Goal: Transaction & Acquisition: Purchase product/service

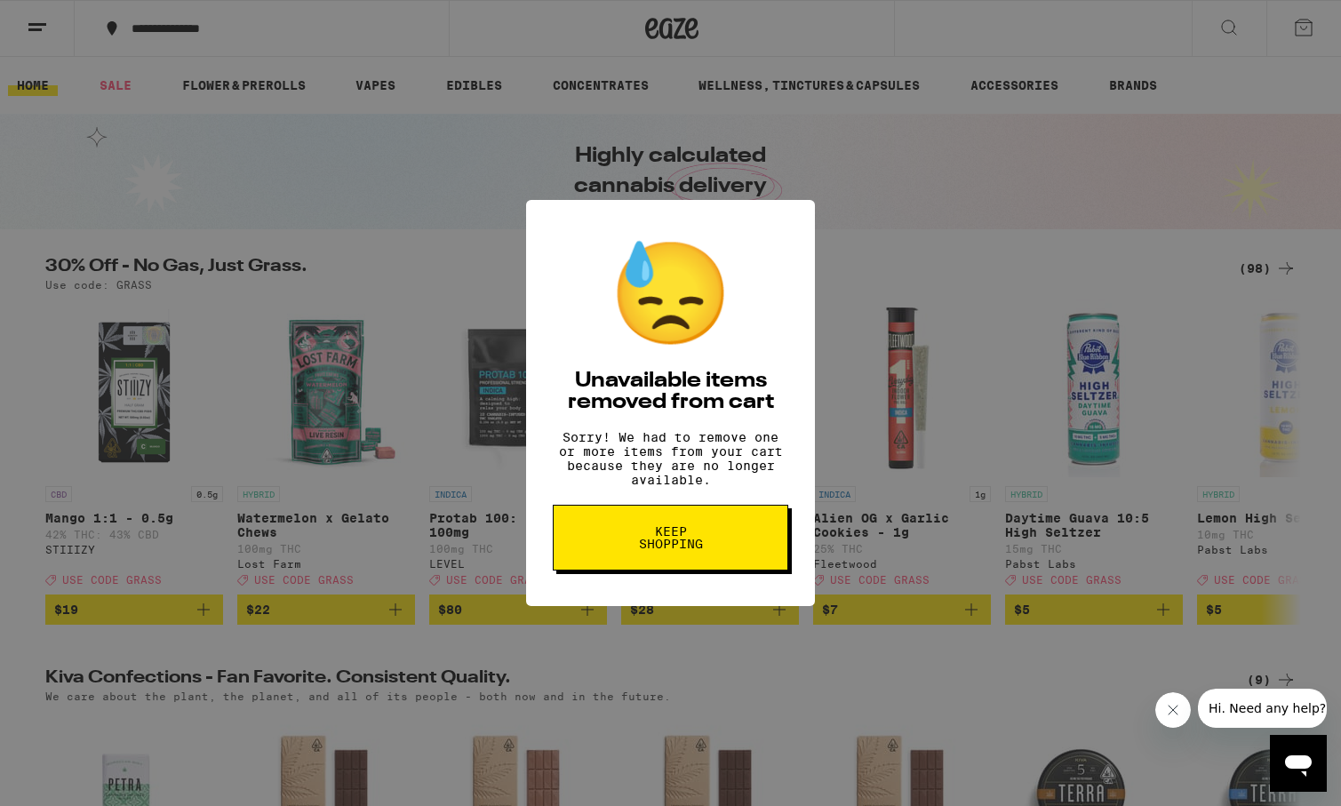
click at [637, 542] on span "Keep Shopping" at bounding box center [671, 537] width 92 height 25
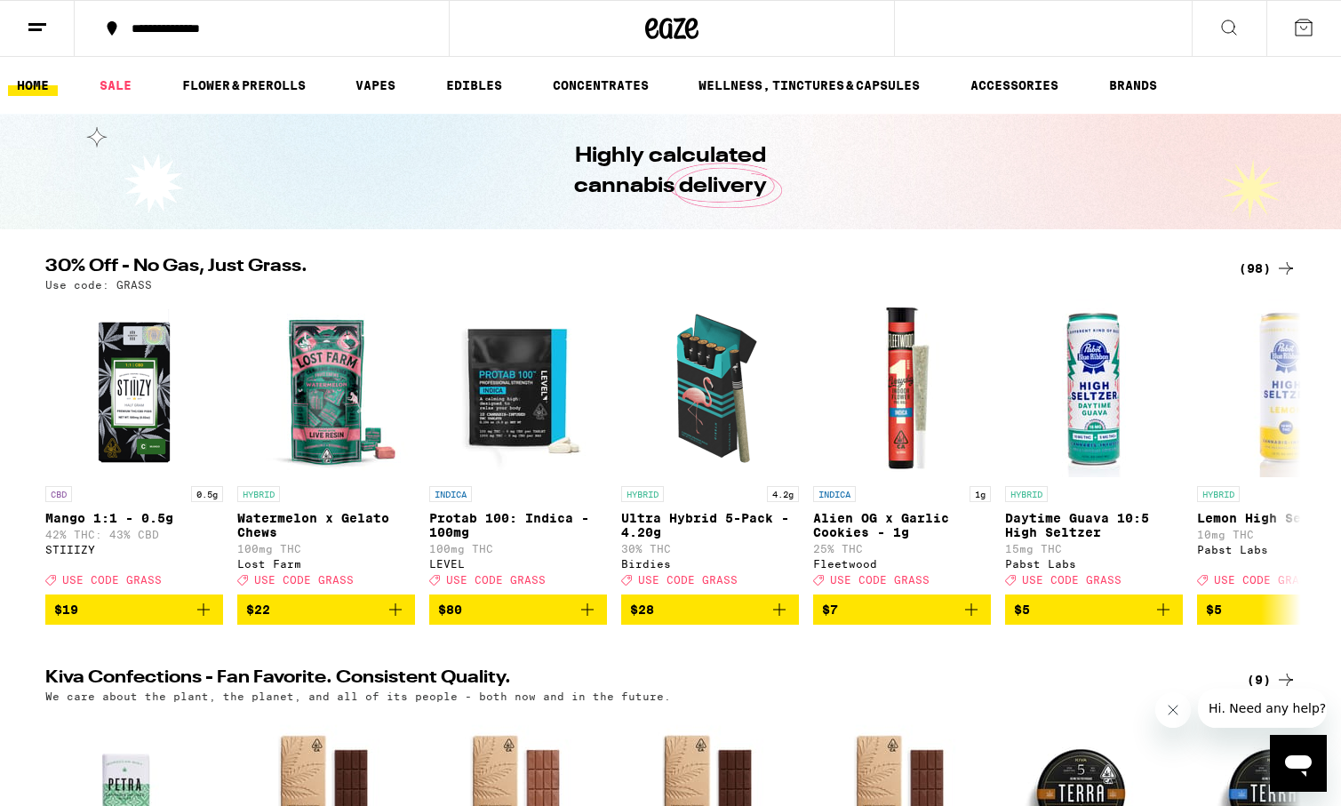
click at [1254, 259] on div "(98)" at bounding box center [1268, 268] width 58 height 21
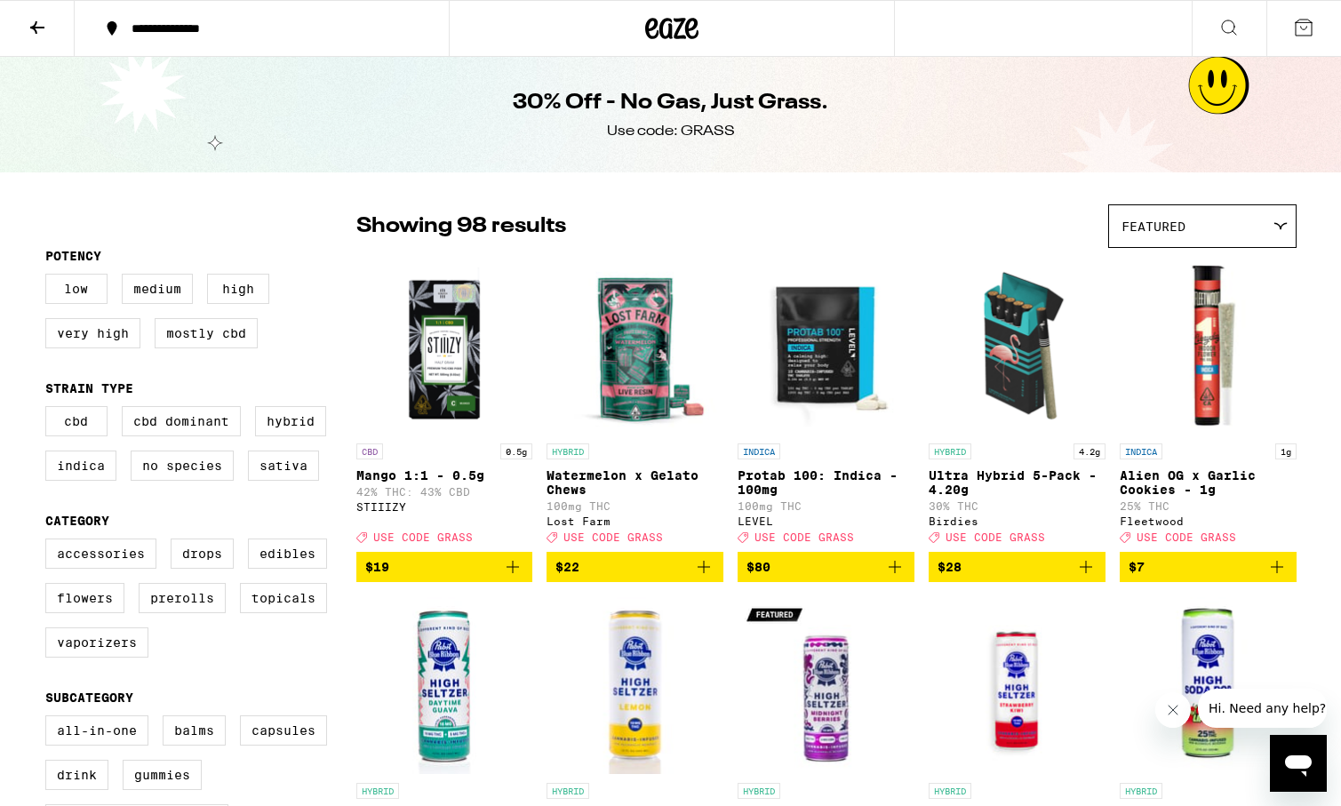
click at [21, 22] on button at bounding box center [37, 29] width 75 height 56
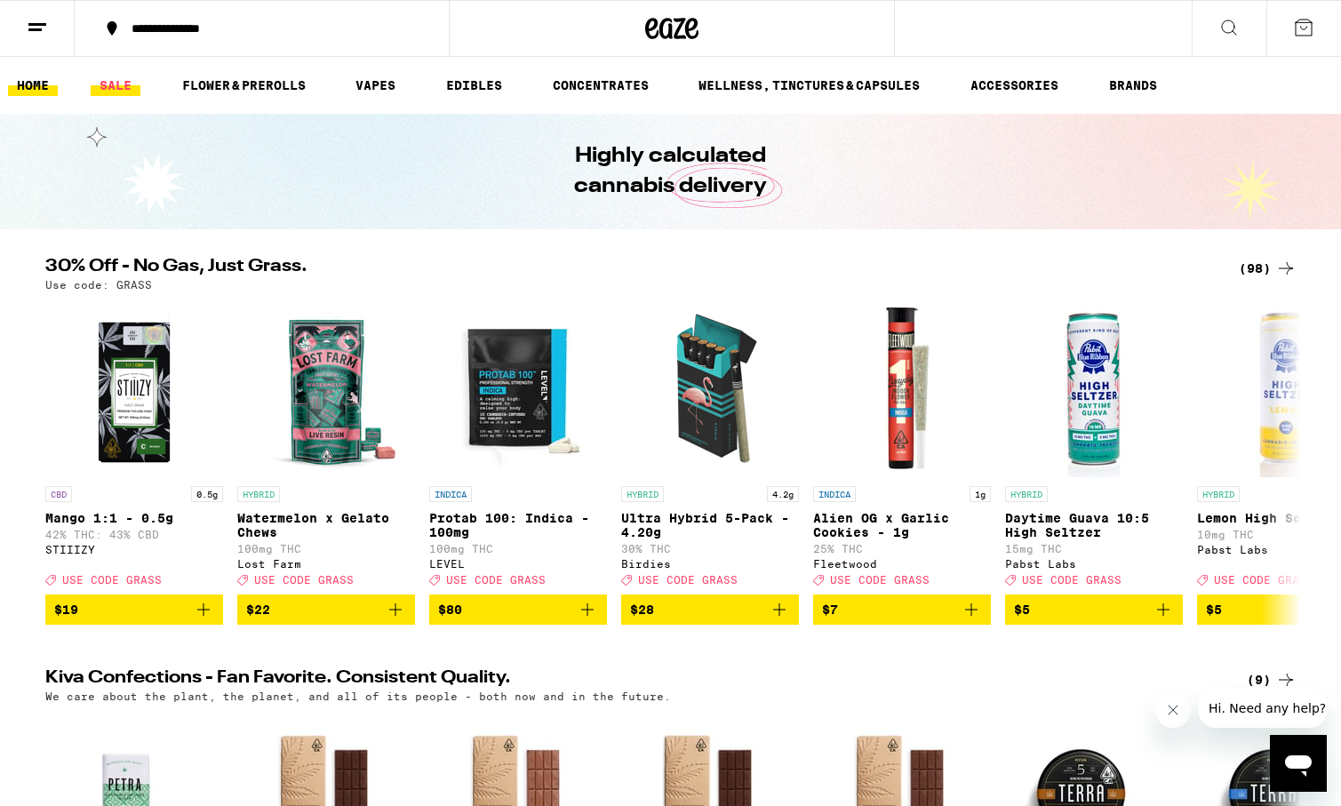
click at [190, 85] on link "FLOWER & PREROLLS" at bounding box center [243, 85] width 141 height 21
click at [113, 84] on link "SALE" at bounding box center [116, 85] width 50 height 21
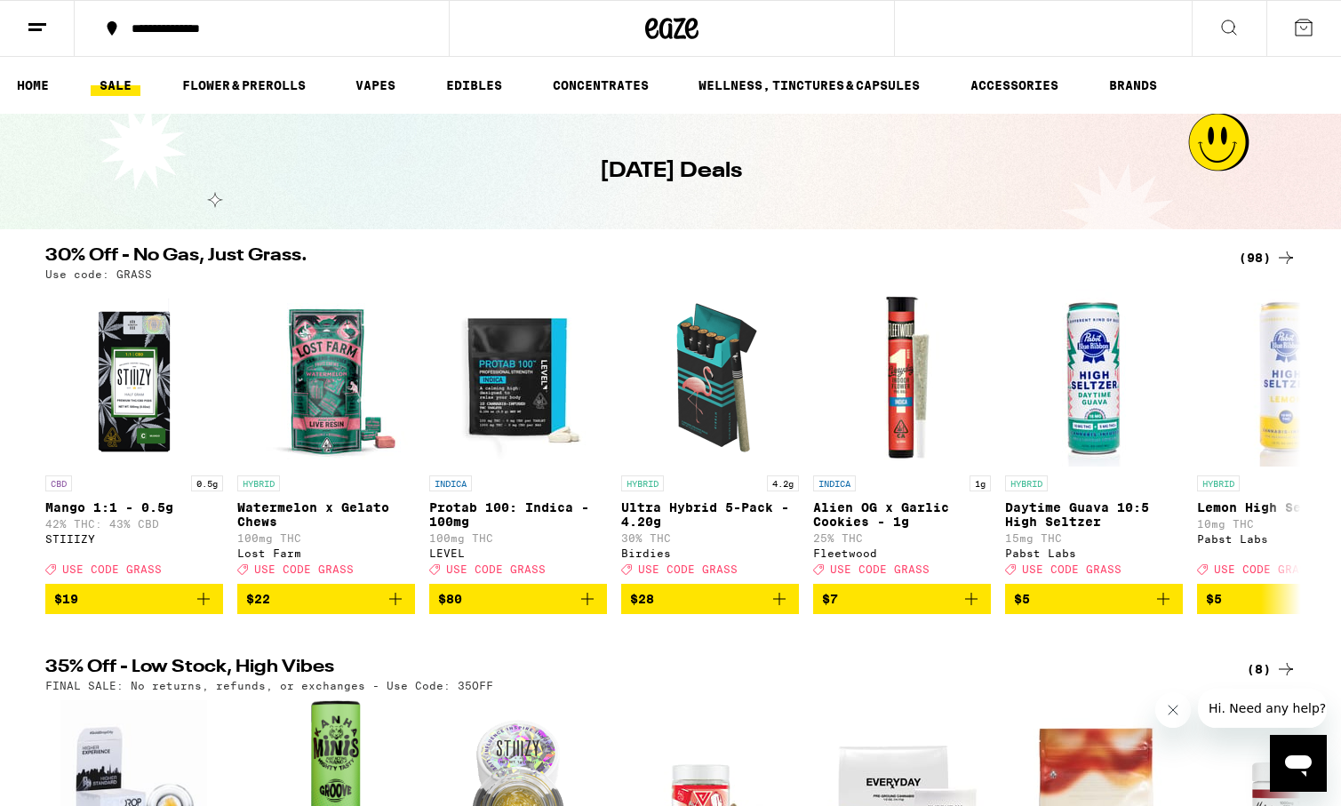
click at [120, 89] on link "SALE" at bounding box center [116, 85] width 50 height 21
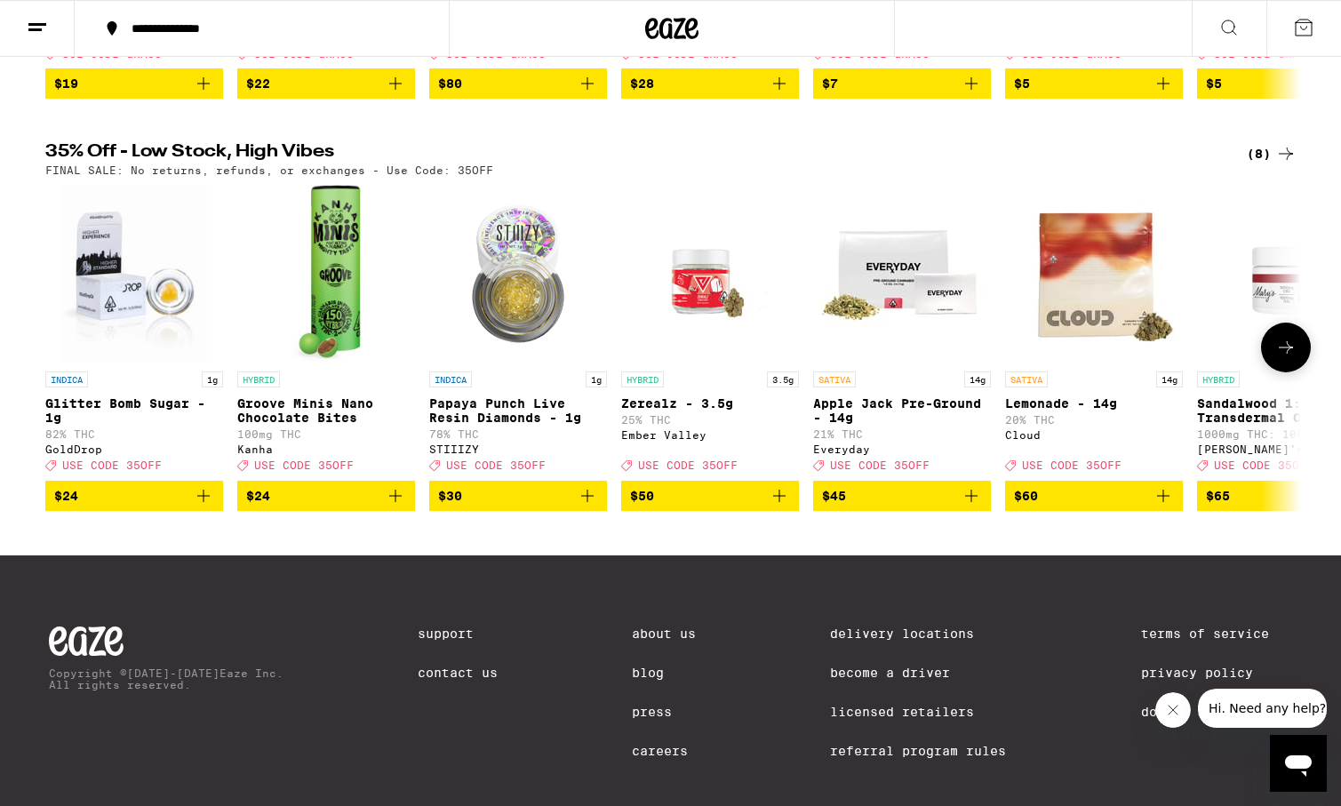
scroll to position [506, 0]
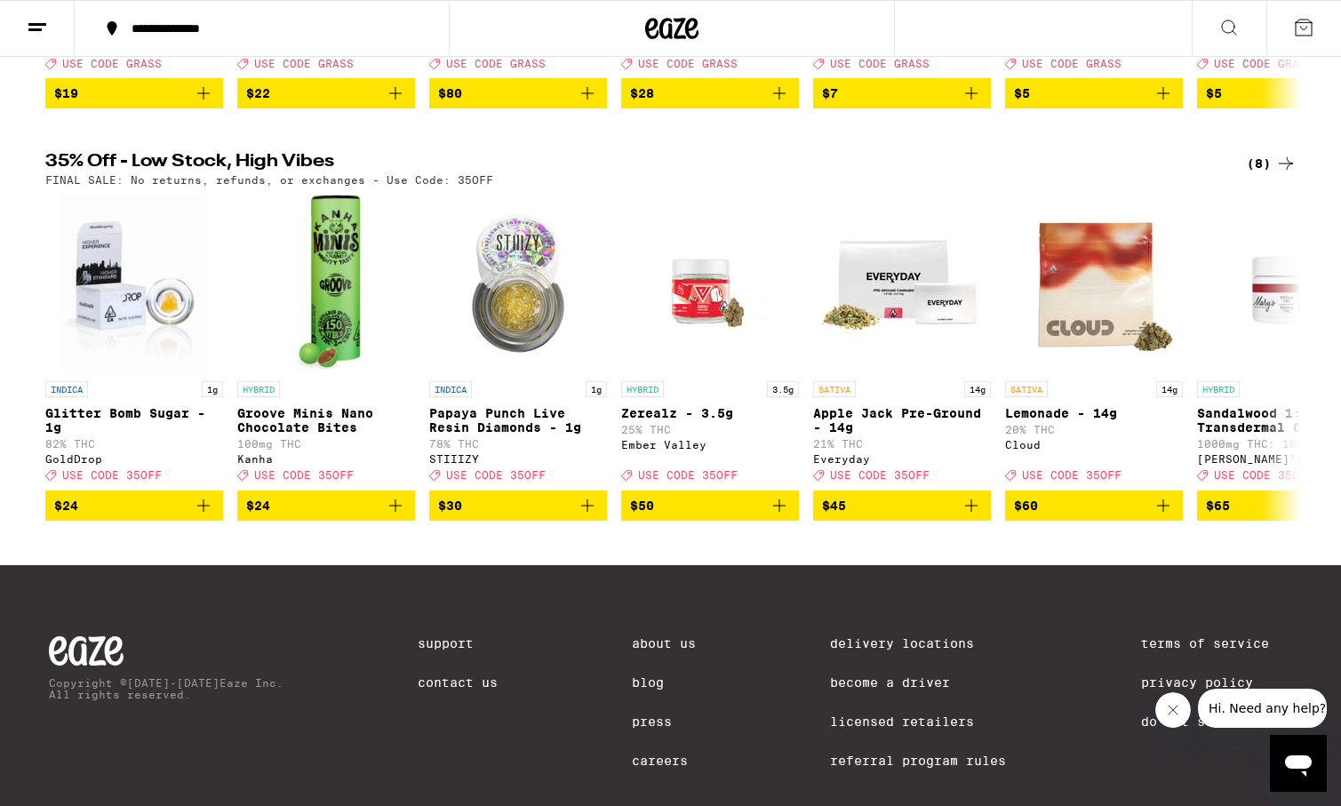
click at [1265, 174] on div "(8)" at bounding box center [1272, 163] width 50 height 21
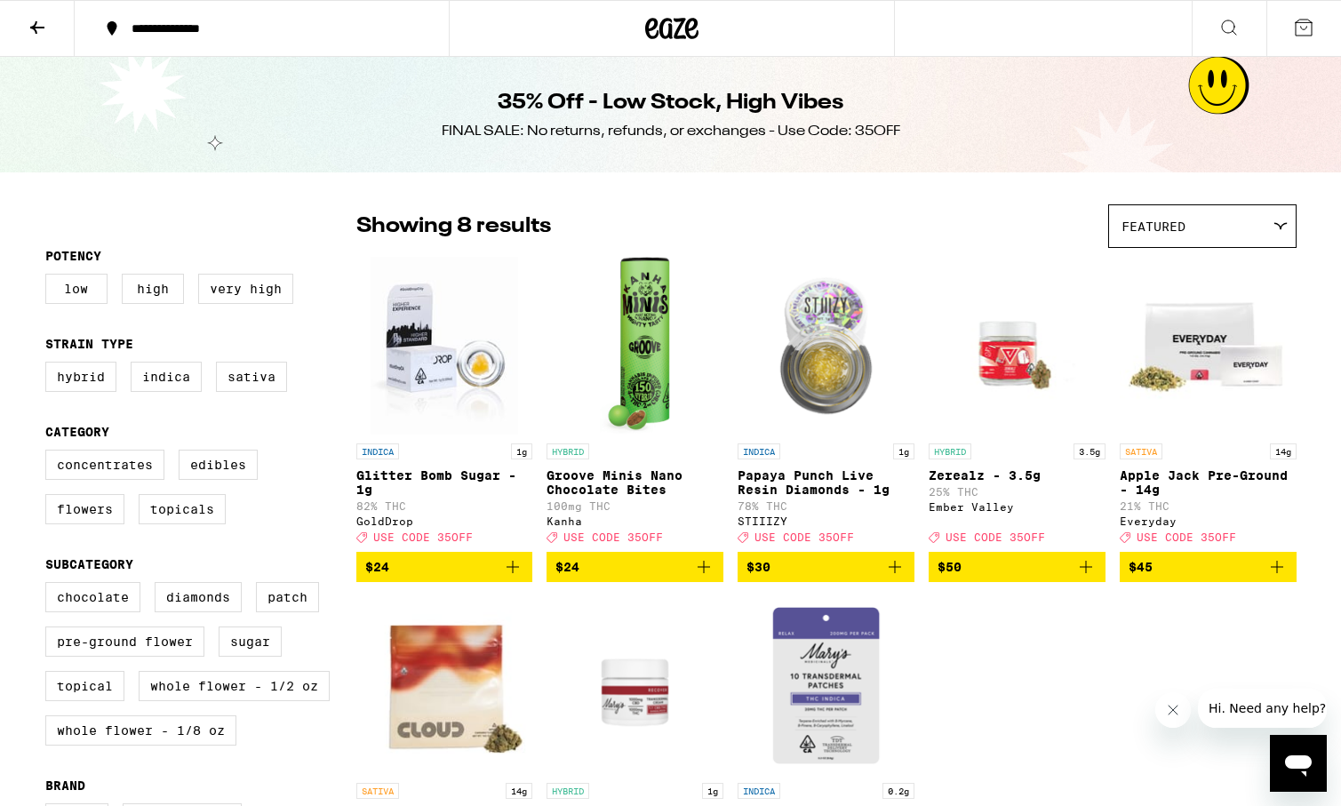
click at [44, 24] on icon at bounding box center [37, 27] width 21 height 21
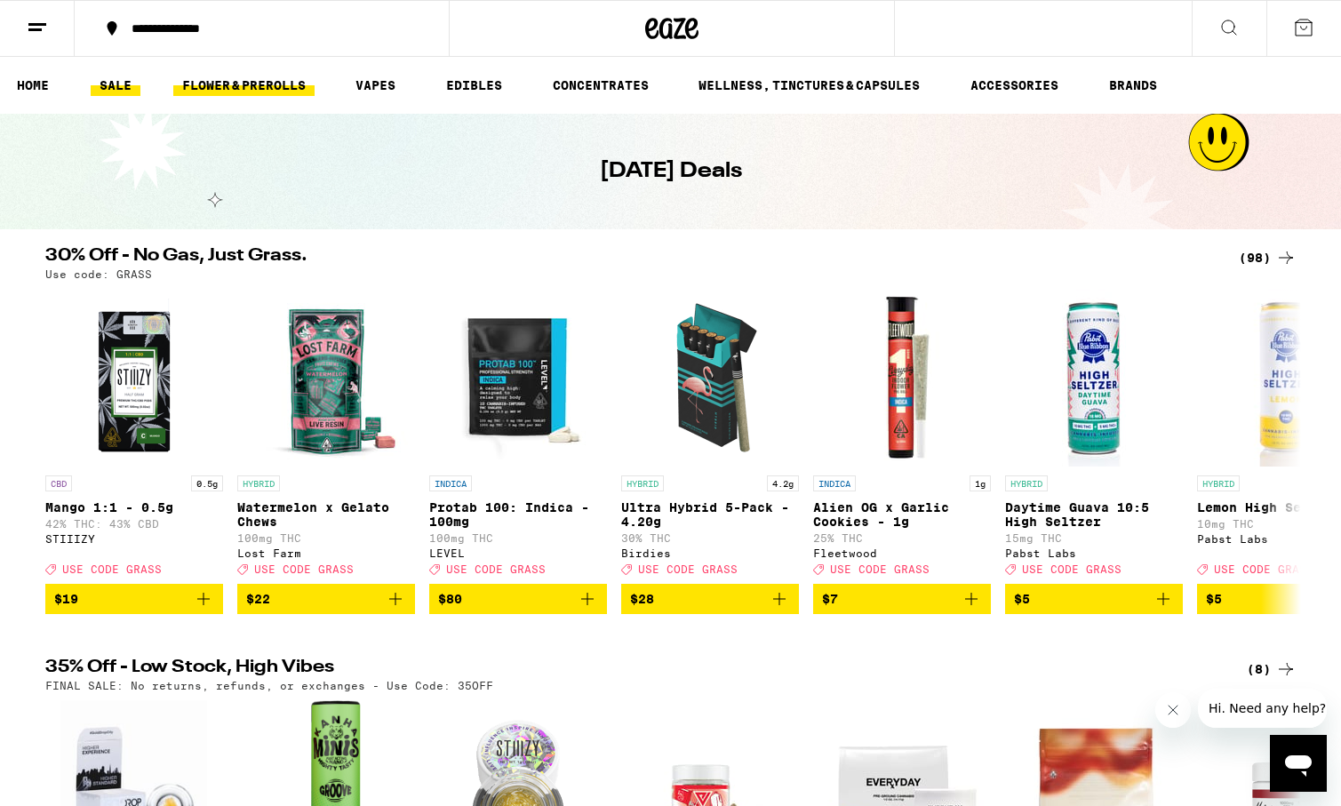
click at [287, 88] on link "FLOWER & PREROLLS" at bounding box center [243, 85] width 141 height 21
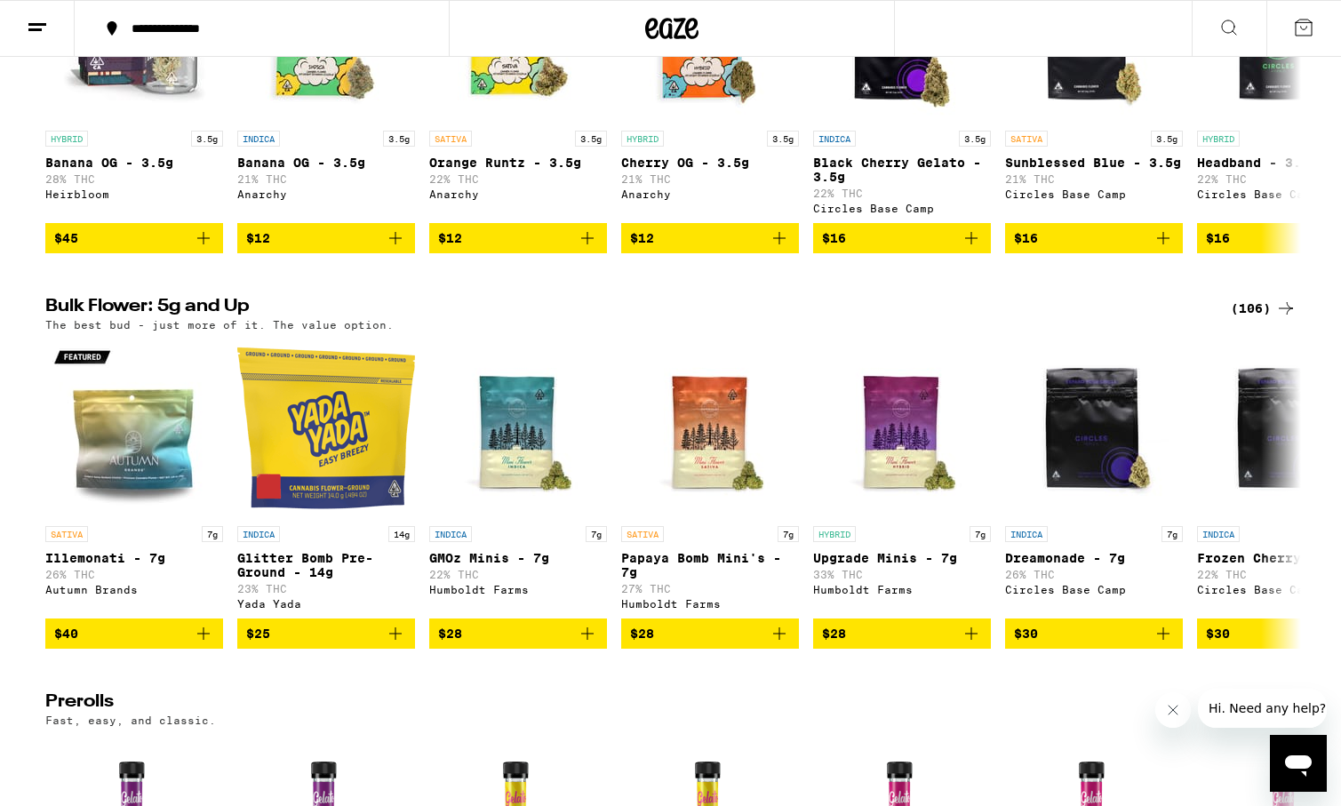
scroll to position [346, 0]
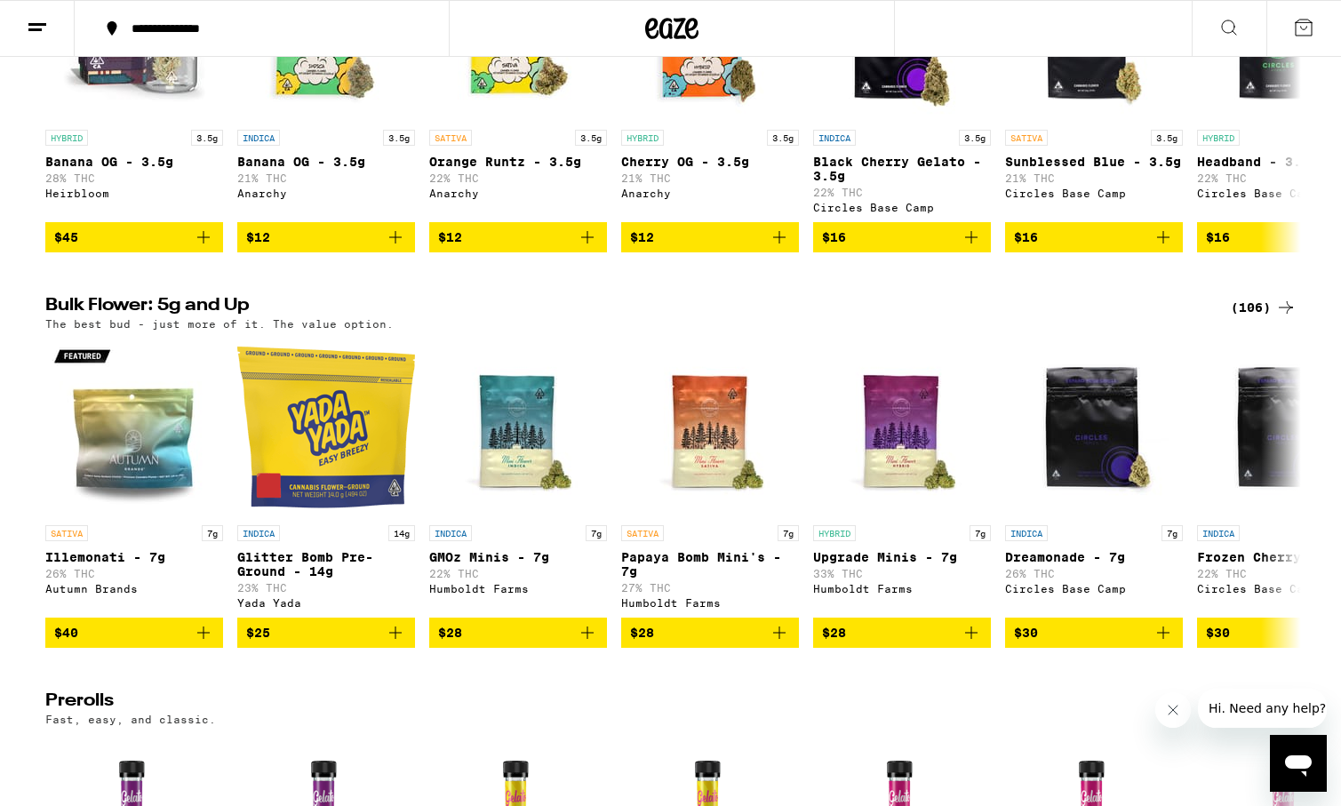
click at [1266, 318] on div "(106)" at bounding box center [1264, 307] width 66 height 21
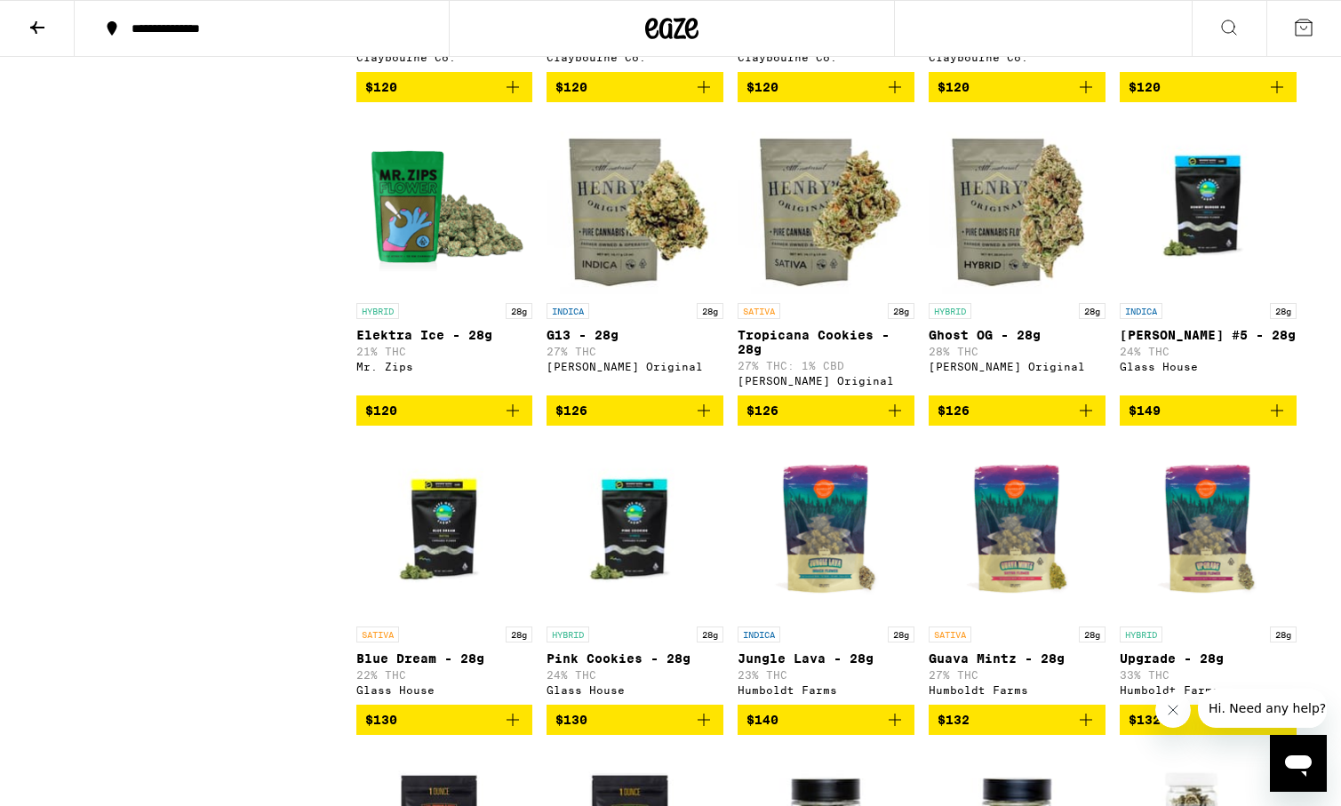
scroll to position [5697, 0]
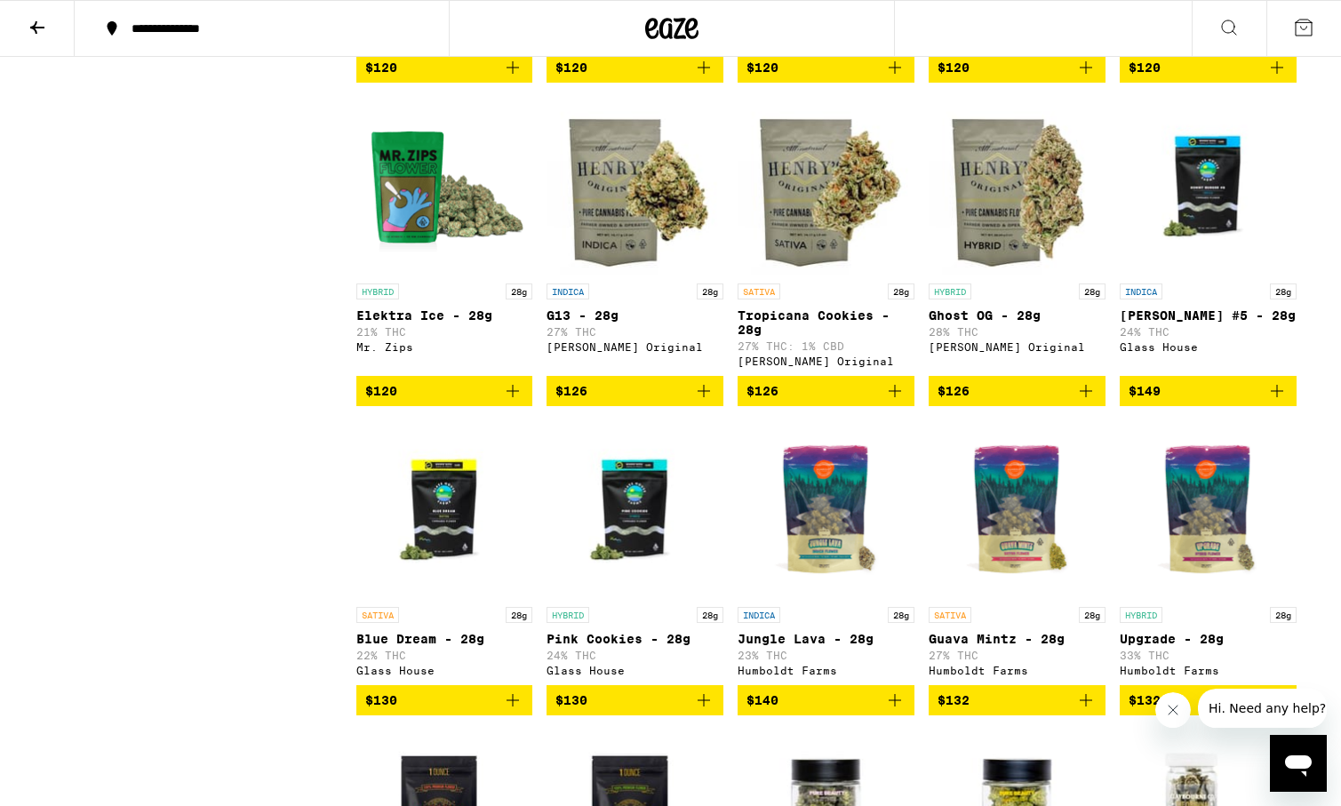
click at [472, 406] on button "$120" at bounding box center [444, 391] width 177 height 30
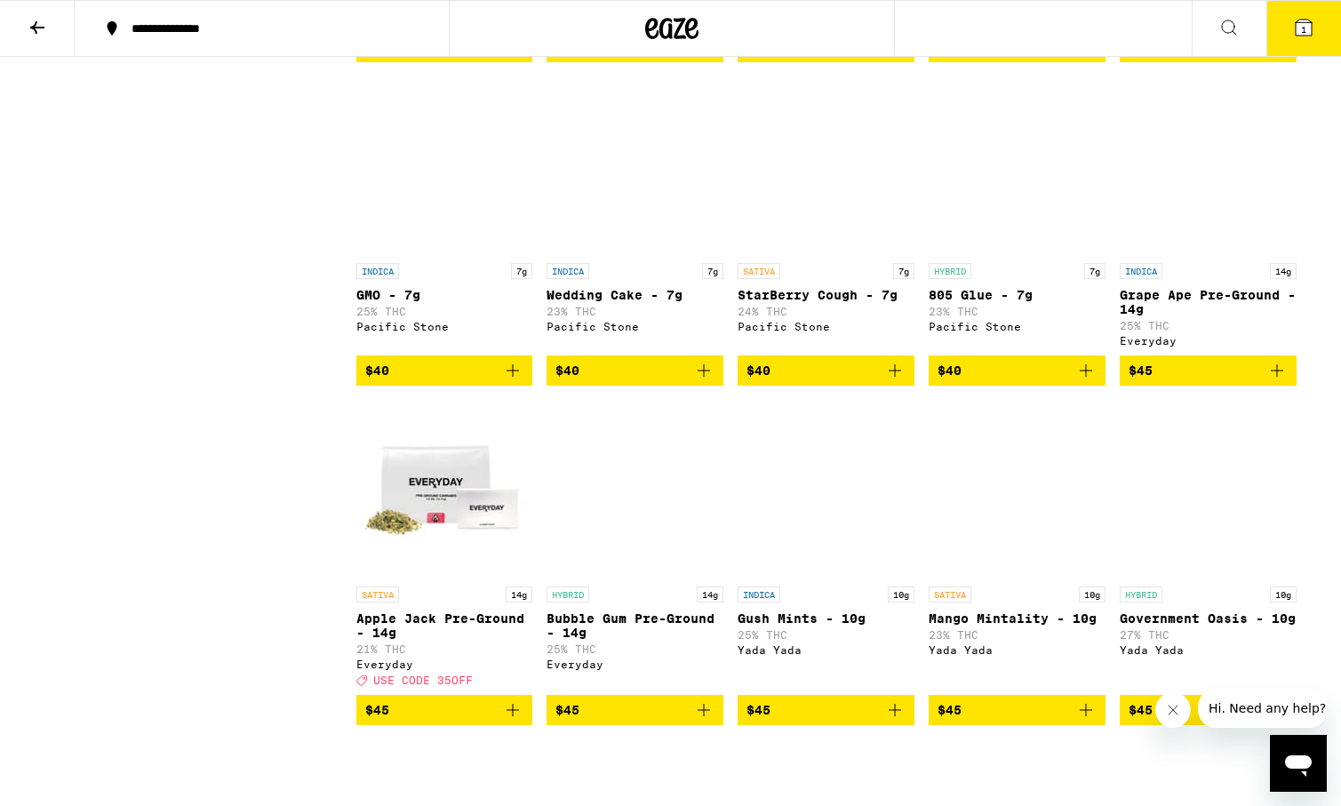
scroll to position [0, 0]
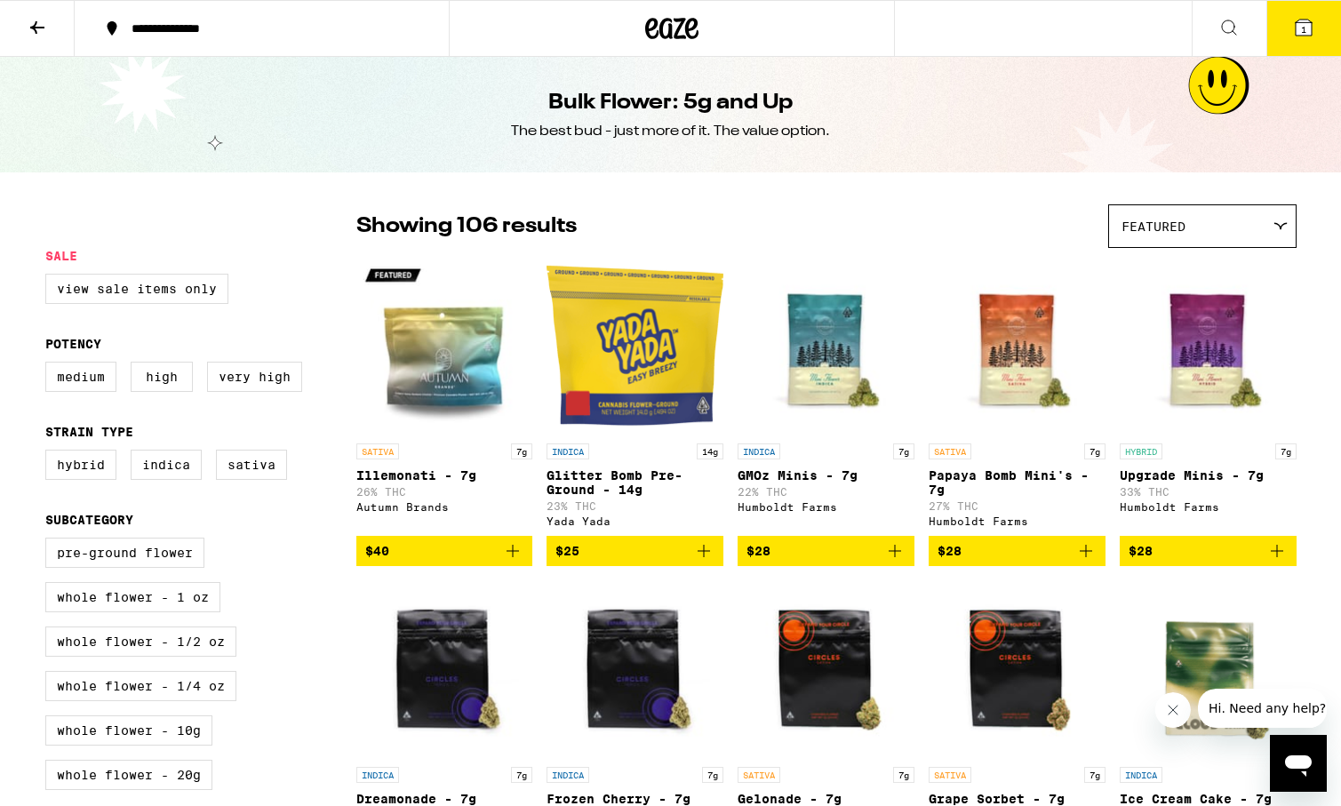
click at [26, 8] on button at bounding box center [37, 29] width 75 height 56
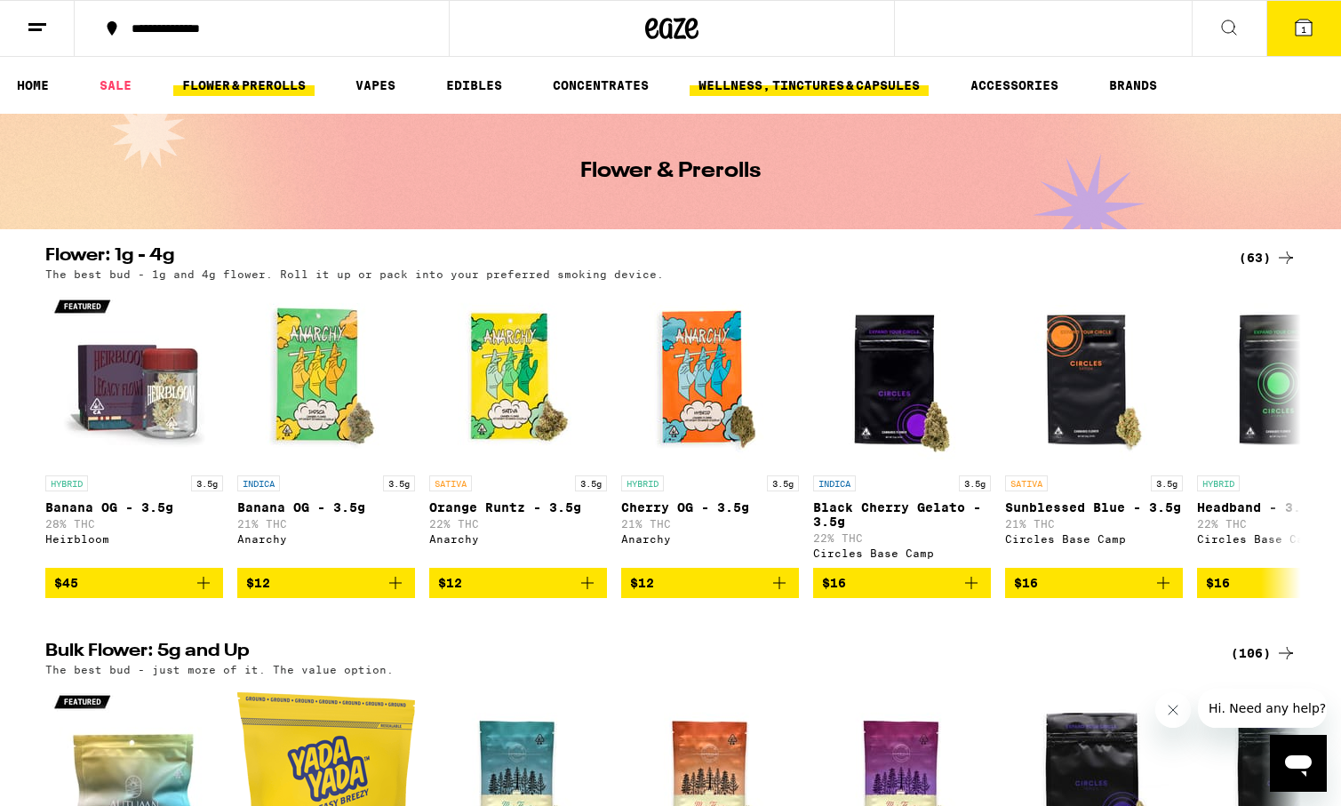
click at [914, 92] on link "WELLNESS, TINCTURES & CAPSULES" at bounding box center [809, 85] width 239 height 21
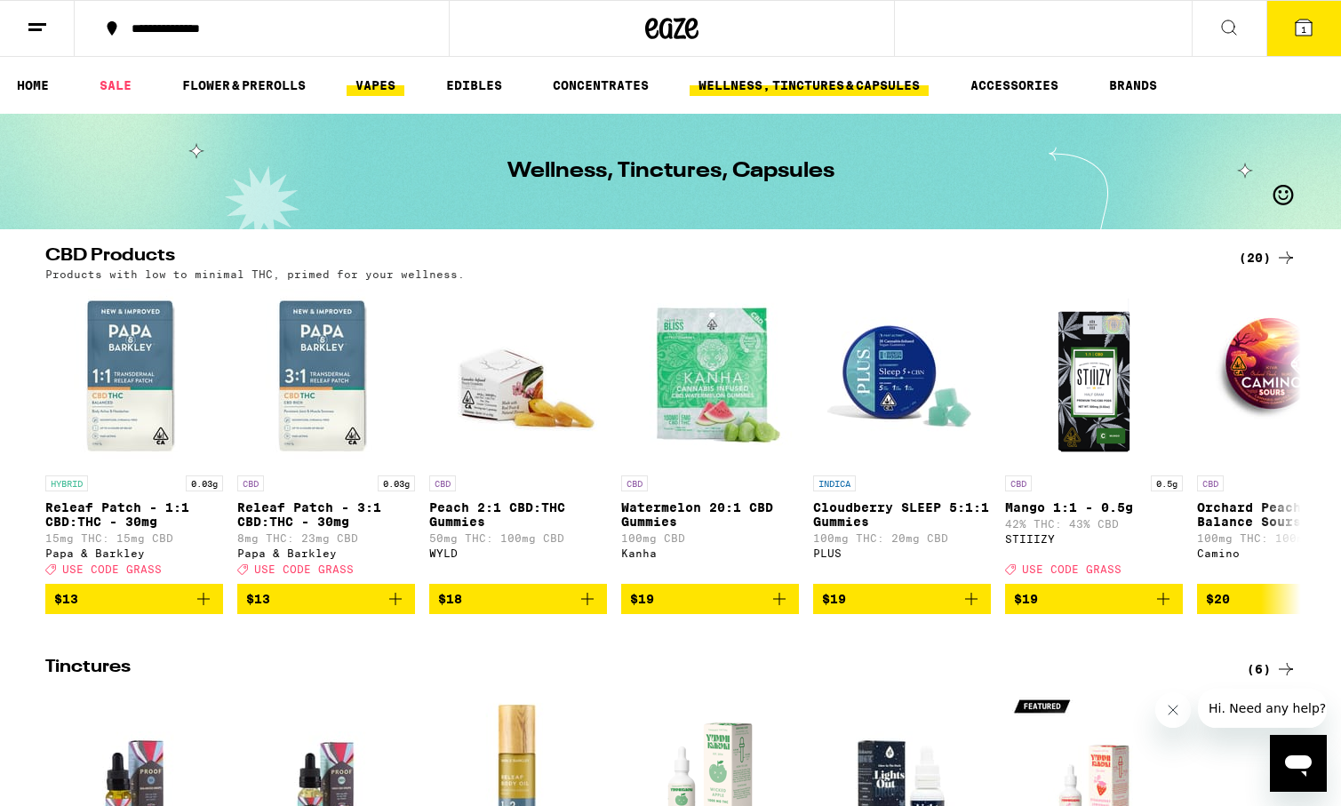
click at [391, 85] on link "VAPES" at bounding box center [376, 85] width 58 height 21
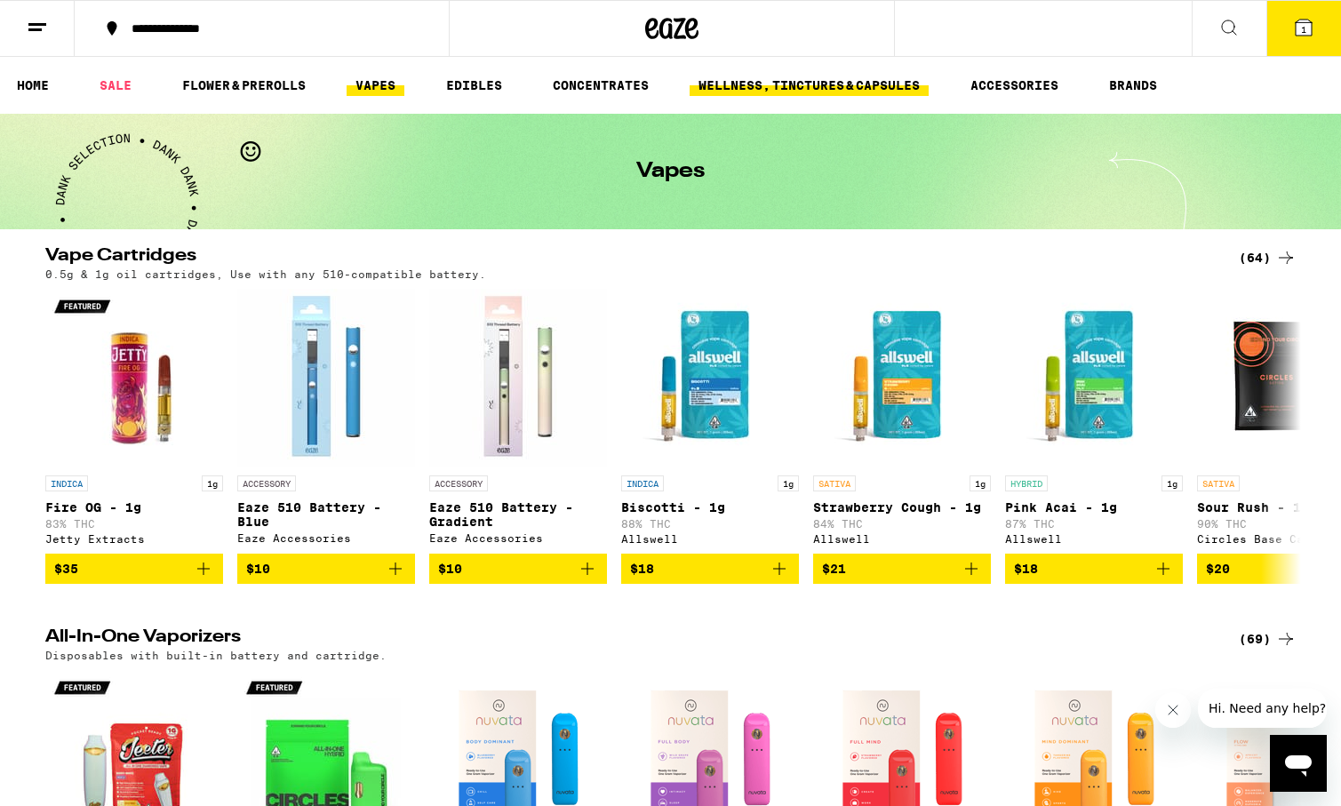
click at [840, 80] on link "WELLNESS, TINCTURES & CAPSULES" at bounding box center [809, 85] width 239 height 21
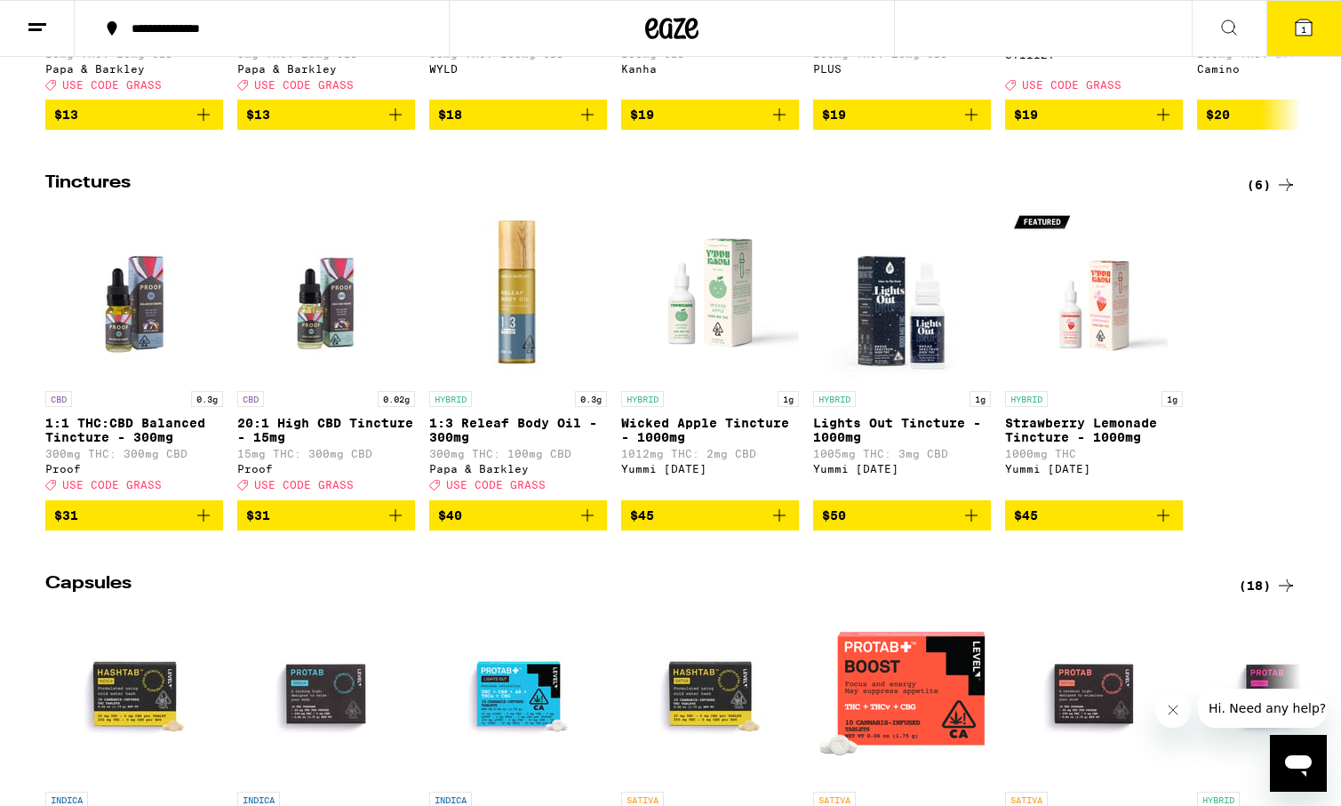
scroll to position [515, 0]
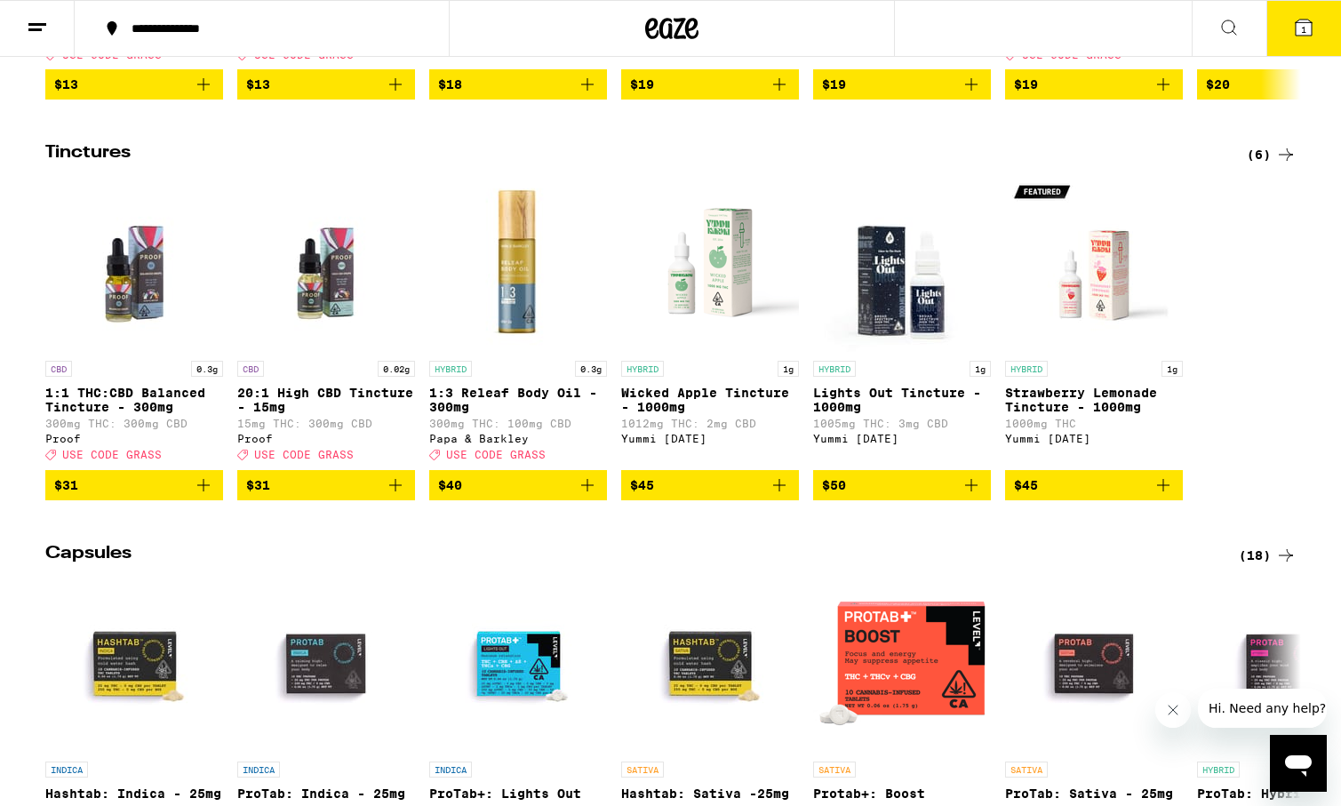
click at [712, 352] on img "Open page for Wicked Apple Tincture - 1000mg from Yummi Karma" at bounding box center [710, 263] width 178 height 178
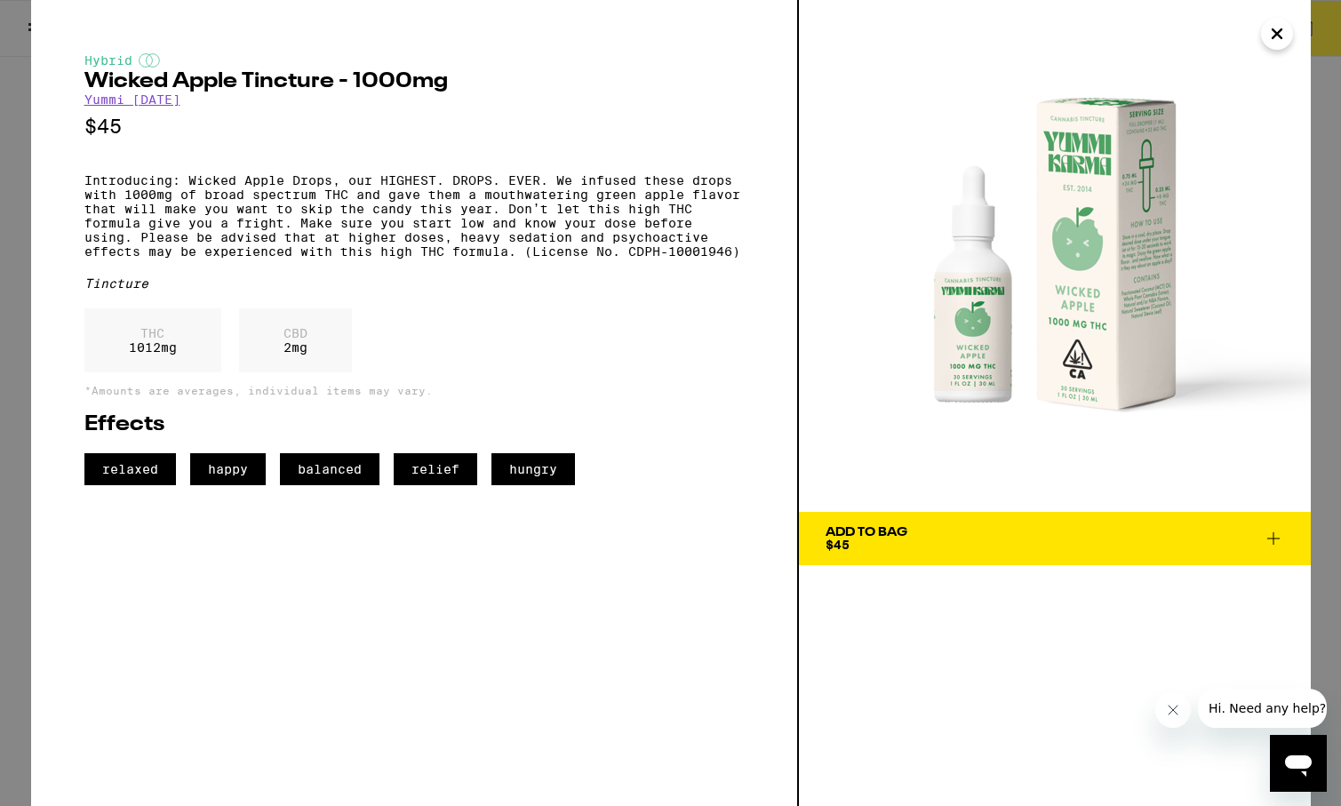
click at [1277, 30] on icon "Close" at bounding box center [1276, 33] width 21 height 27
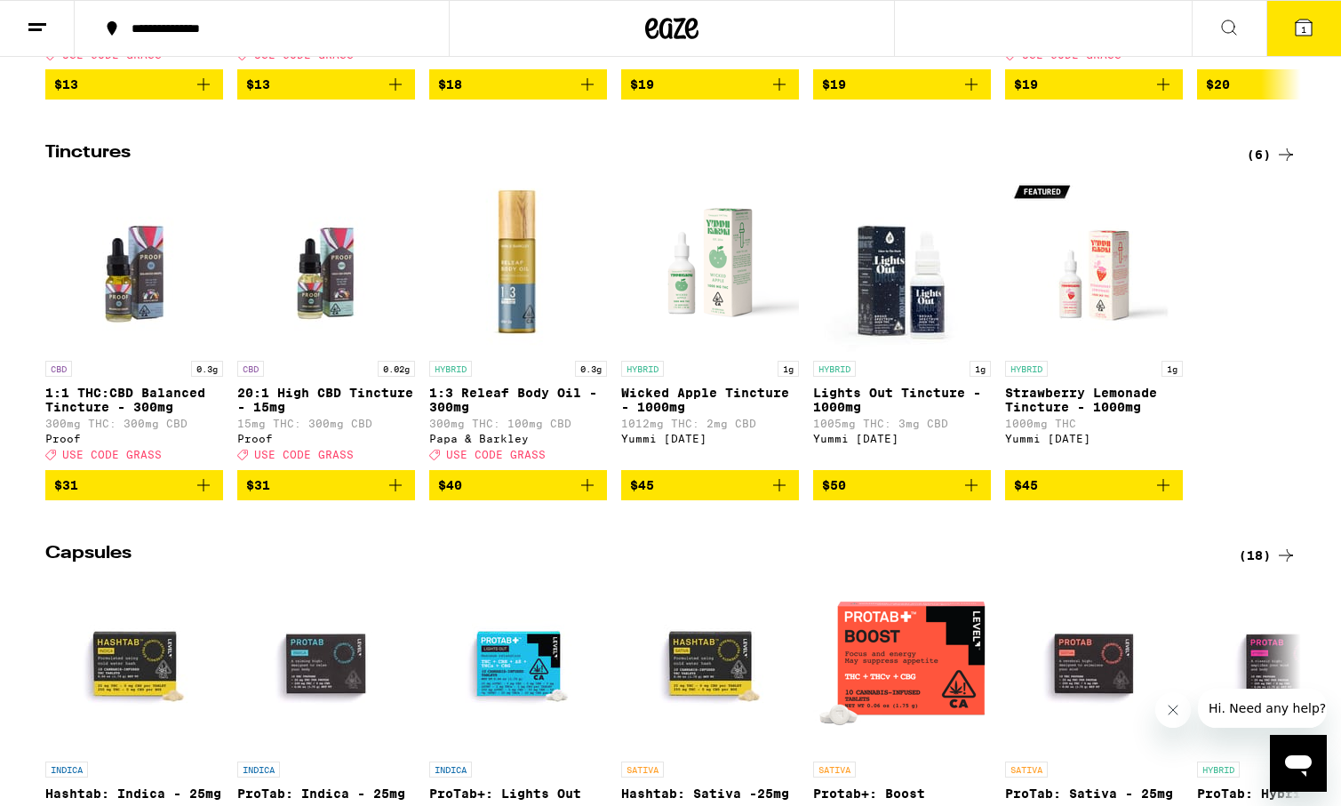
click at [931, 332] on img "Open page for Lights Out Tincture - 1000mg from Yummi Karma" at bounding box center [902, 263] width 178 height 178
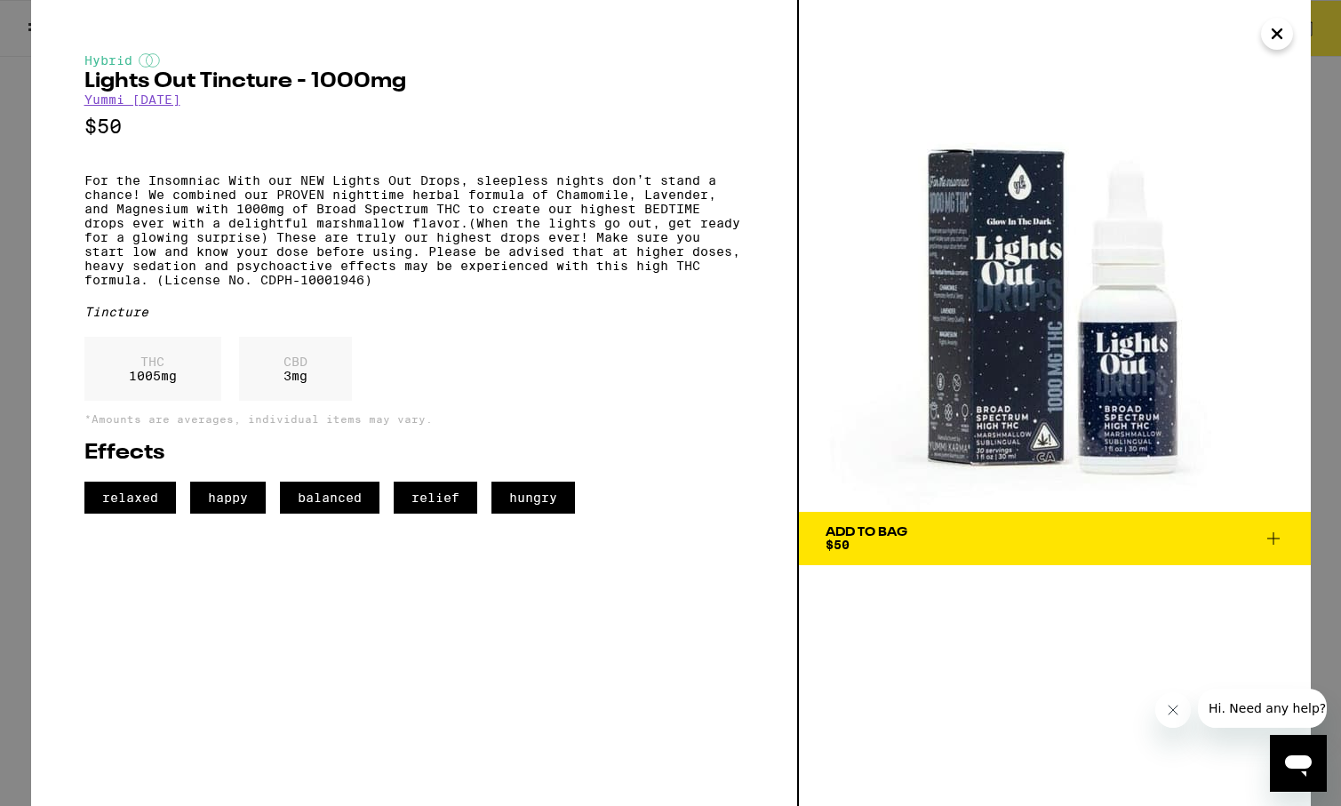
click at [1276, 35] on icon "Close" at bounding box center [1277, 33] width 9 height 9
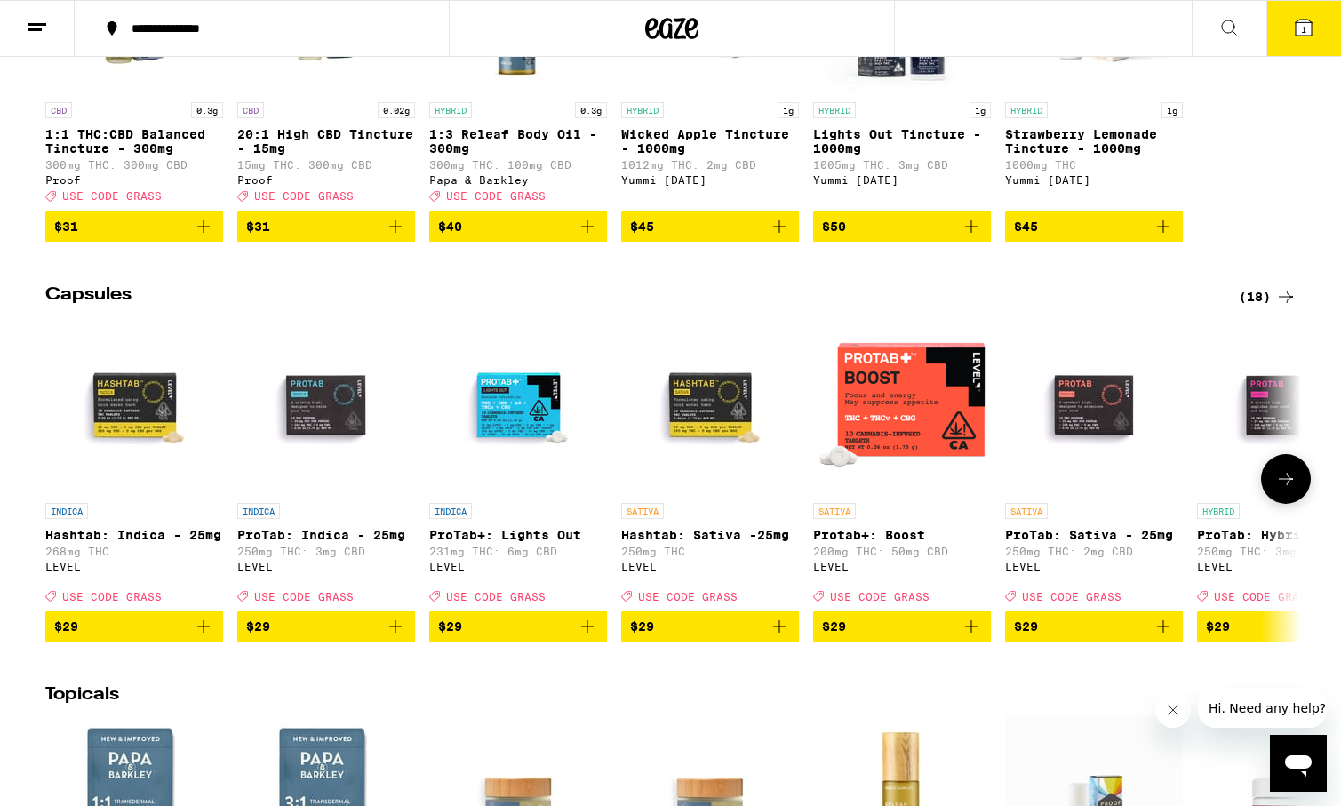
scroll to position [776, 0]
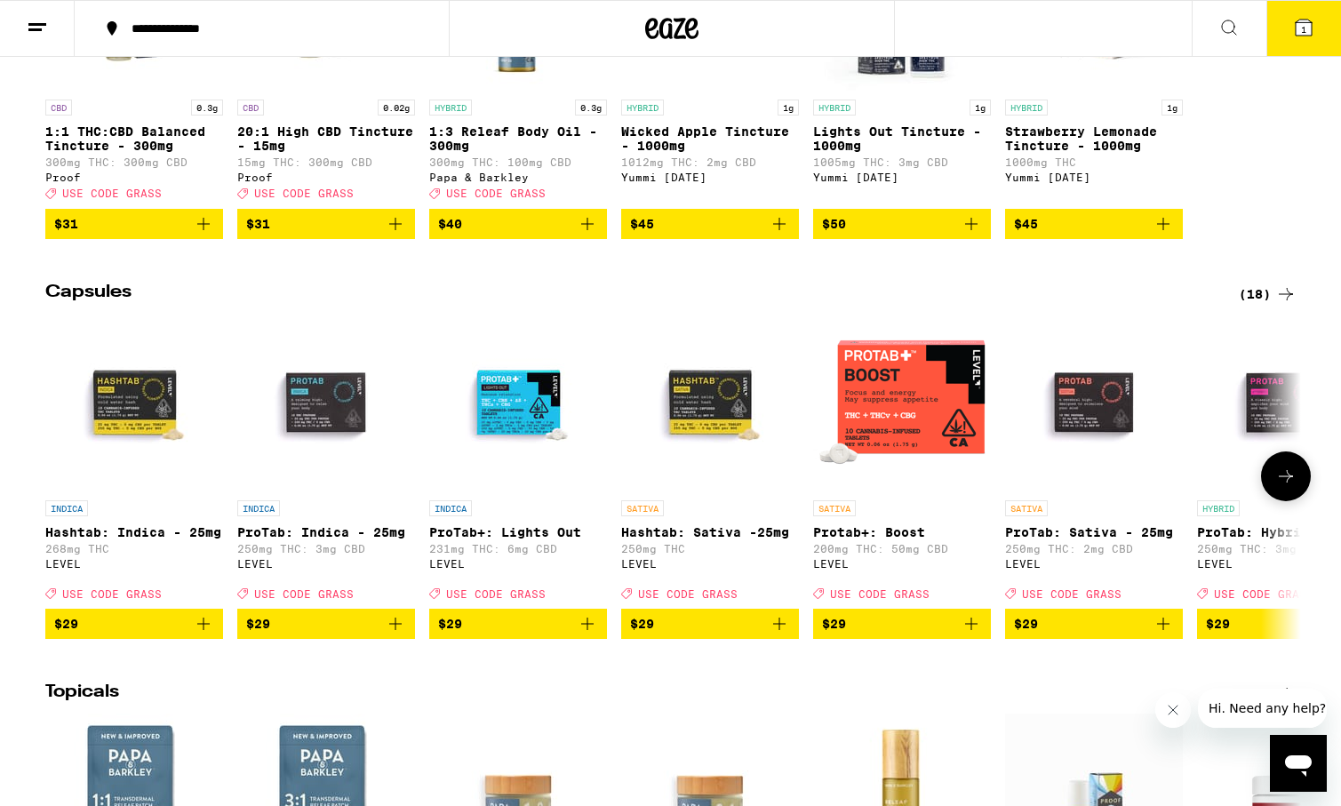
click at [1289, 487] on icon at bounding box center [1285, 476] width 21 height 21
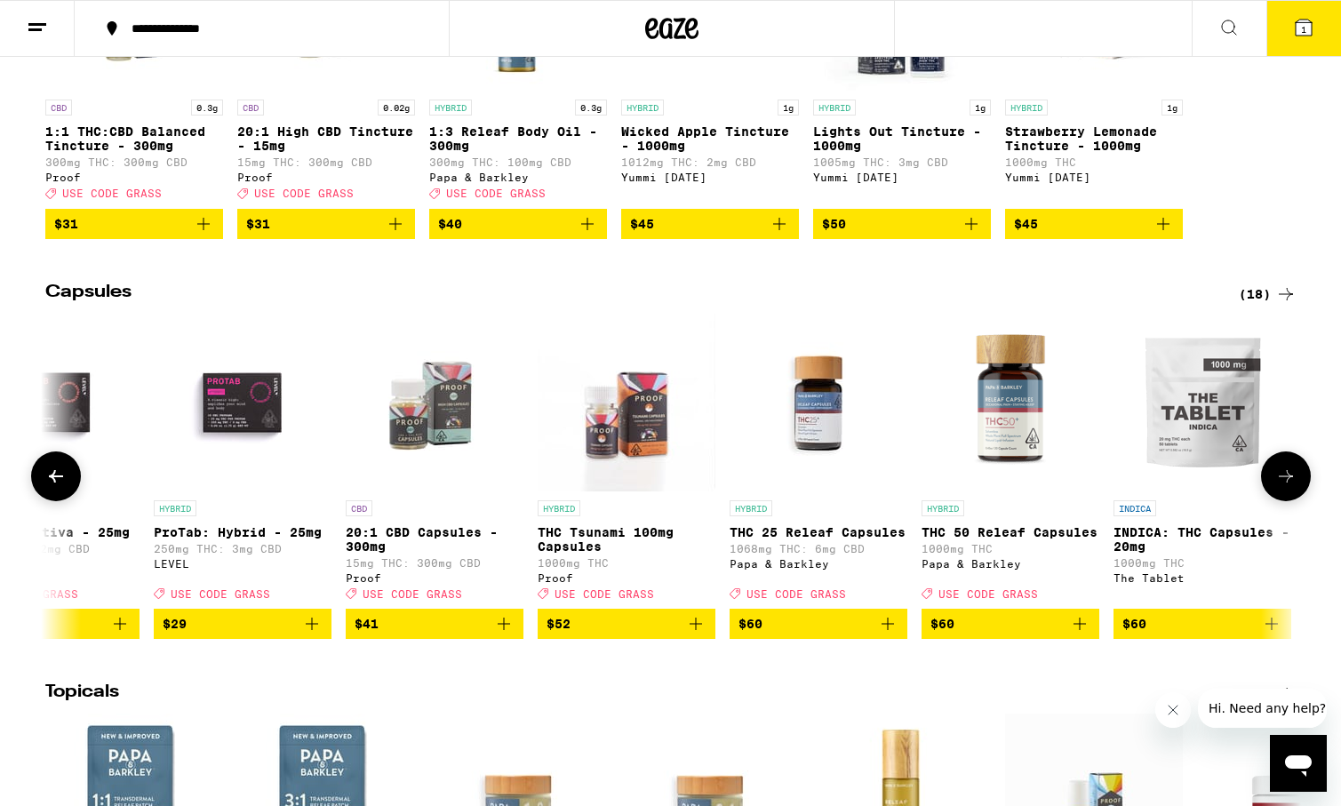
scroll to position [0, 1058]
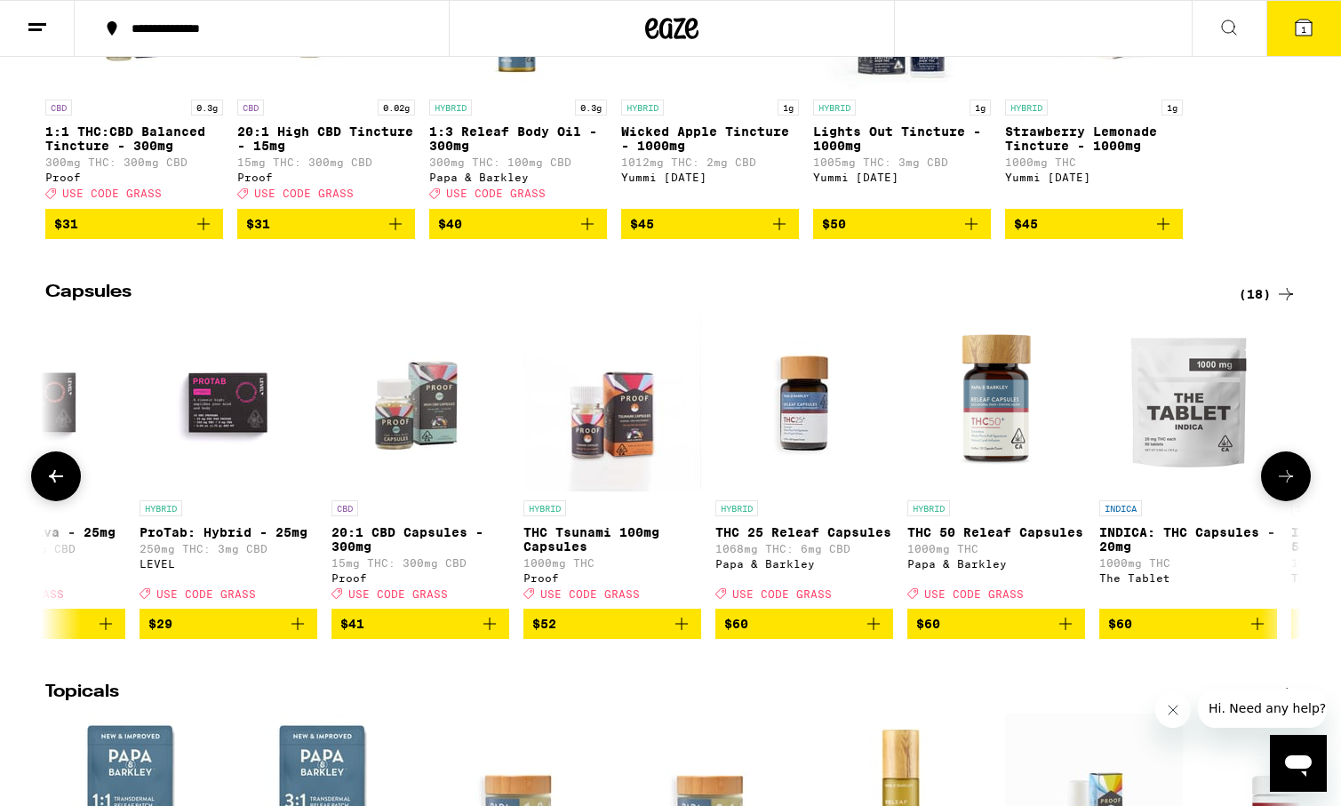
click at [1002, 491] on img "Open page for THC 50 Releaf Capsules from Papa & Barkley" at bounding box center [996, 403] width 178 height 178
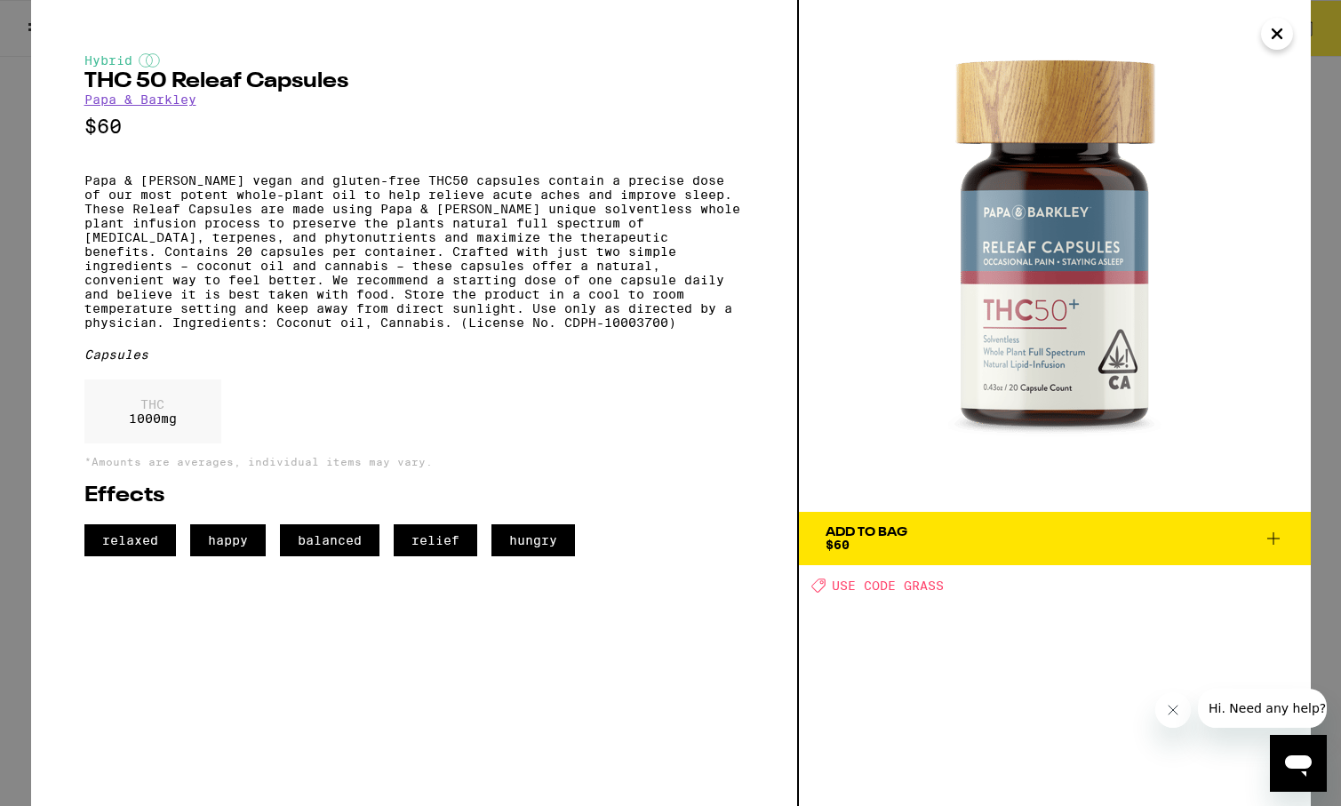
click at [1272, 40] on icon "Close" at bounding box center [1276, 33] width 21 height 27
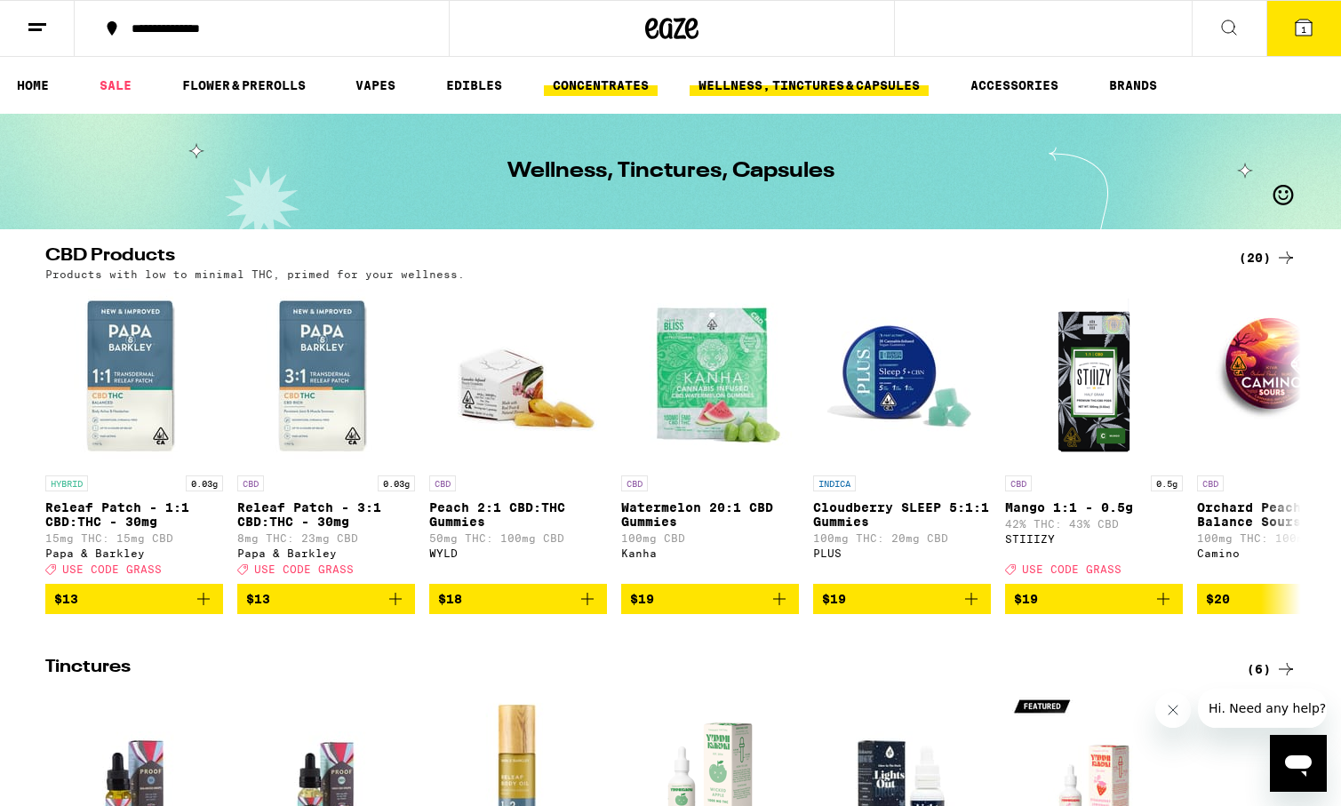
click at [647, 78] on link "CONCENTRATES" at bounding box center [601, 85] width 114 height 21
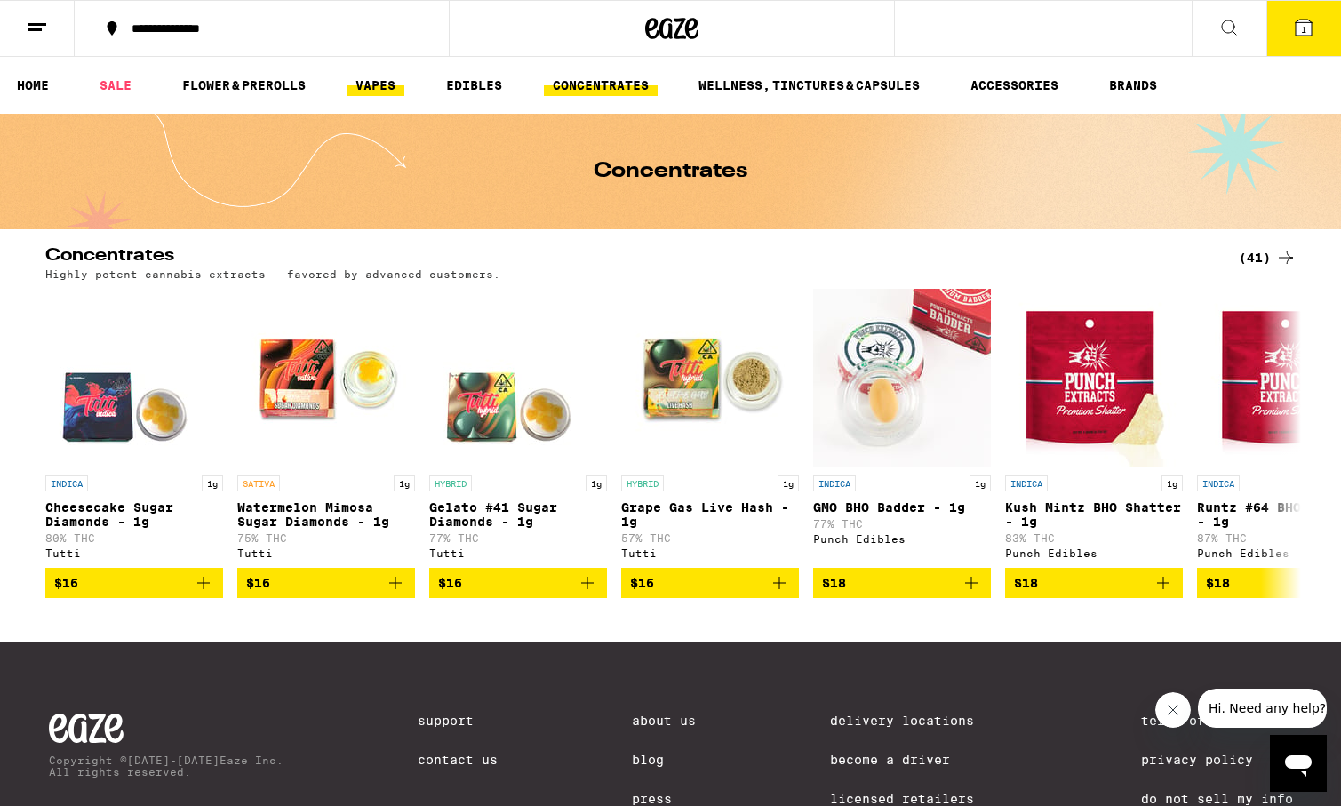
click at [349, 89] on link "VAPES" at bounding box center [376, 85] width 58 height 21
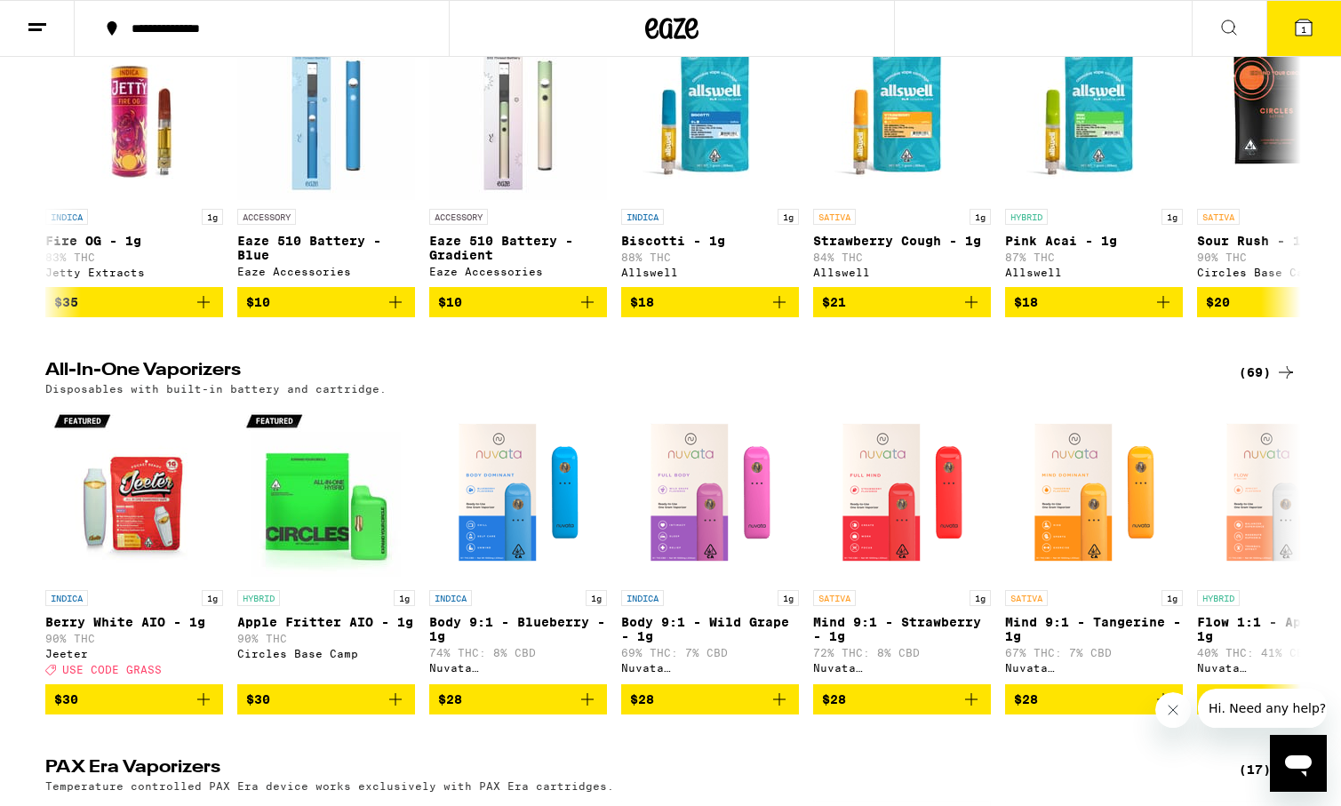
scroll to position [8, 0]
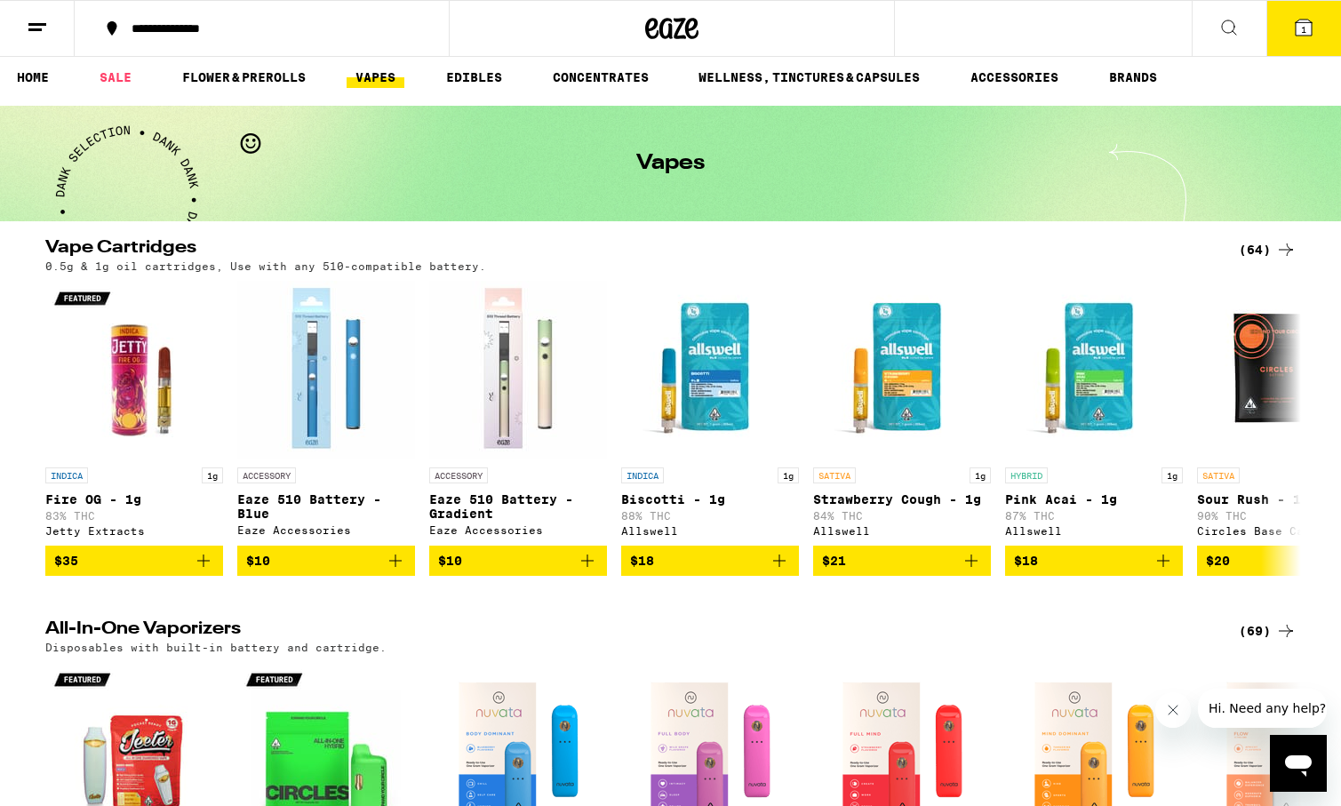
click at [1266, 239] on div "(64)" at bounding box center [1268, 249] width 58 height 21
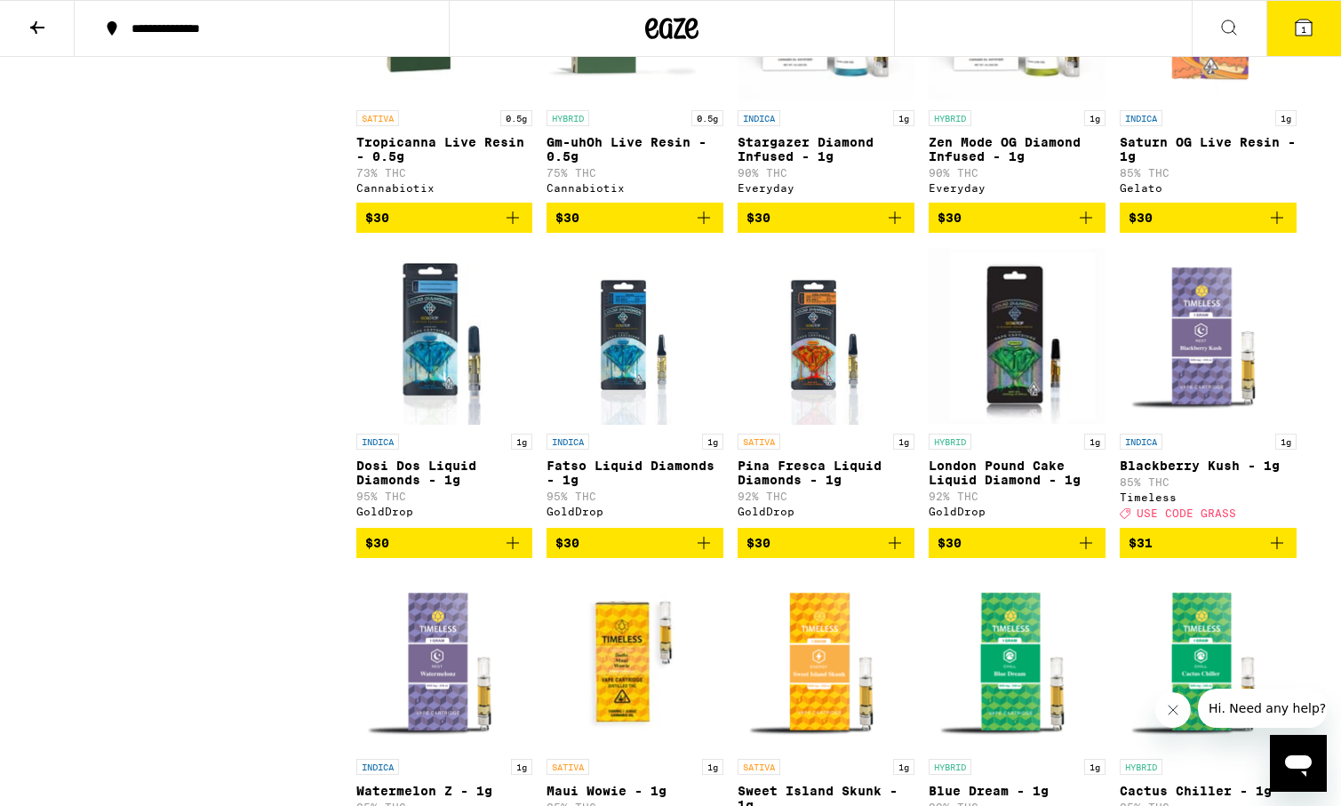
scroll to position [1929, 0]
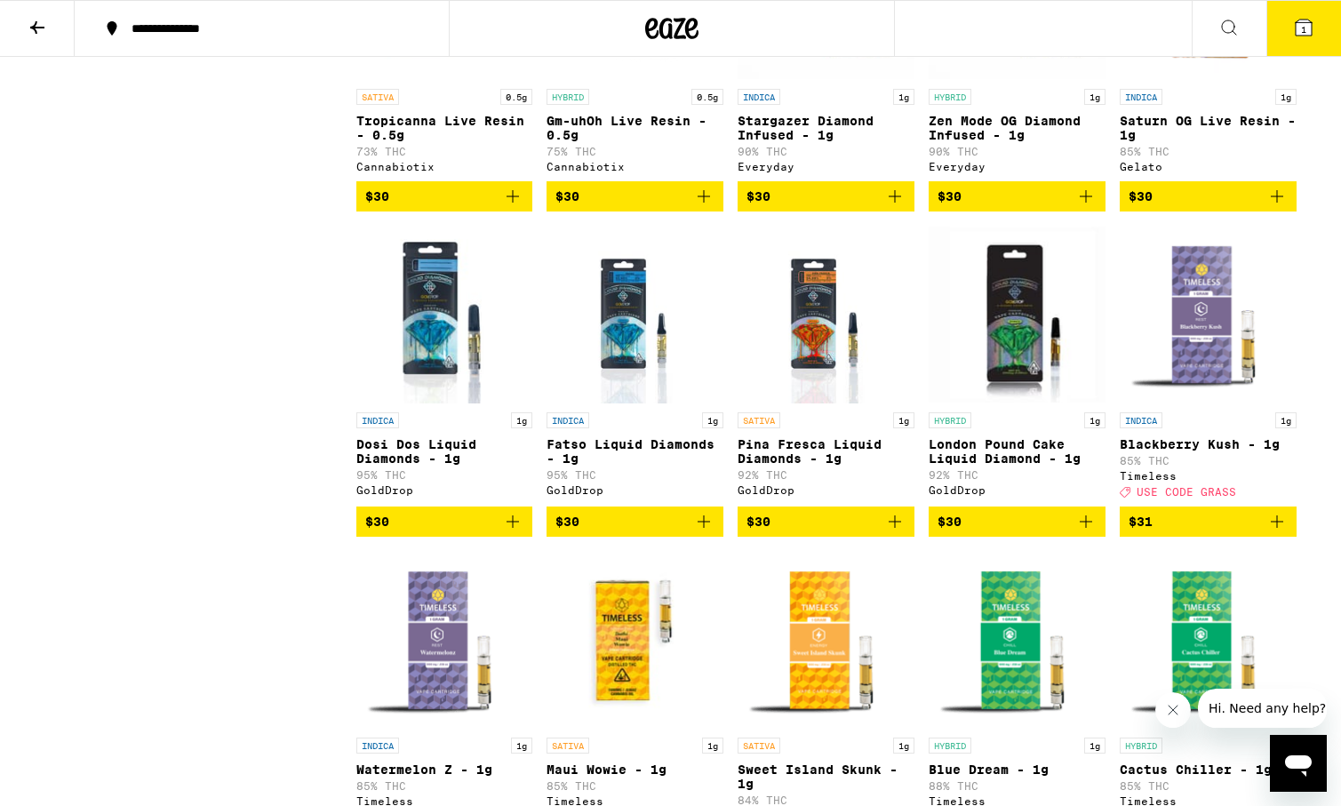
click at [1253, 537] on button "$31" at bounding box center [1208, 522] width 177 height 30
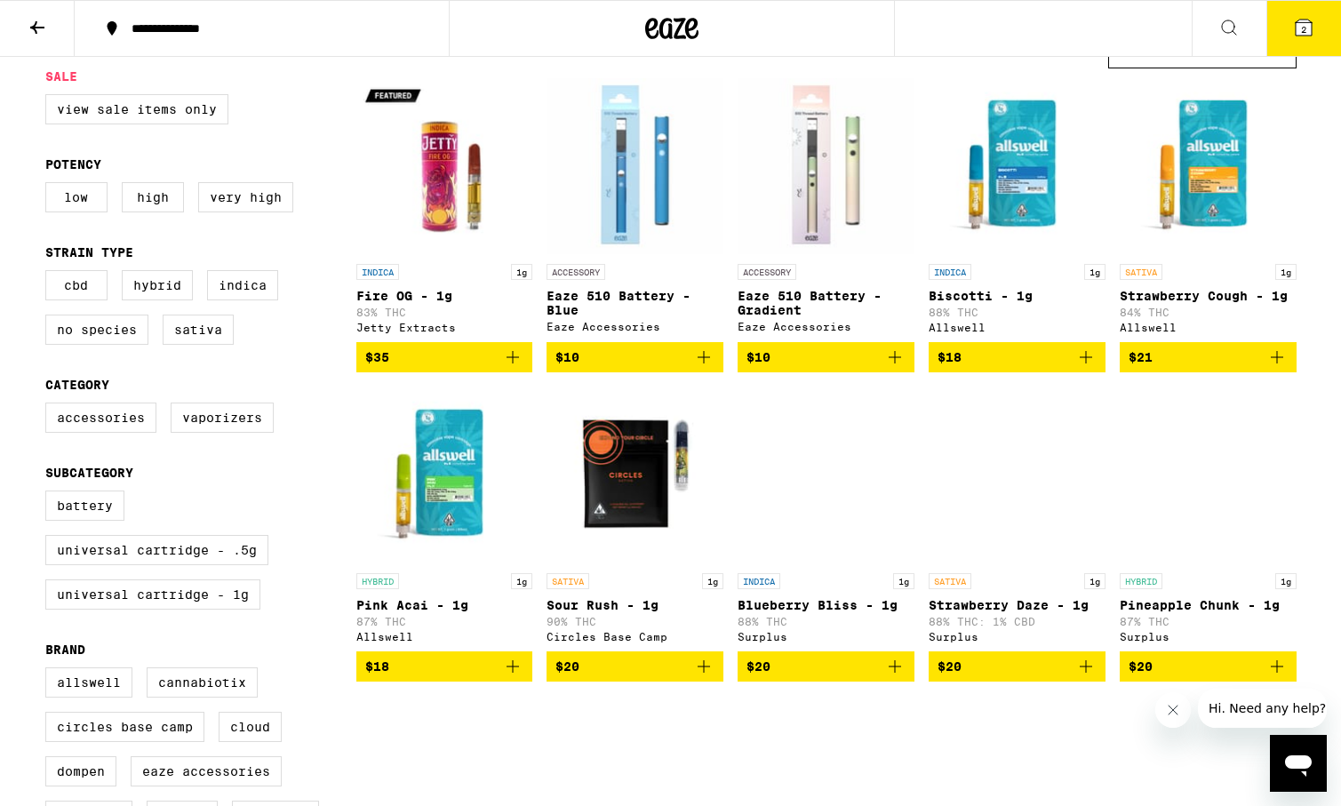
scroll to position [0, 0]
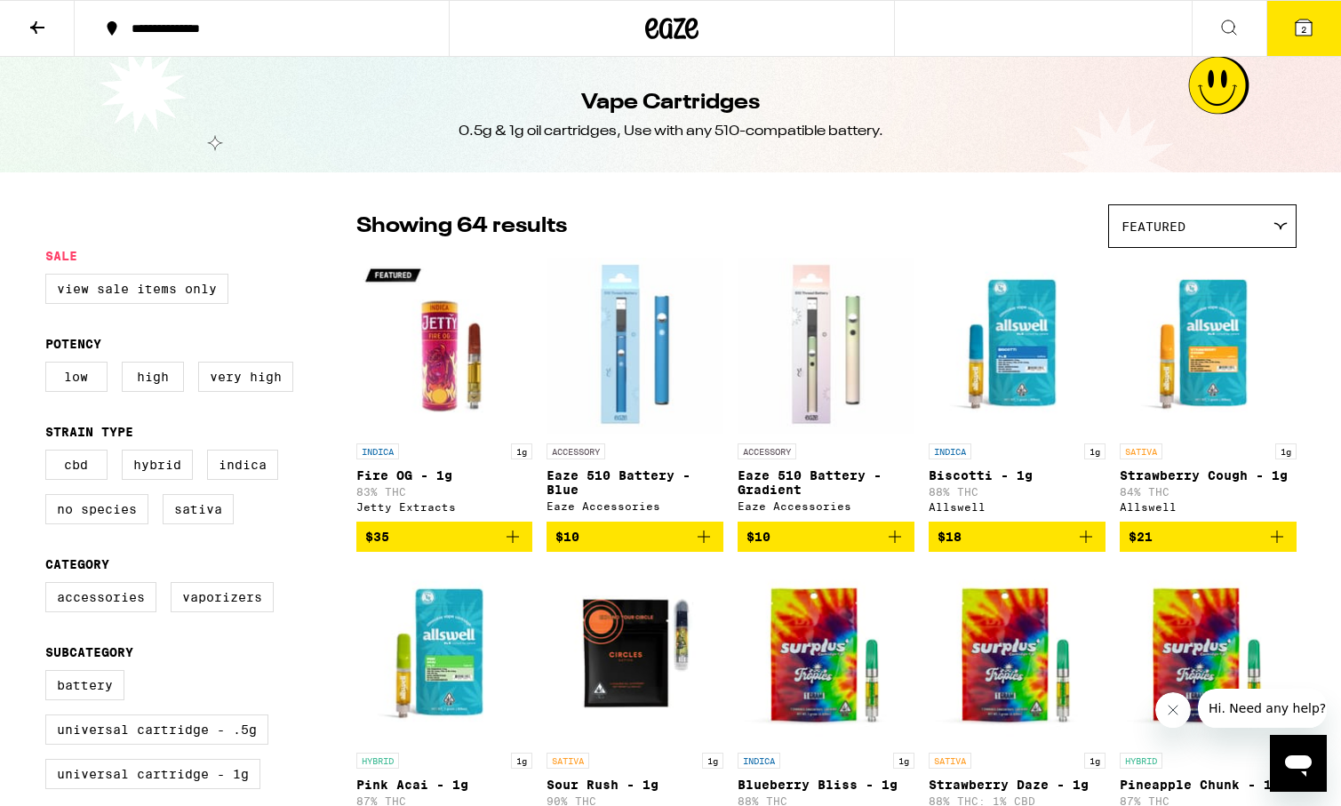
click at [25, 25] on button at bounding box center [37, 29] width 75 height 56
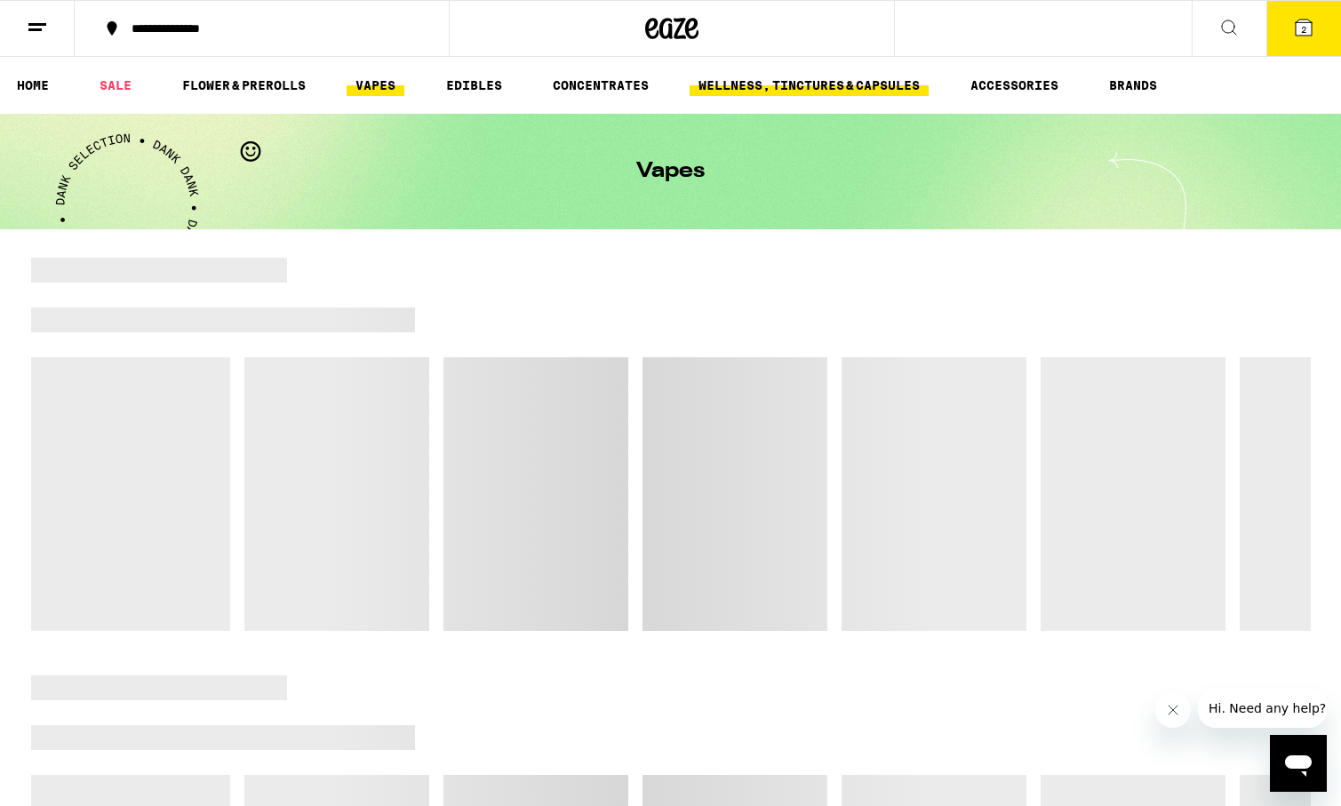
click at [735, 84] on link "WELLNESS, TINCTURES & CAPSULES" at bounding box center [809, 85] width 239 height 21
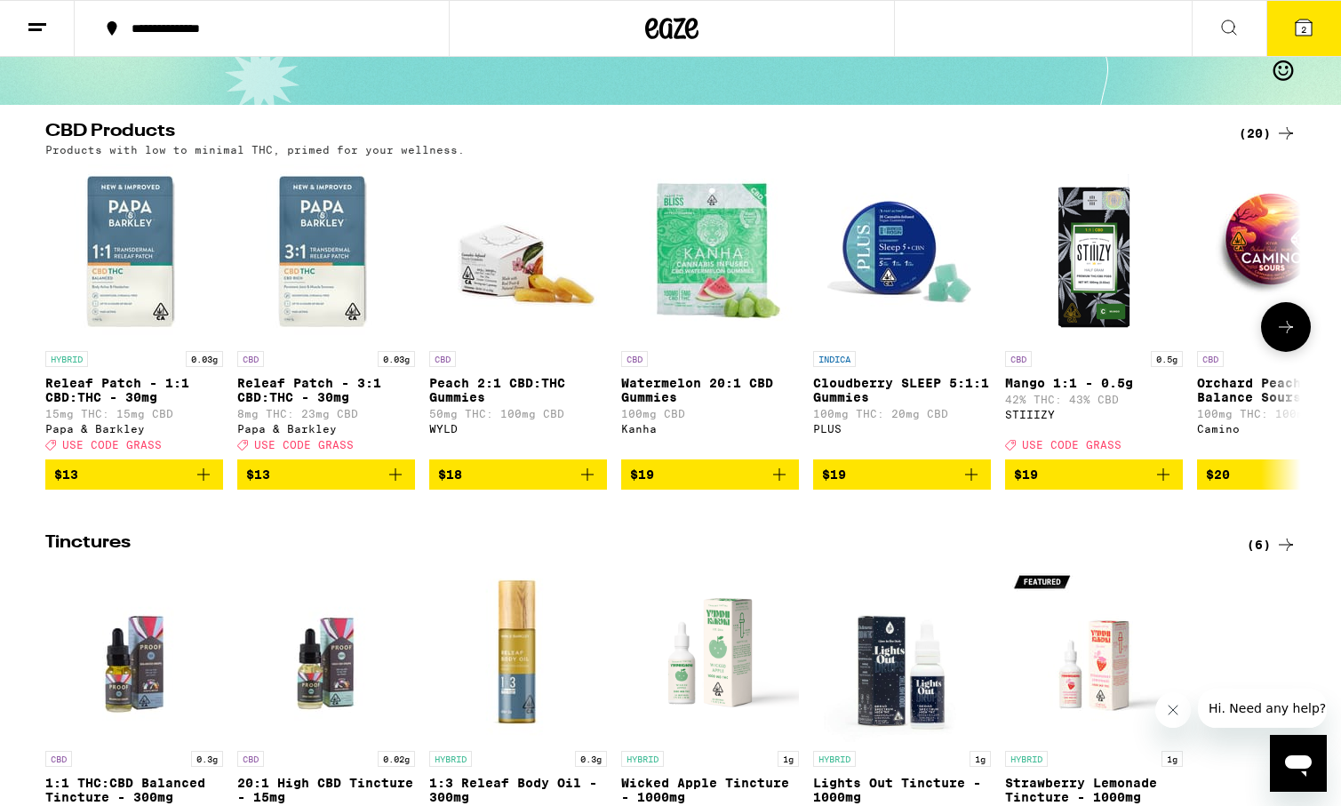
scroll to position [126, 0]
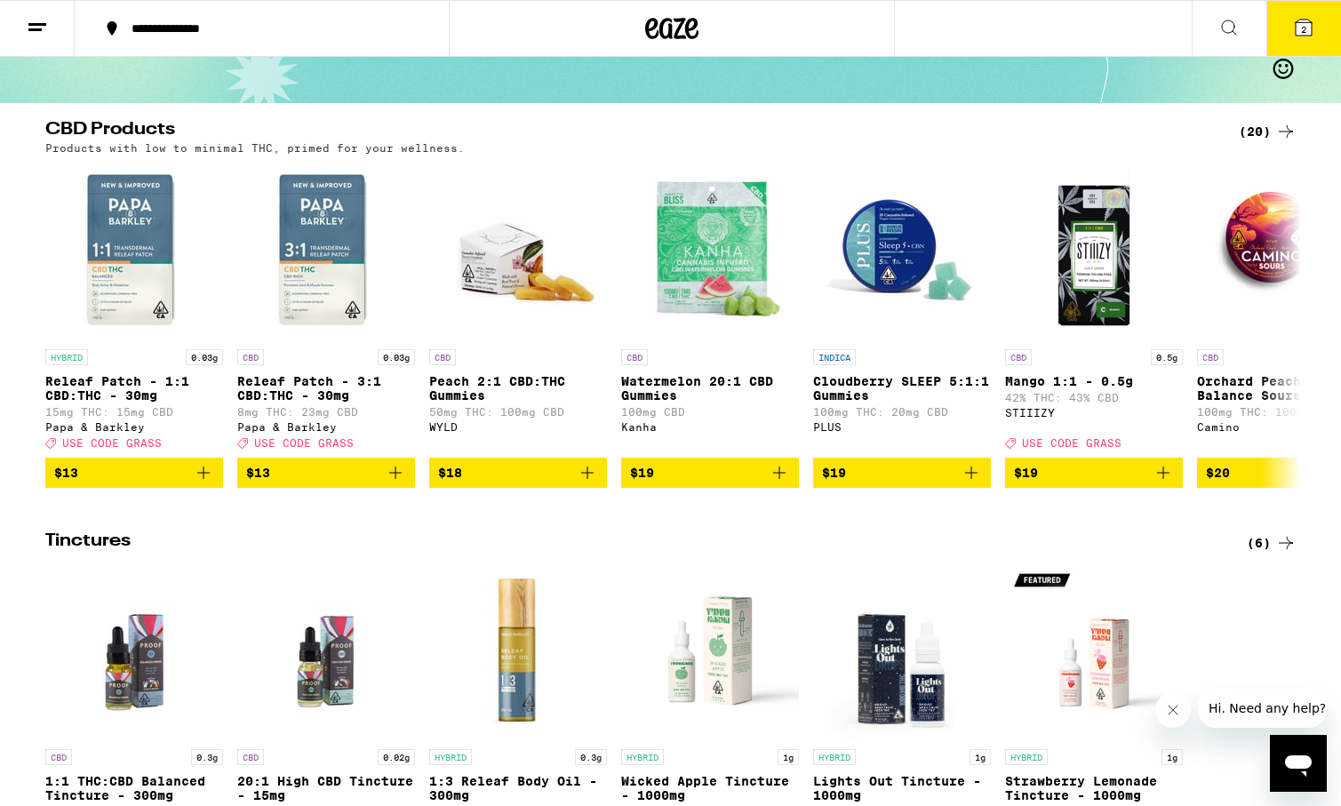
click at [1283, 130] on icon at bounding box center [1285, 131] width 21 height 21
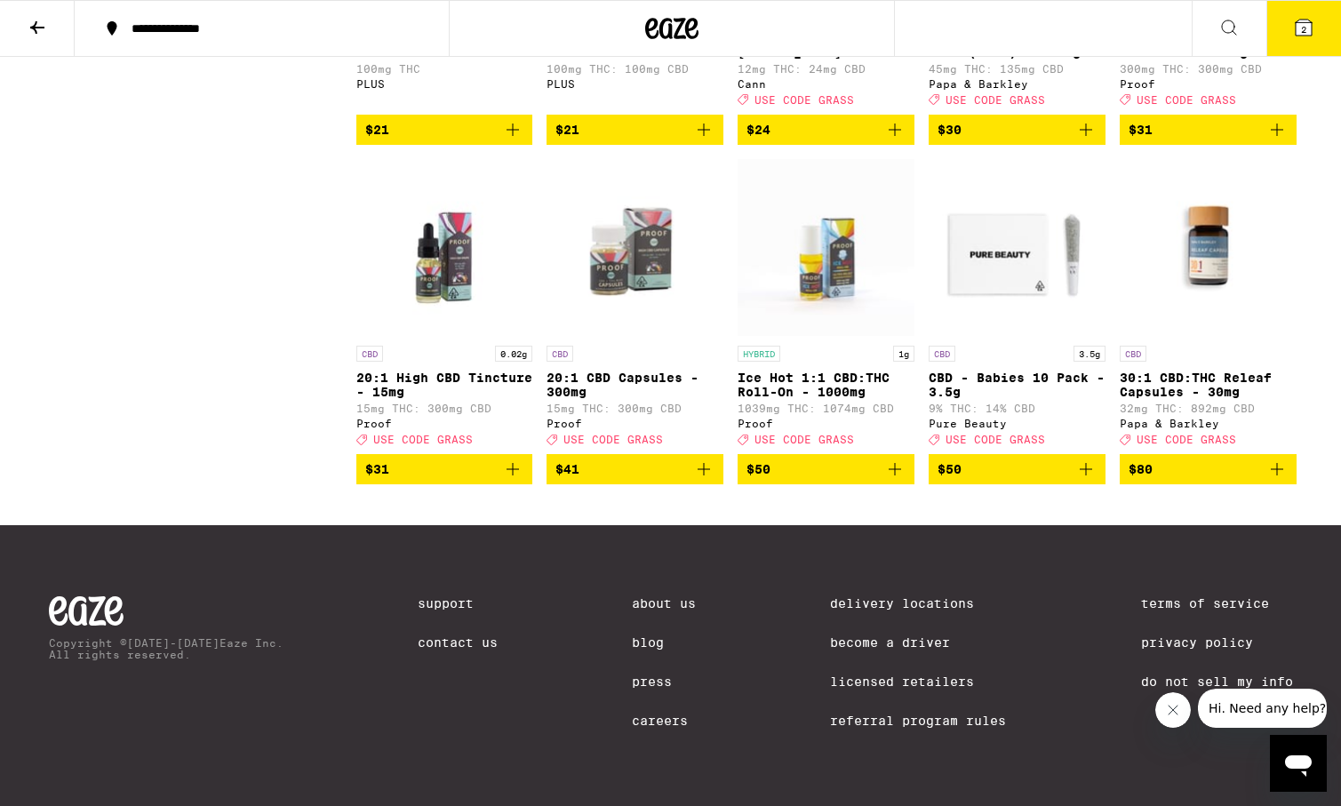
scroll to position [1214, 0]
click at [31, 32] on icon at bounding box center [37, 27] width 21 height 21
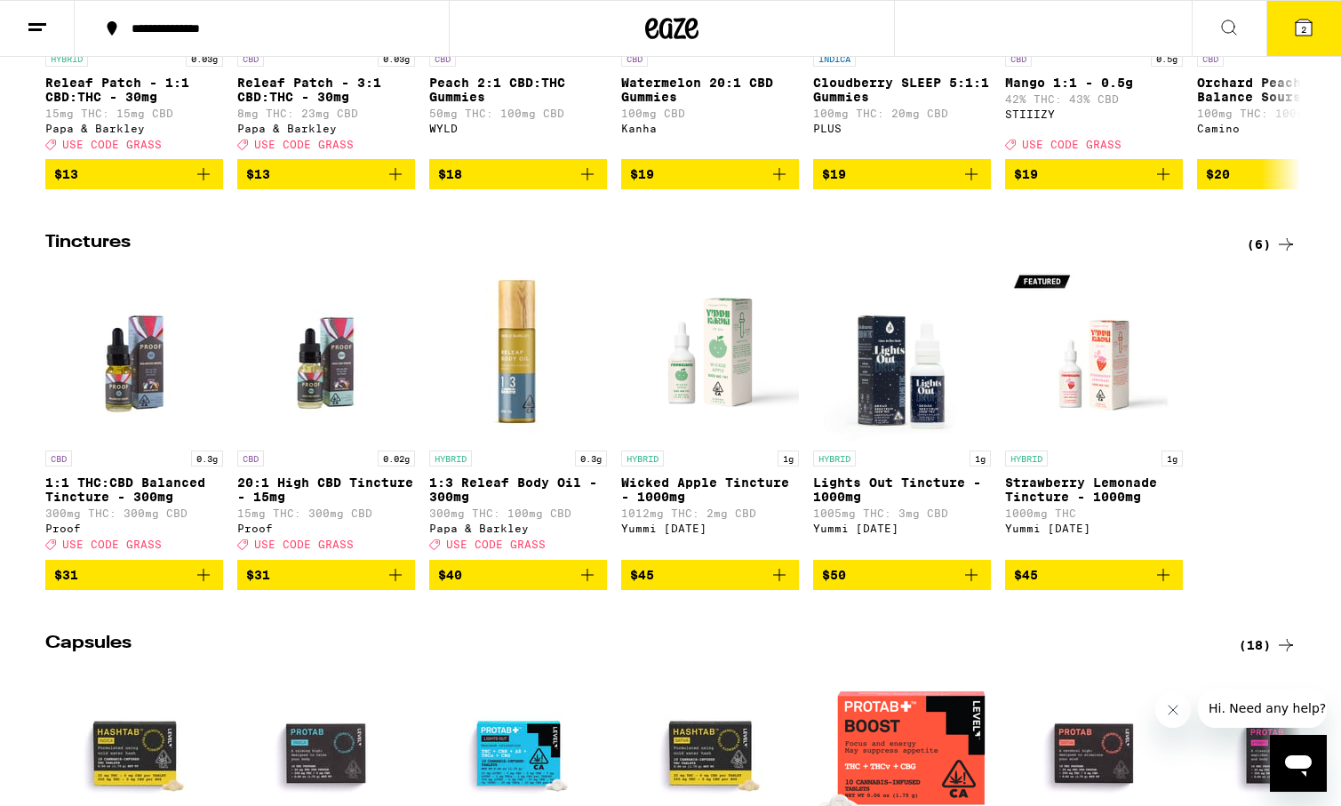
scroll to position [427, 0]
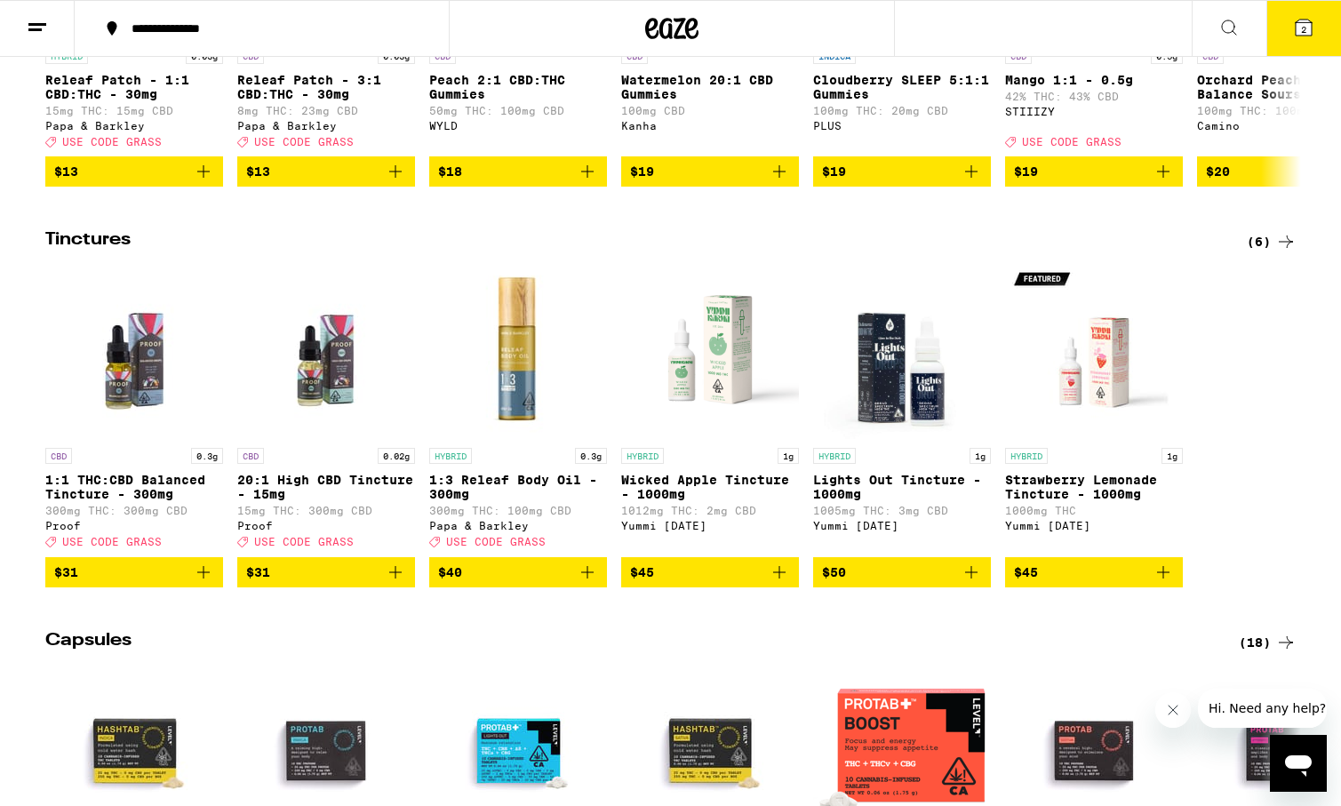
click at [1087, 379] on img "Open page for Strawberry Lemonade Tincture - 1000mg from Yummi Karma" at bounding box center [1094, 350] width 178 height 178
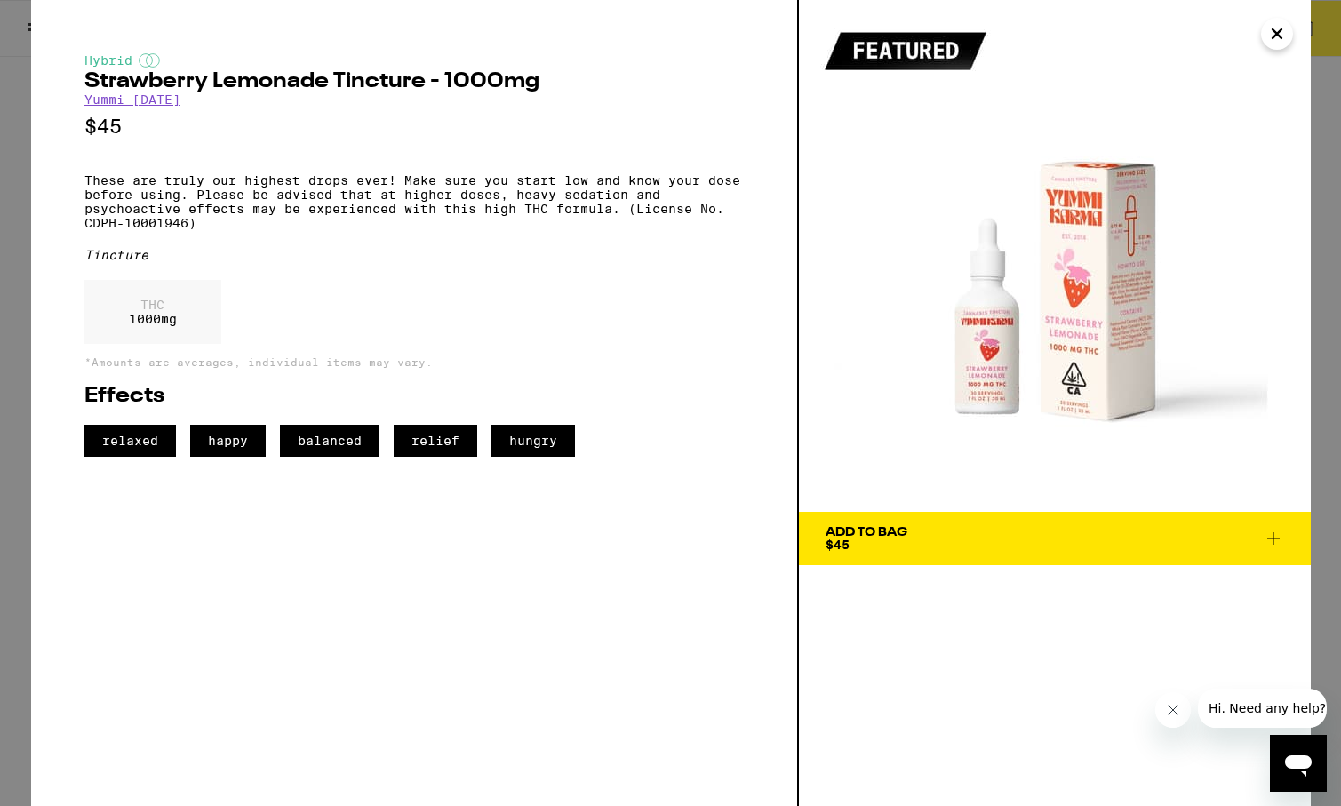
click at [1287, 33] on icon "Close" at bounding box center [1276, 33] width 21 height 27
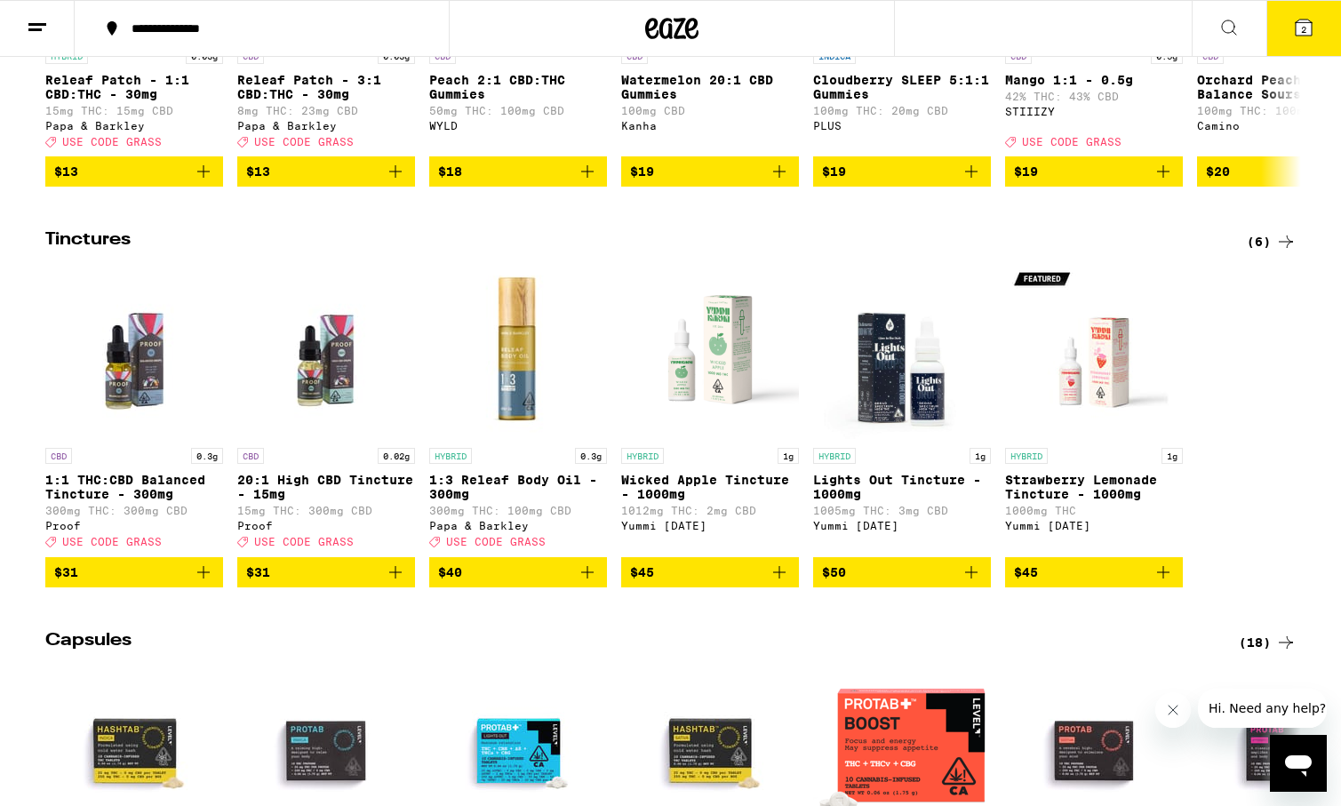
click at [746, 377] on img "Open page for Wicked Apple Tincture - 1000mg from Yummi Karma" at bounding box center [710, 350] width 178 height 178
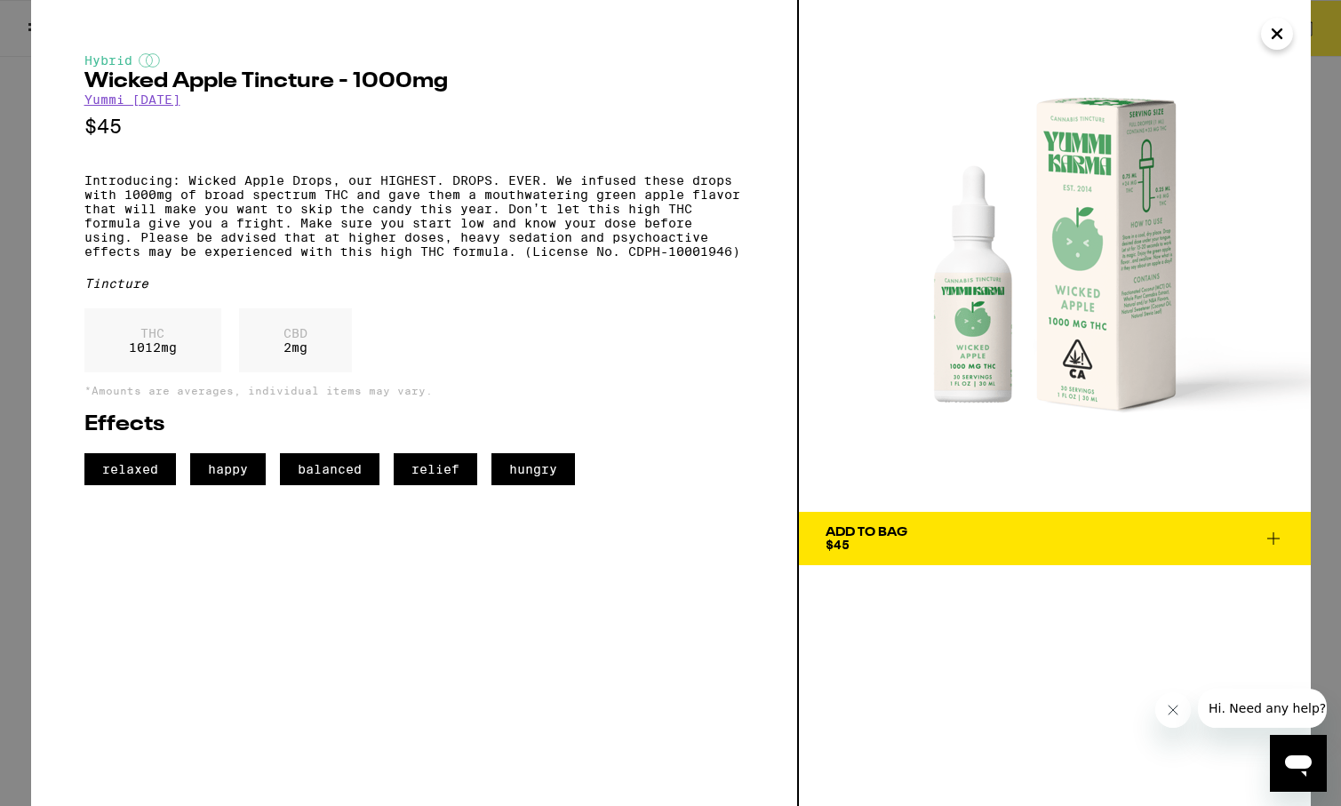
click at [1284, 34] on icon "Close" at bounding box center [1276, 33] width 21 height 27
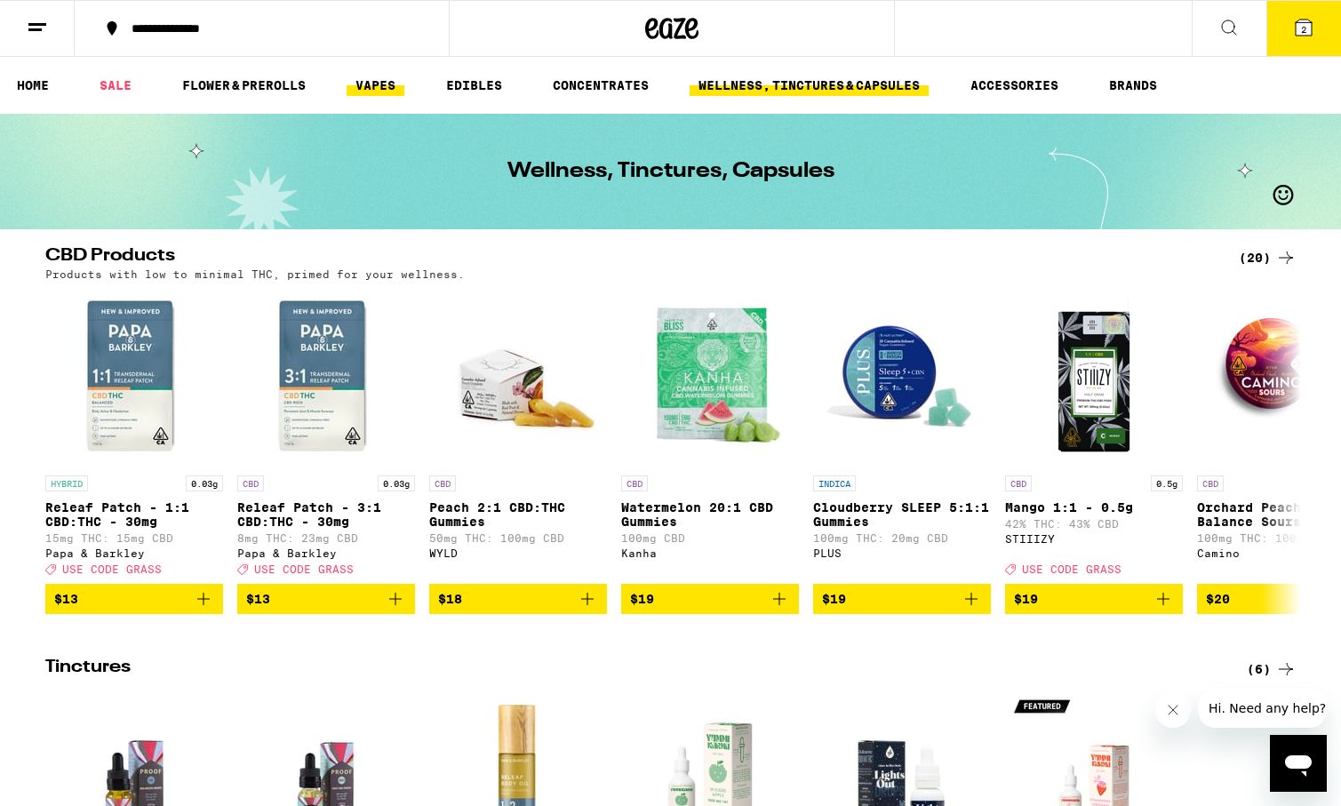
click at [395, 94] on link "VAPES" at bounding box center [376, 85] width 58 height 21
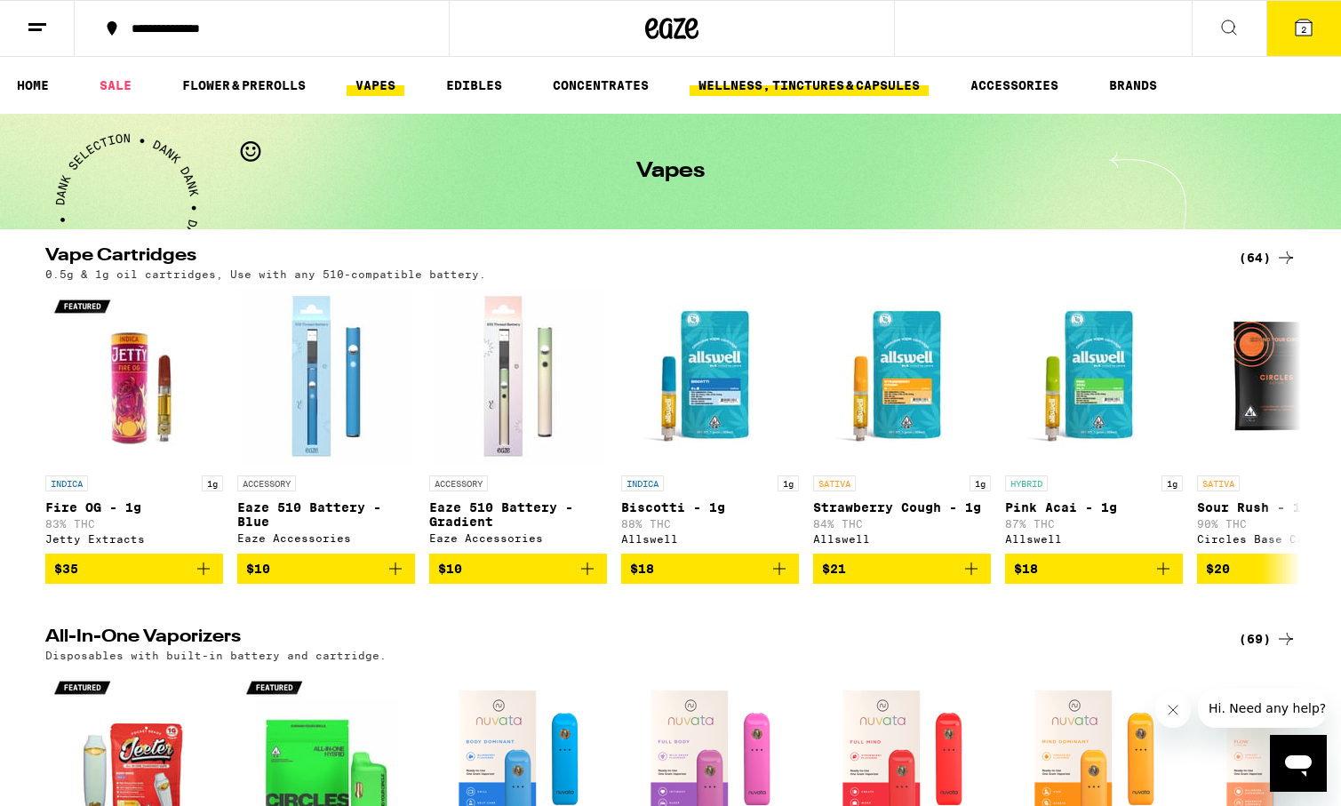
click at [731, 92] on link "WELLNESS, TINCTURES & CAPSULES" at bounding box center [809, 85] width 239 height 21
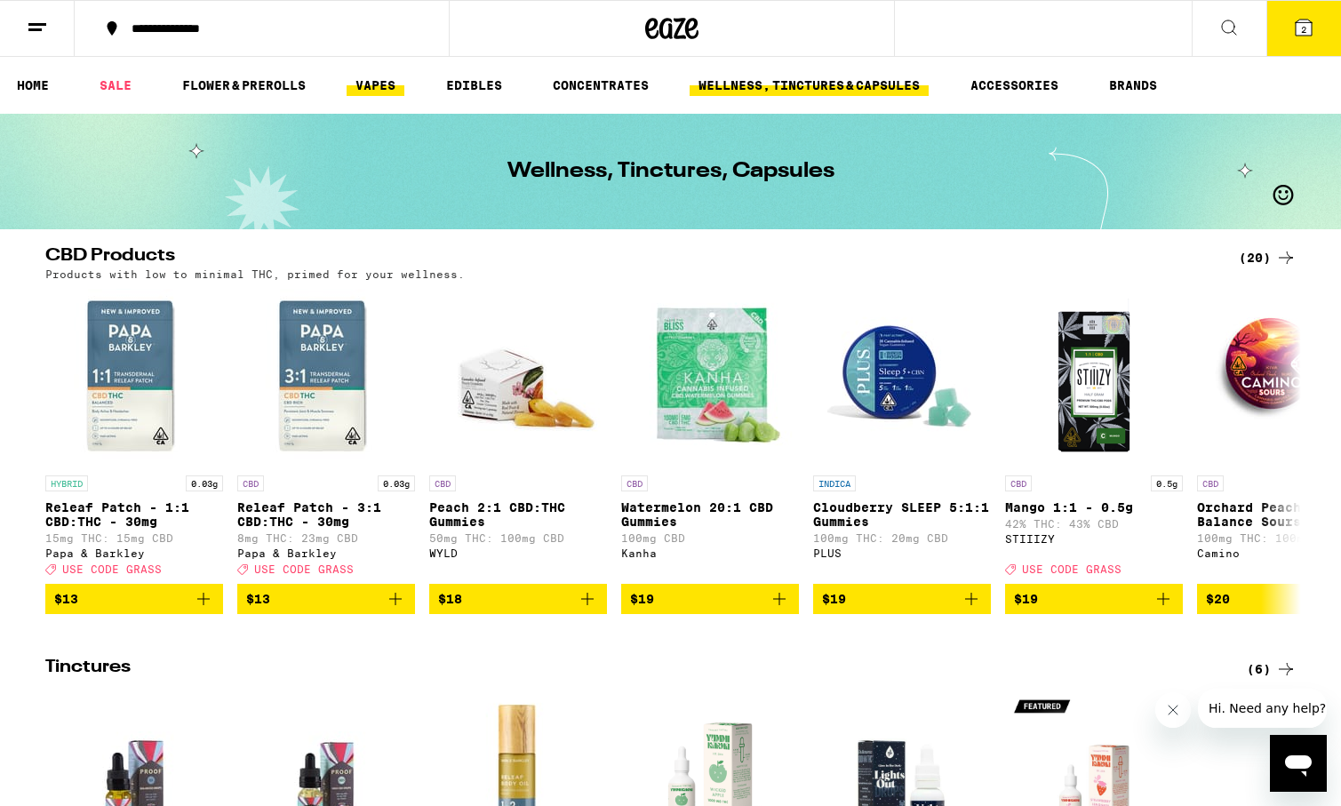
click at [404, 84] on link "VAPES" at bounding box center [376, 85] width 58 height 21
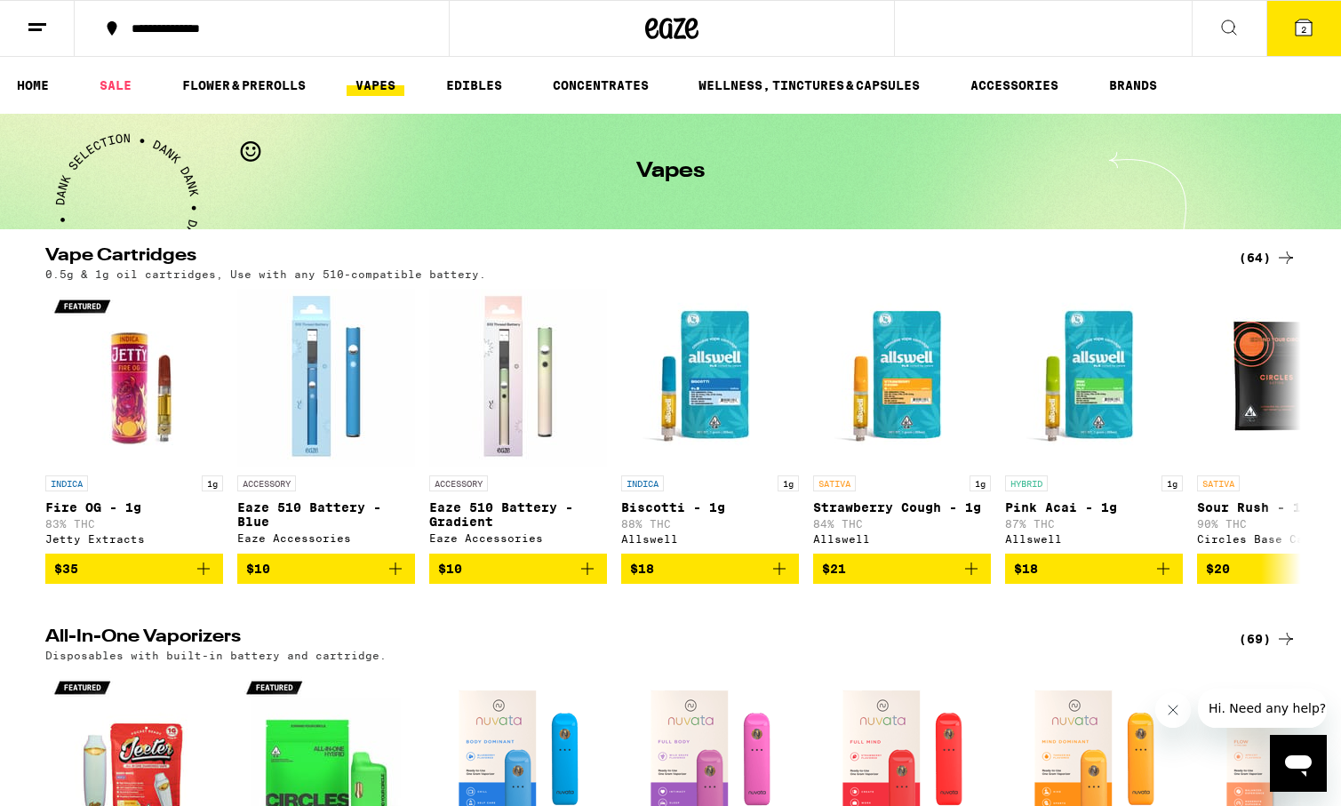
click at [1276, 252] on icon at bounding box center [1285, 257] width 21 height 21
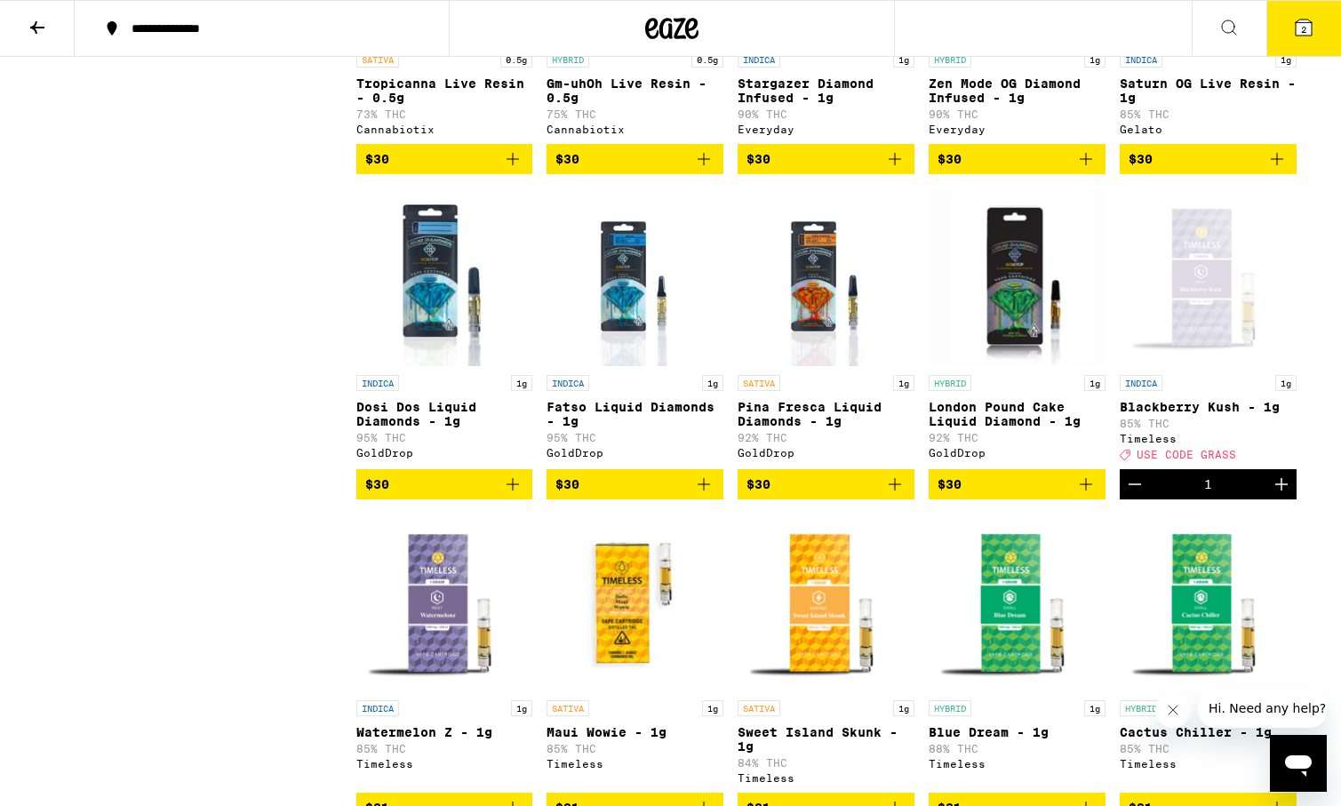
scroll to position [1970, 0]
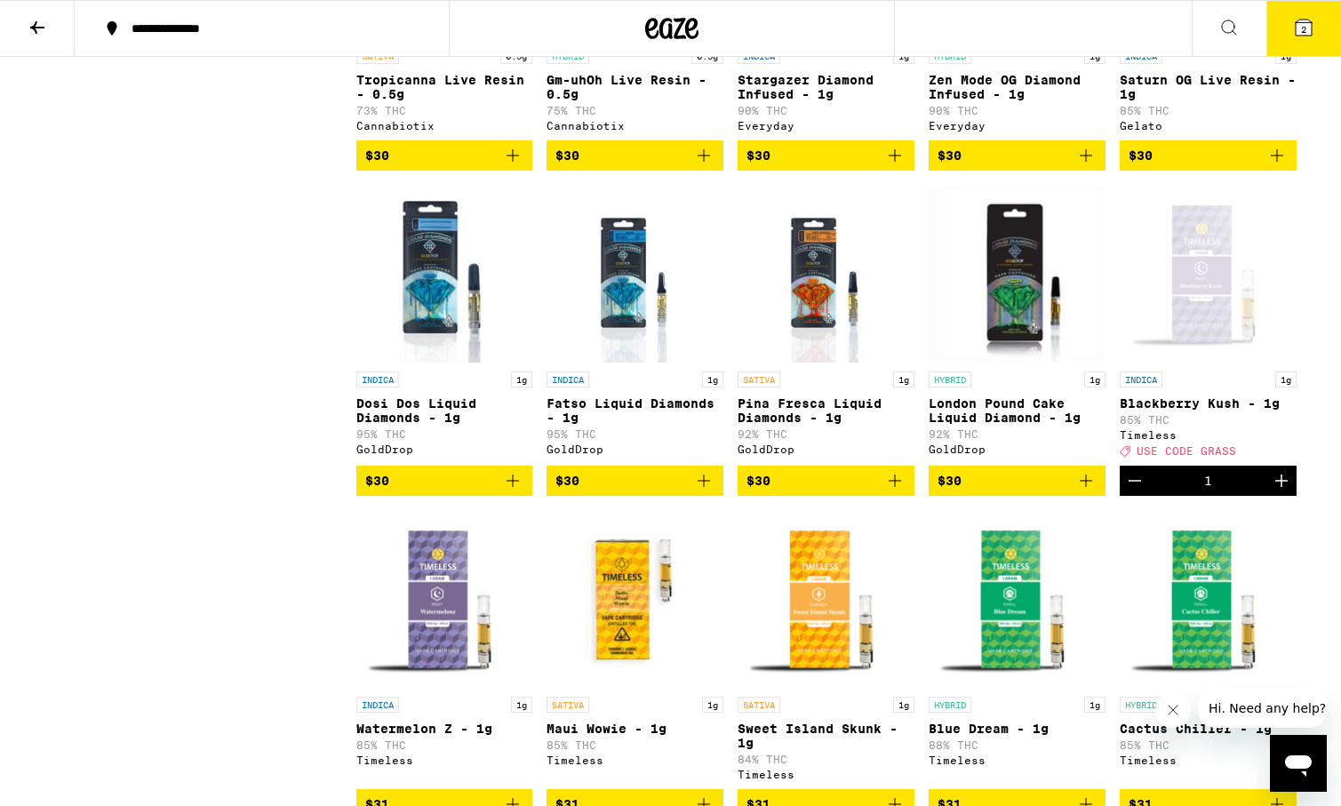
click at [25, 19] on button at bounding box center [37, 29] width 75 height 56
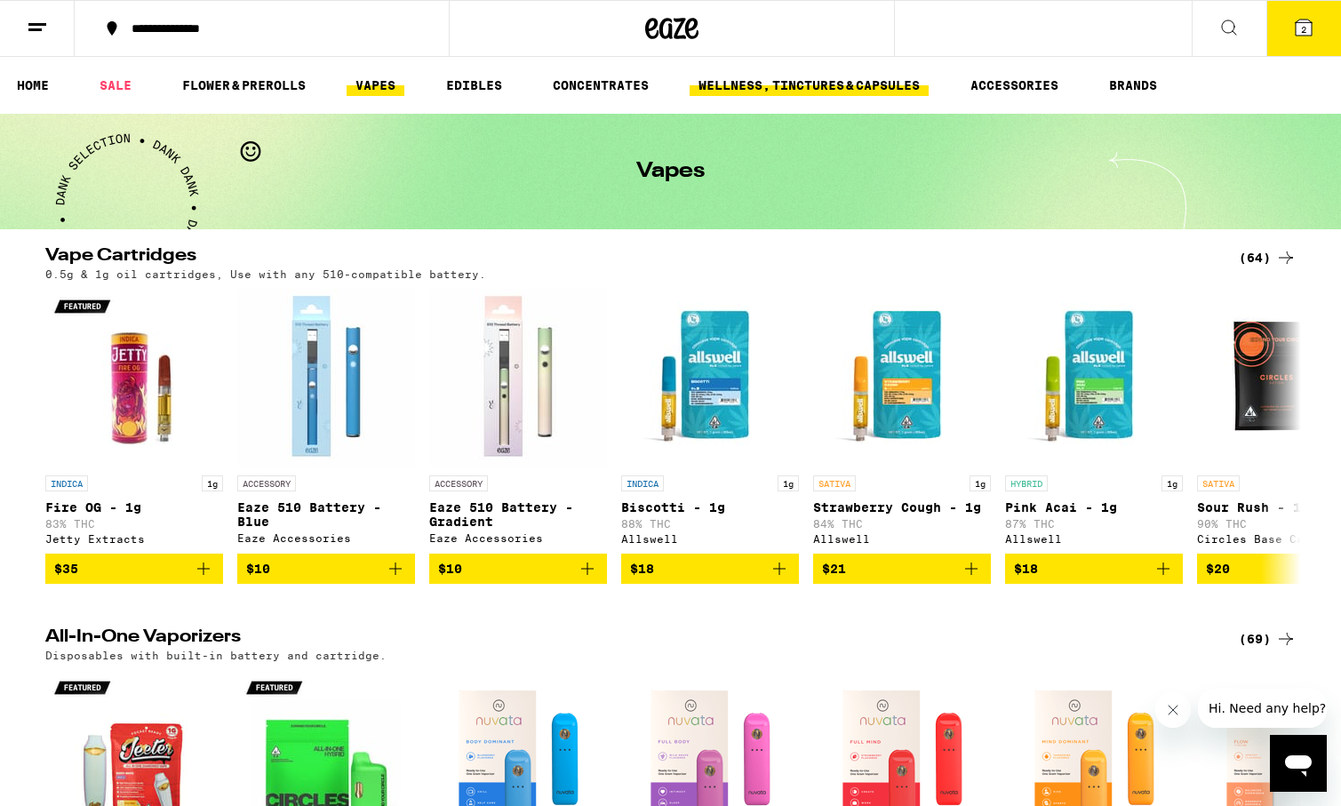
click at [768, 82] on link "WELLNESS, TINCTURES & CAPSULES" at bounding box center [809, 85] width 239 height 21
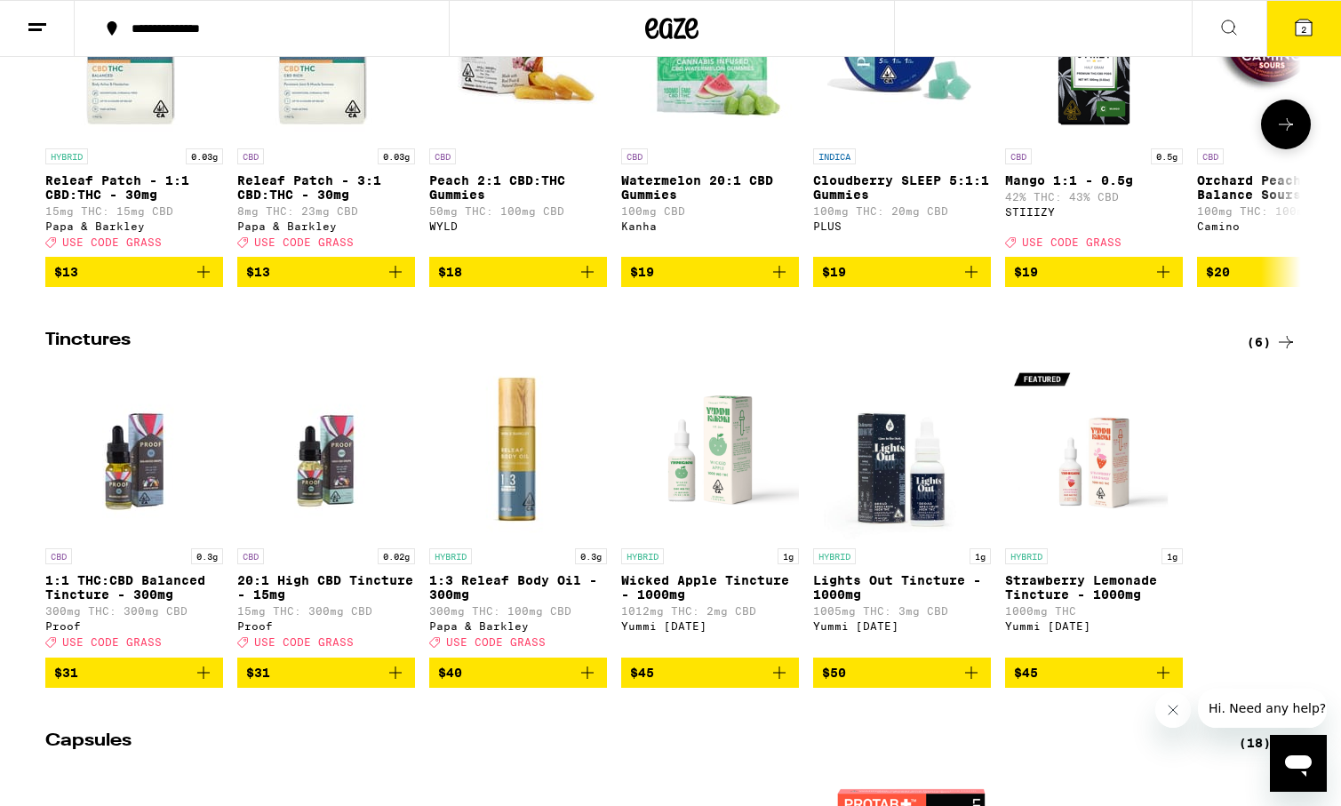
scroll to position [329, 0]
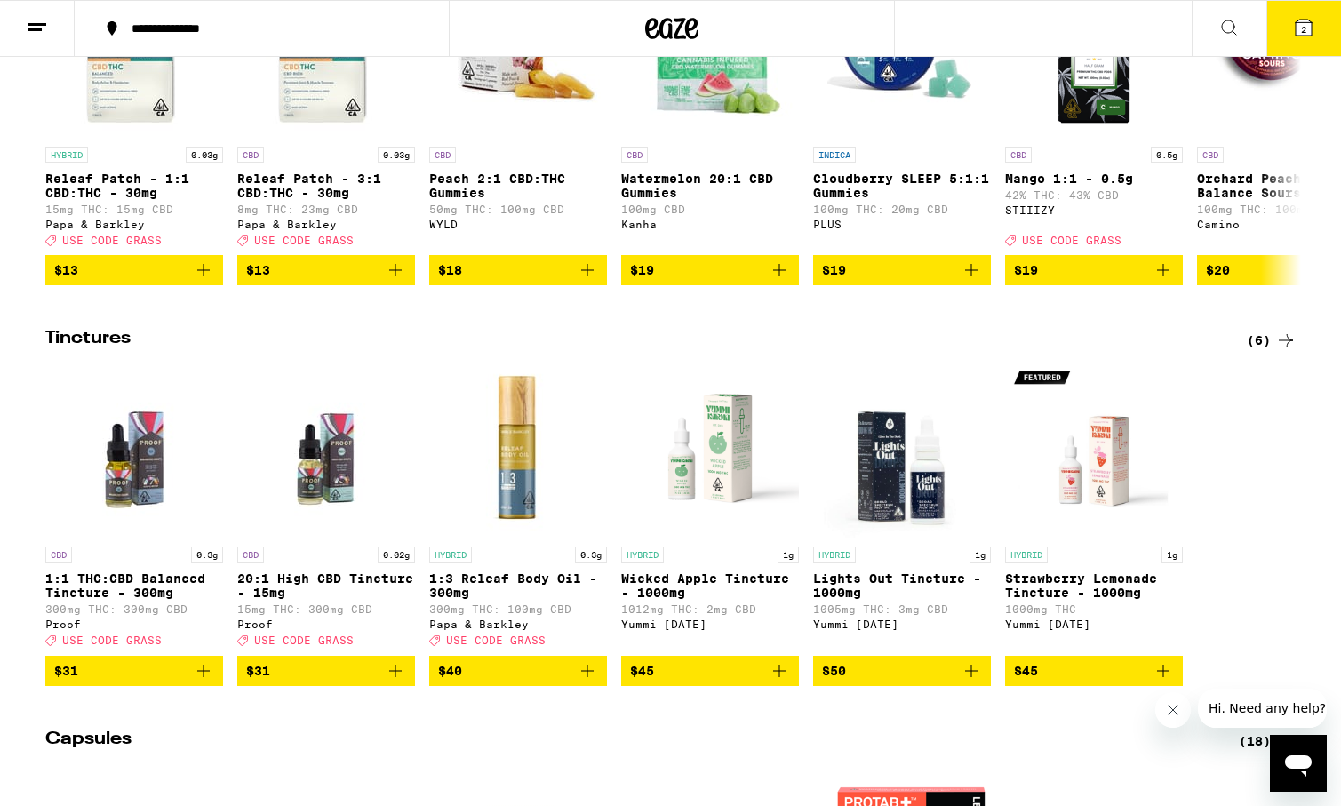
click at [711, 469] on img "Open page for Wicked Apple Tincture - 1000mg from Yummi Karma" at bounding box center [710, 449] width 178 height 178
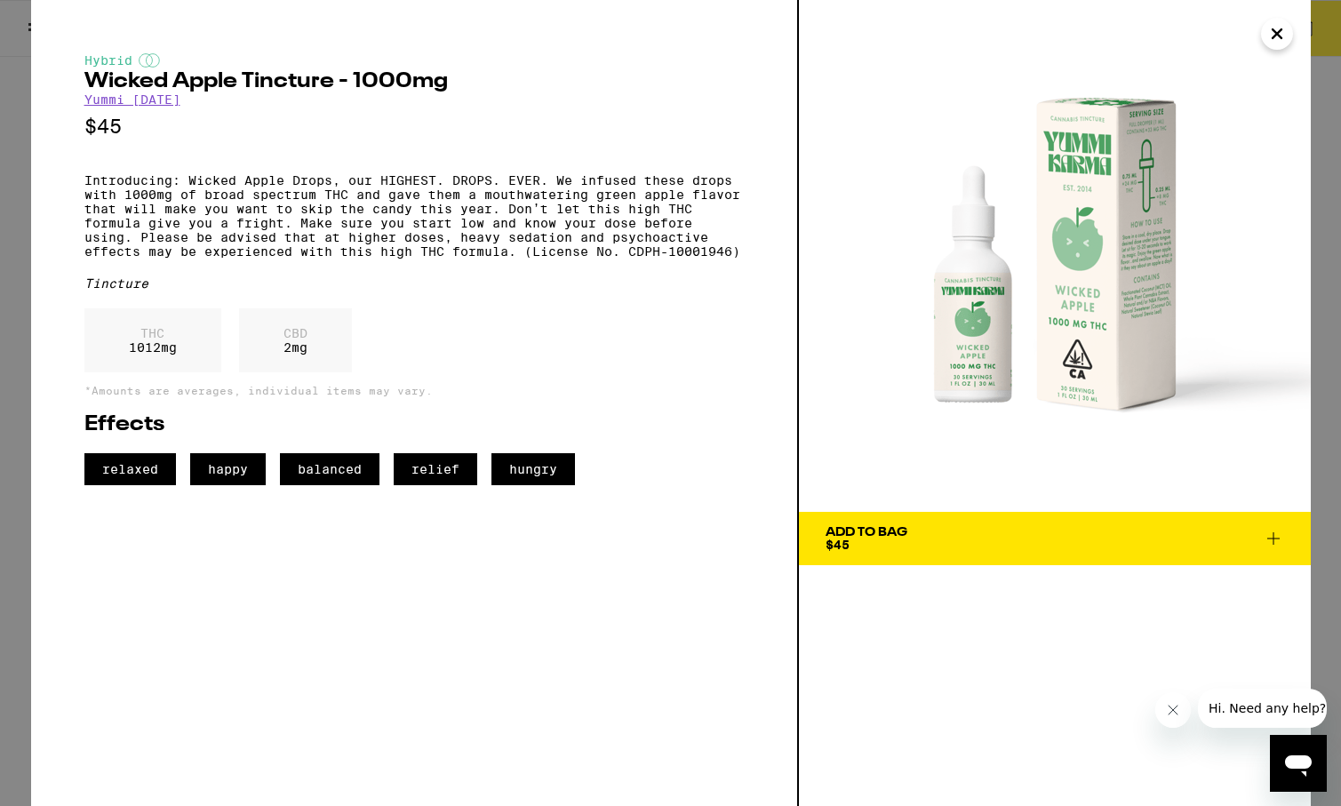
click at [1273, 34] on icon "Close" at bounding box center [1276, 33] width 21 height 27
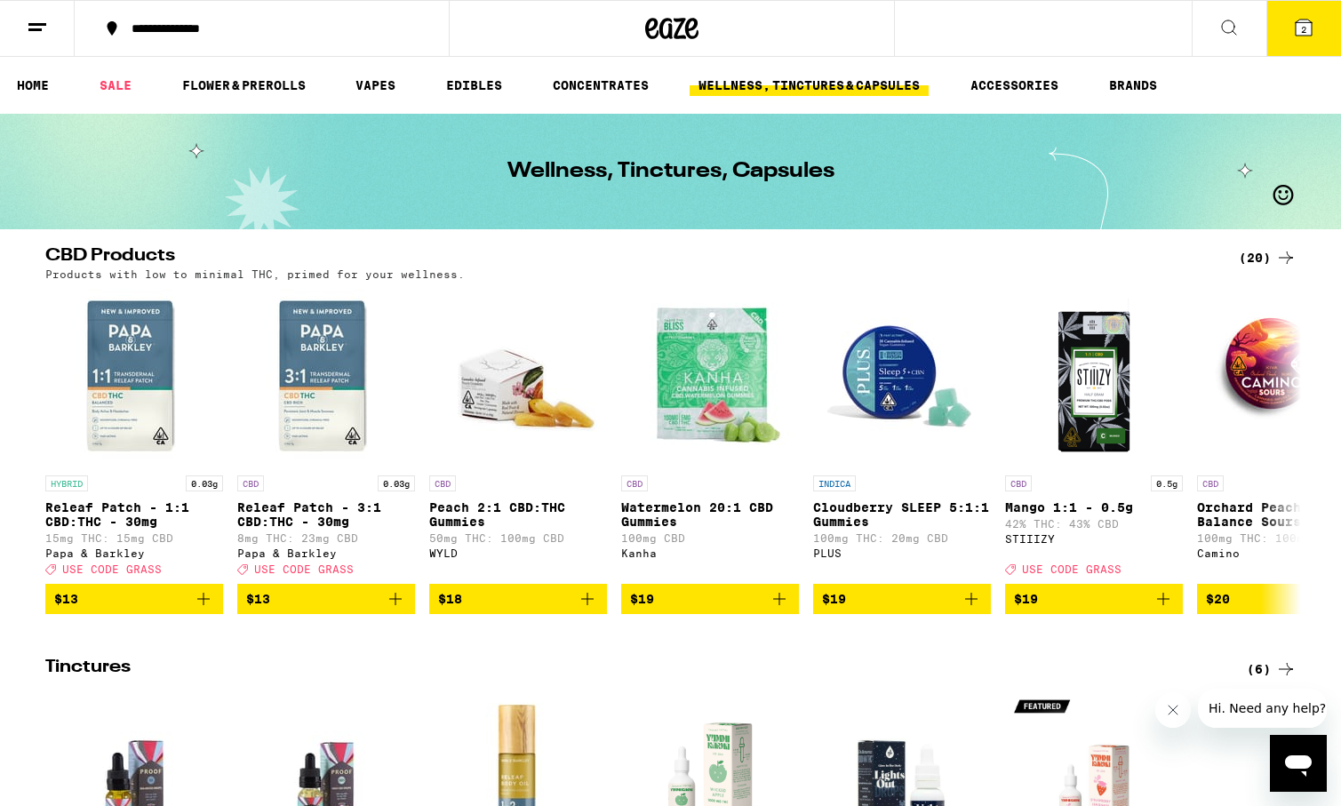
click at [1304, 40] on button "2" at bounding box center [1303, 28] width 75 height 55
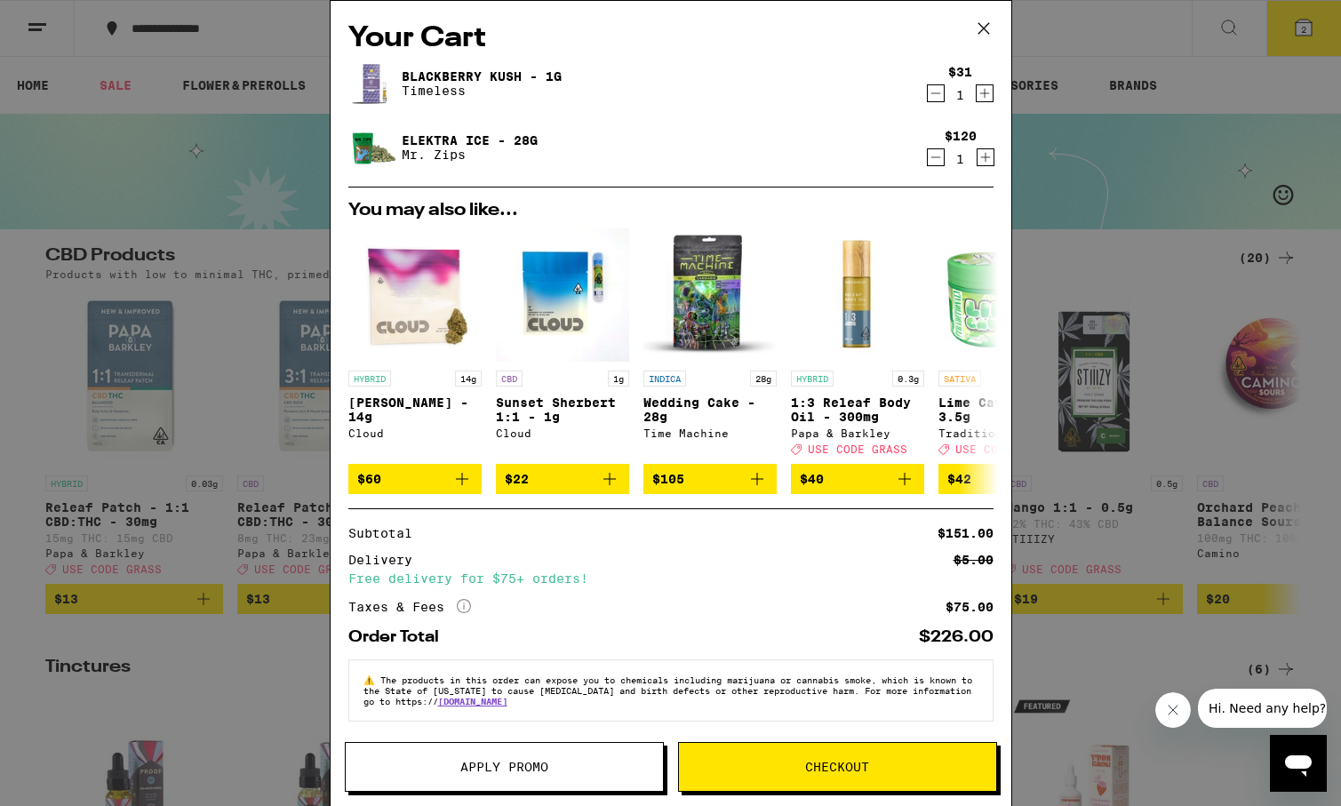
click at [465, 768] on span "Apply Promo" at bounding box center [504, 767] width 88 height 12
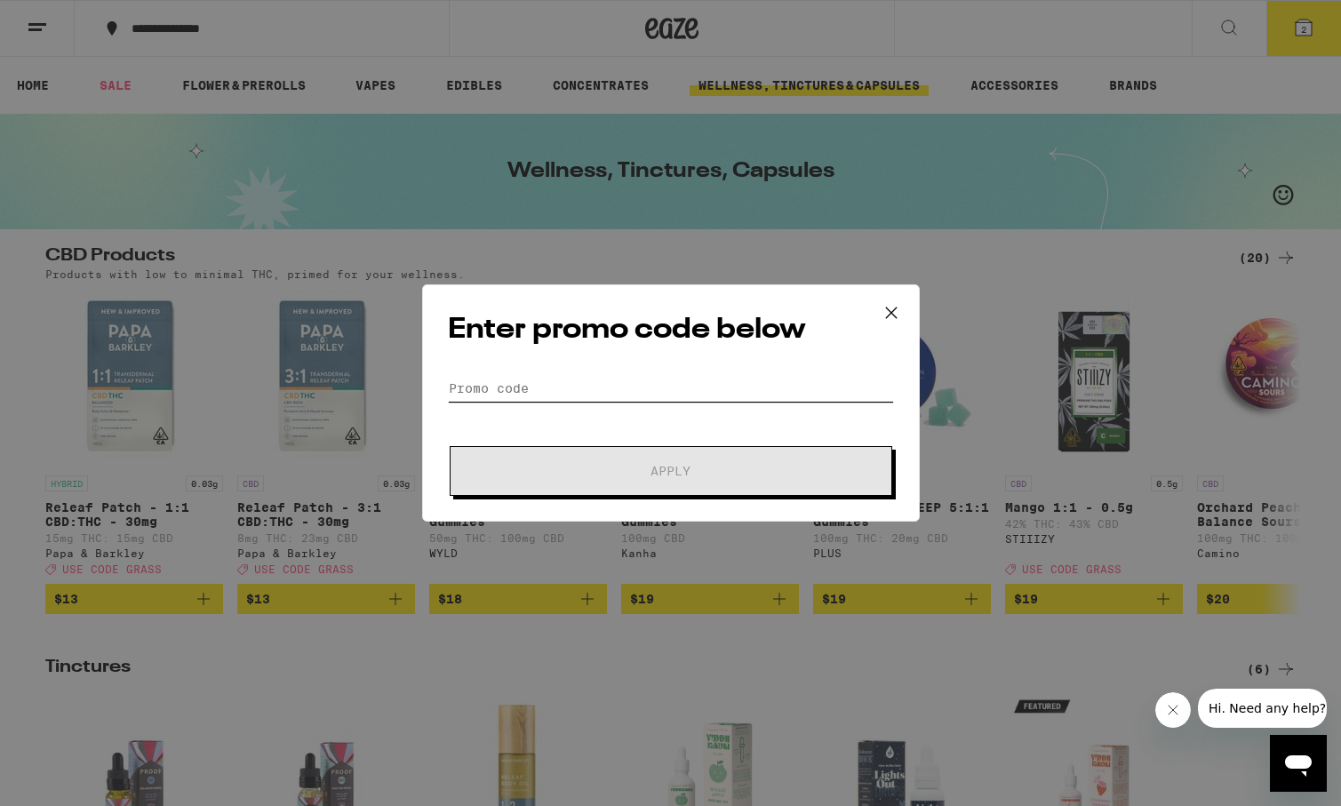
click at [509, 391] on input "Promo Code" at bounding box center [671, 388] width 446 height 27
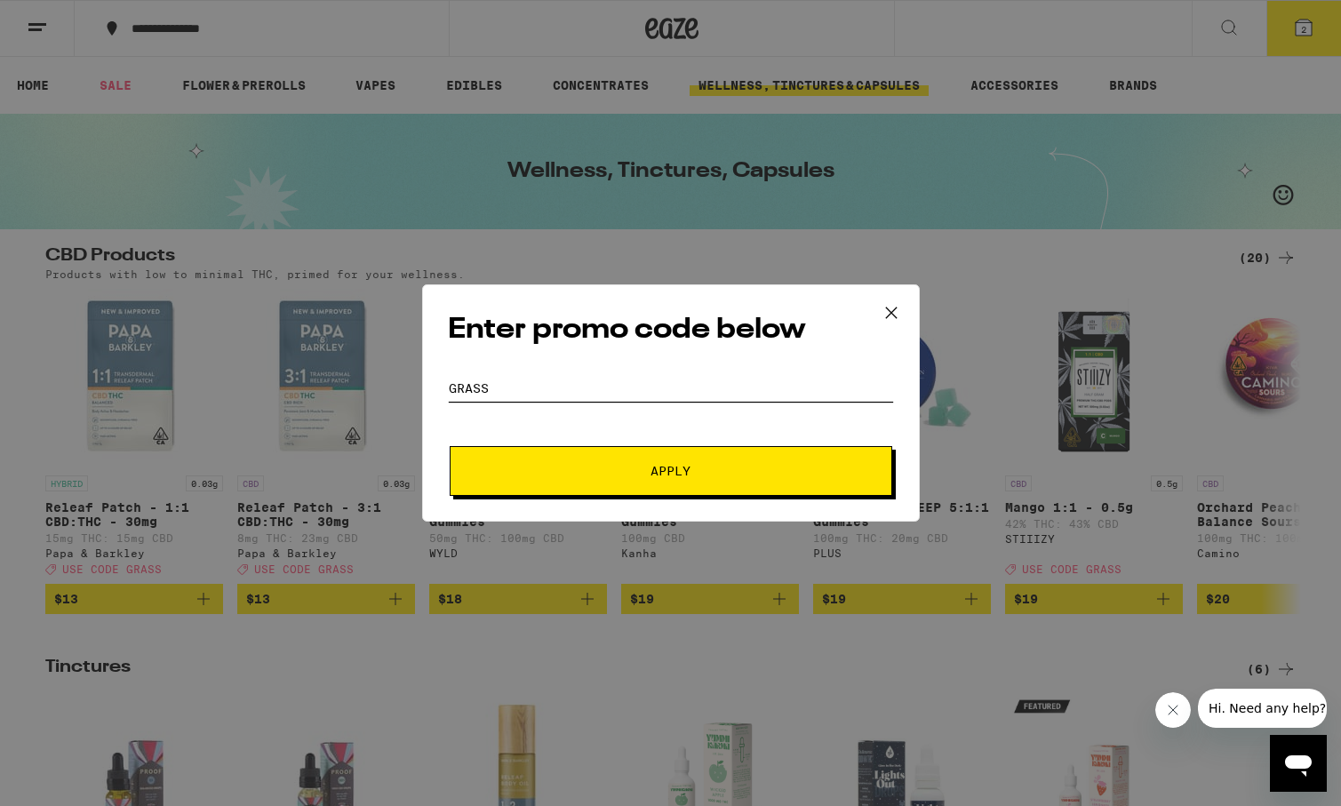
type input "GRass"
click at [450, 446] on button "Apply" at bounding box center [671, 471] width 443 height 50
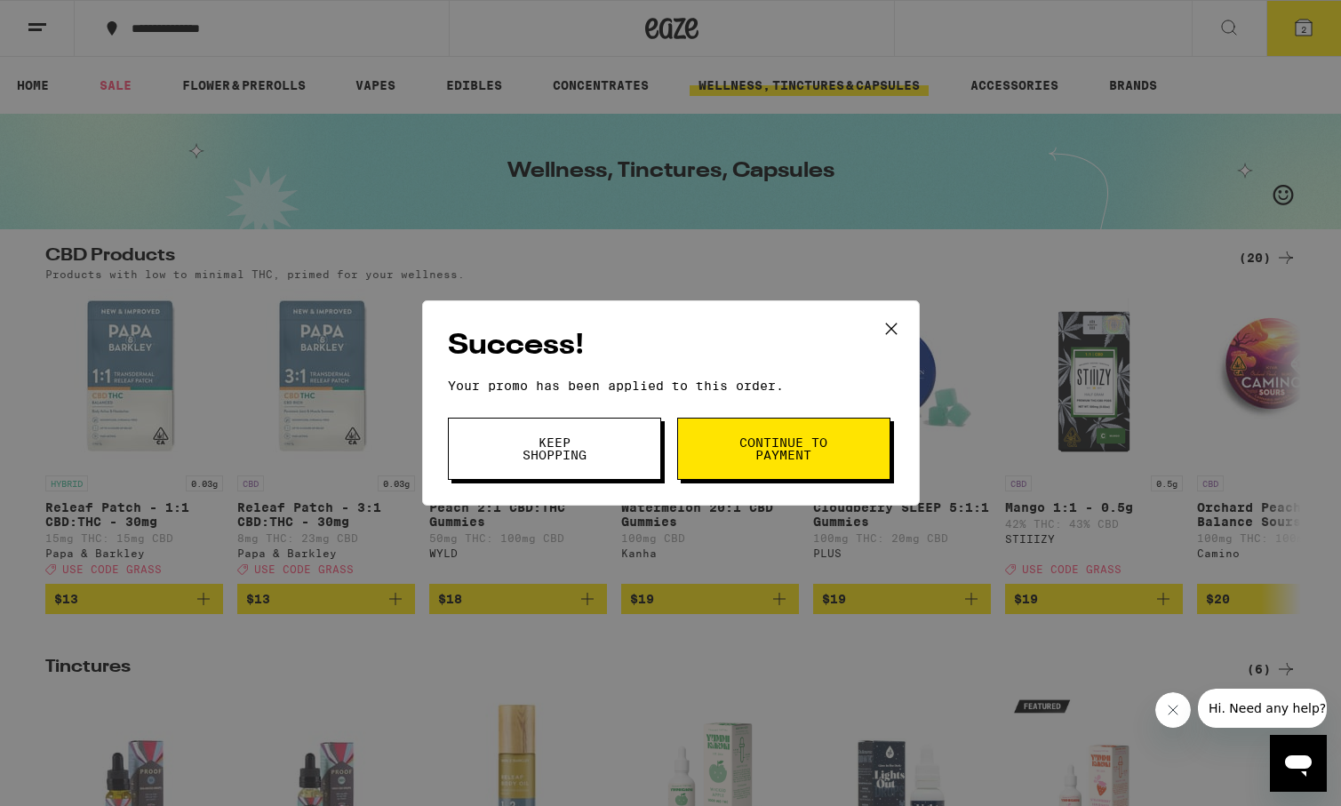
click at [869, 459] on button "Continue to payment" at bounding box center [783, 449] width 213 height 62
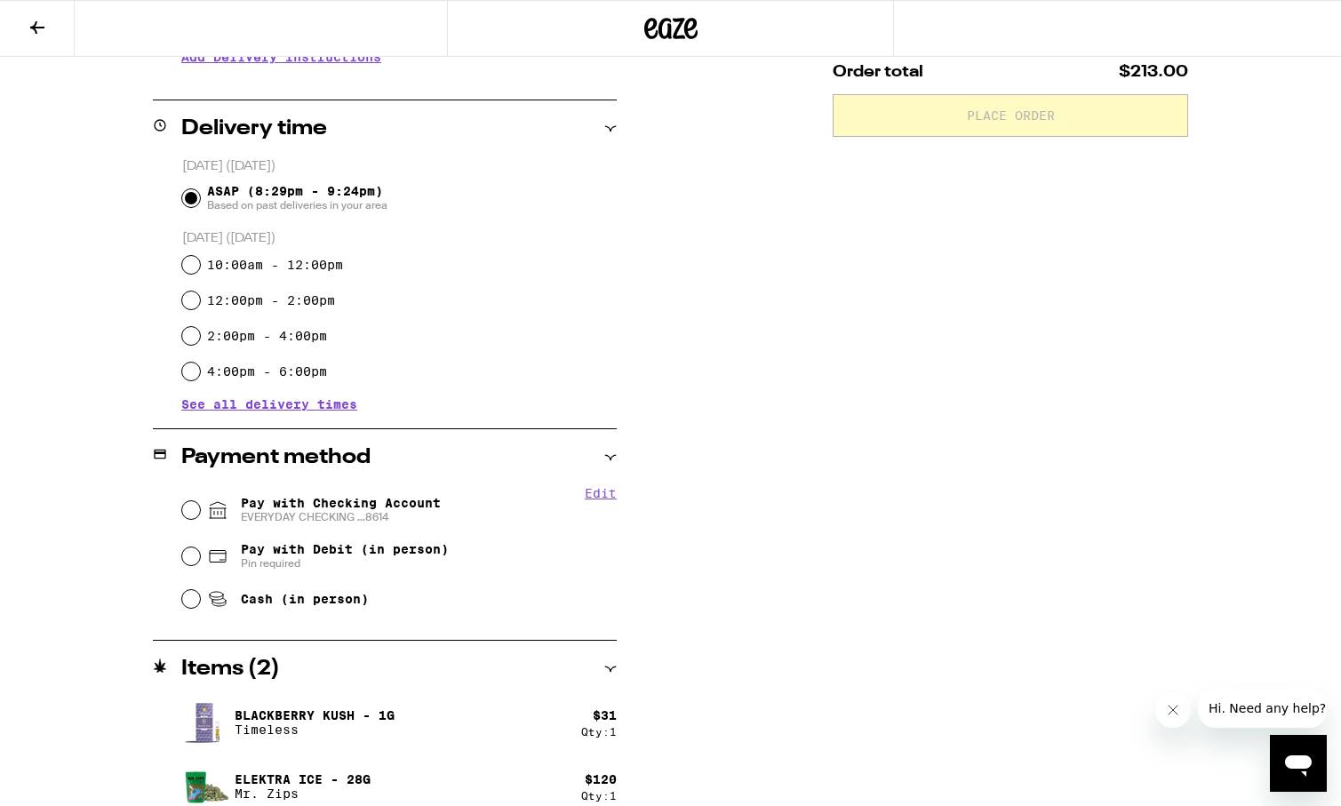
scroll to position [395, 0]
click at [318, 497] on span "Pay with Checking Account EVERYDAY CHECKING ...8614" at bounding box center [341, 509] width 200 height 28
click at [200, 500] on input "Pay with Checking Account EVERYDAY CHECKING ...8614" at bounding box center [191, 509] width 18 height 18
radio input "true"
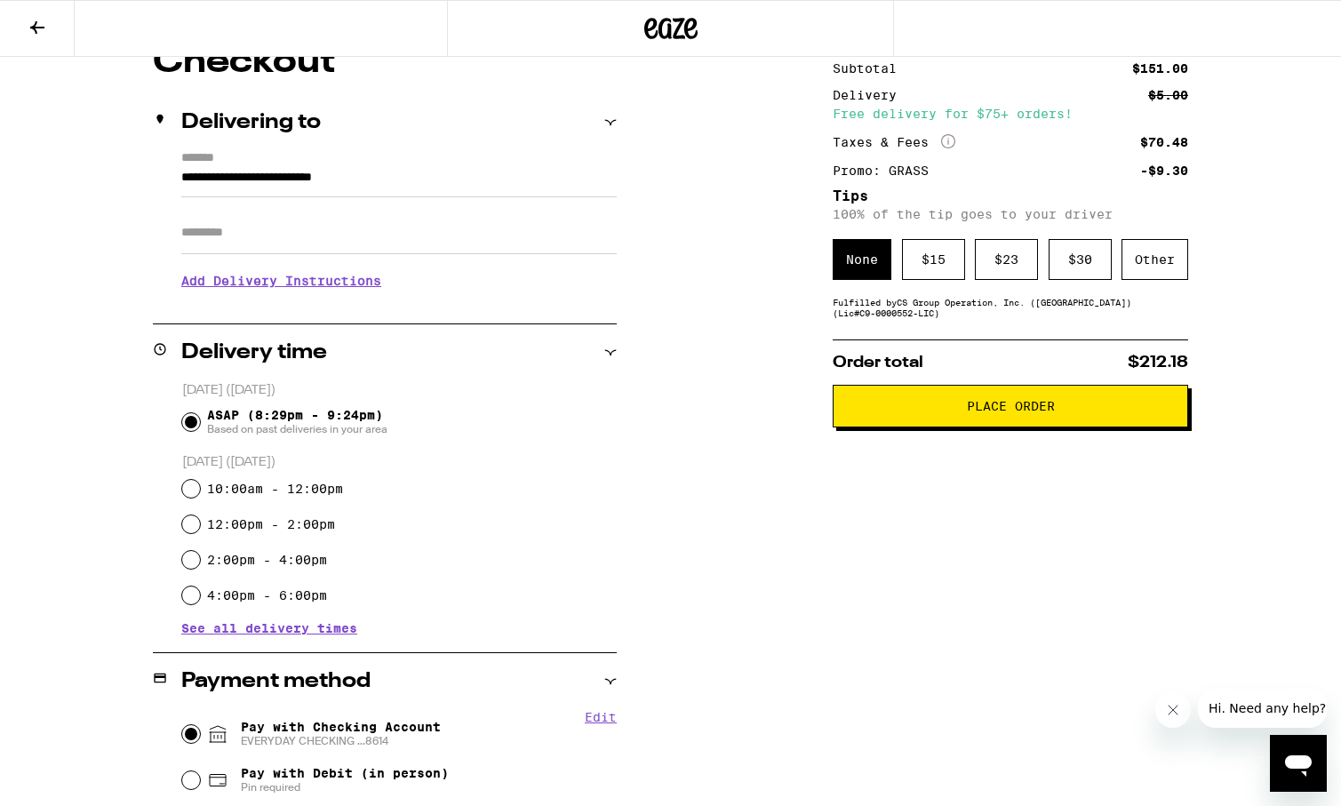
scroll to position [0, 0]
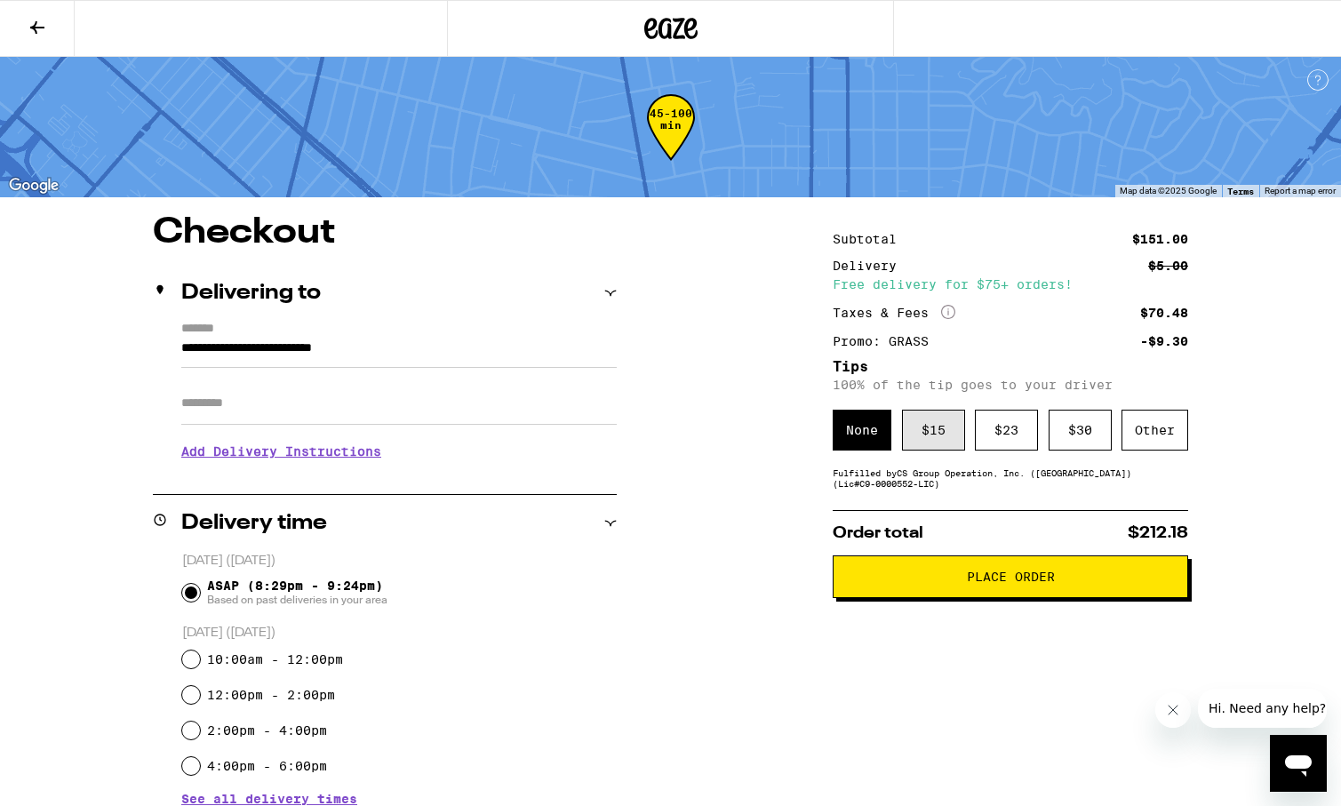
click at [925, 431] on div "$ 15" at bounding box center [933, 430] width 63 height 41
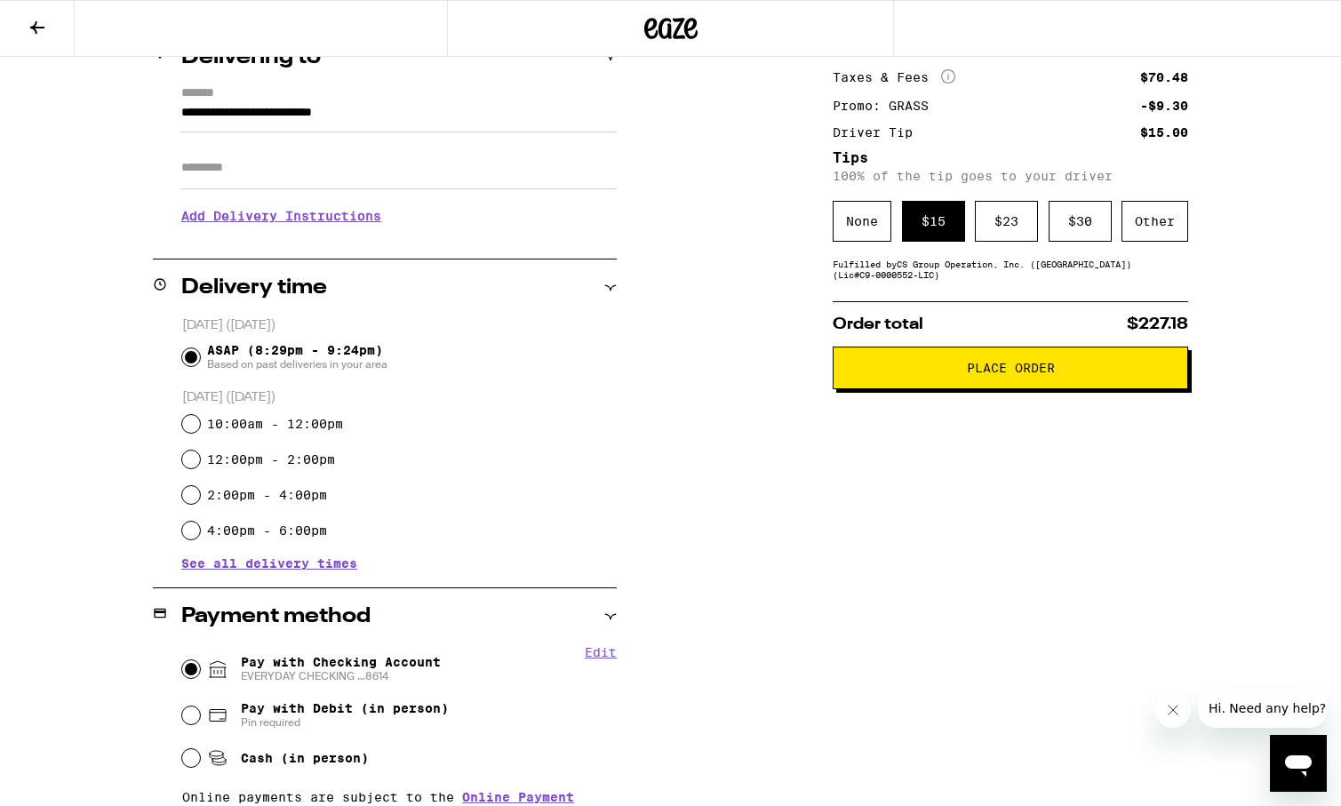
scroll to position [243, 0]
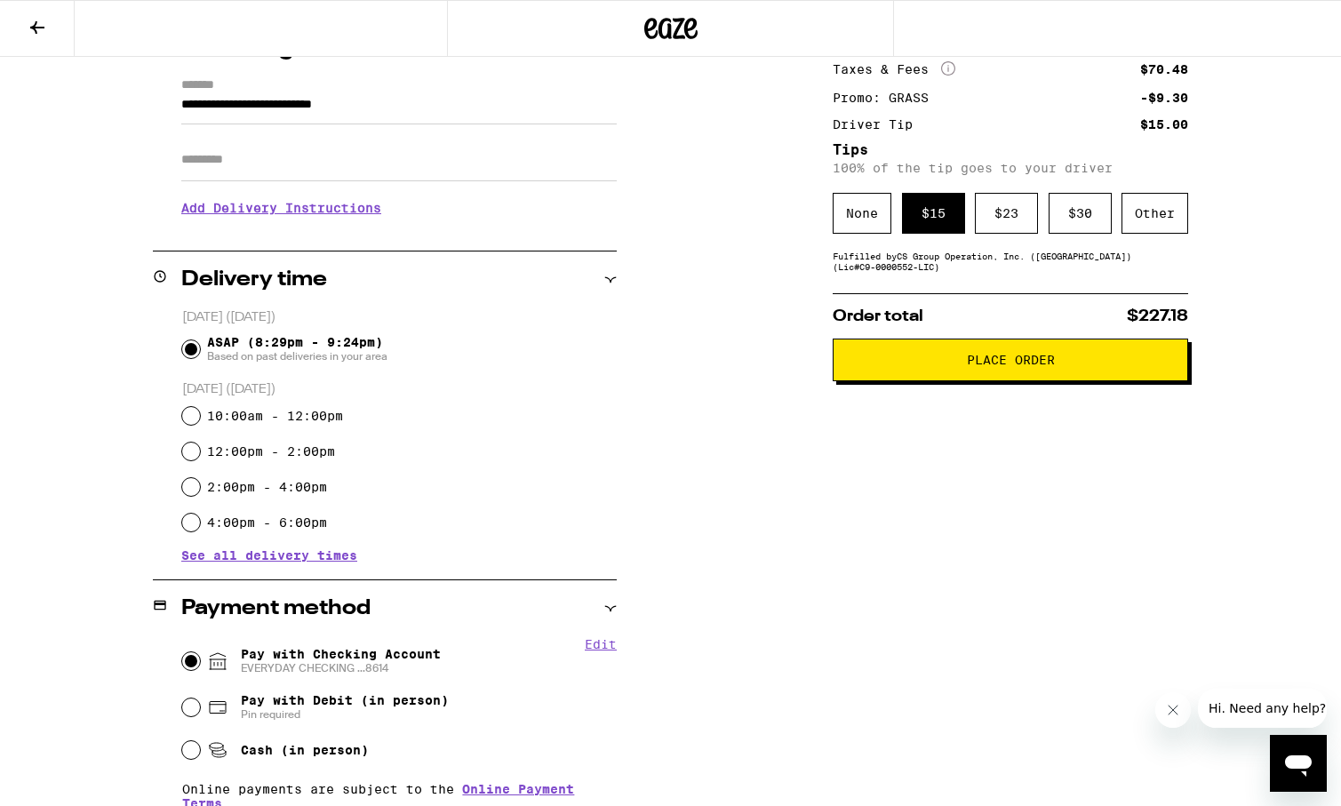
click at [964, 381] on button "Place Order" at bounding box center [1010, 360] width 355 height 43
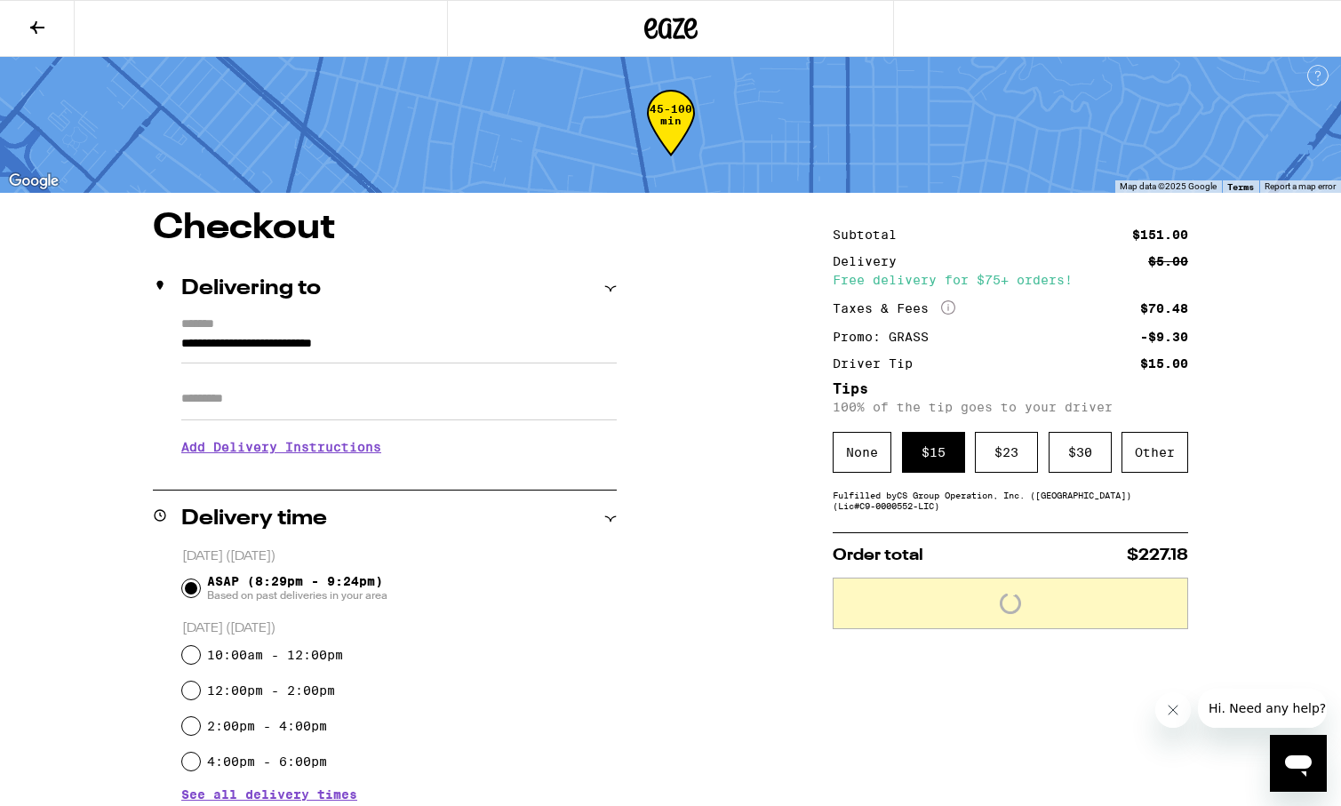
scroll to position [0, 0]
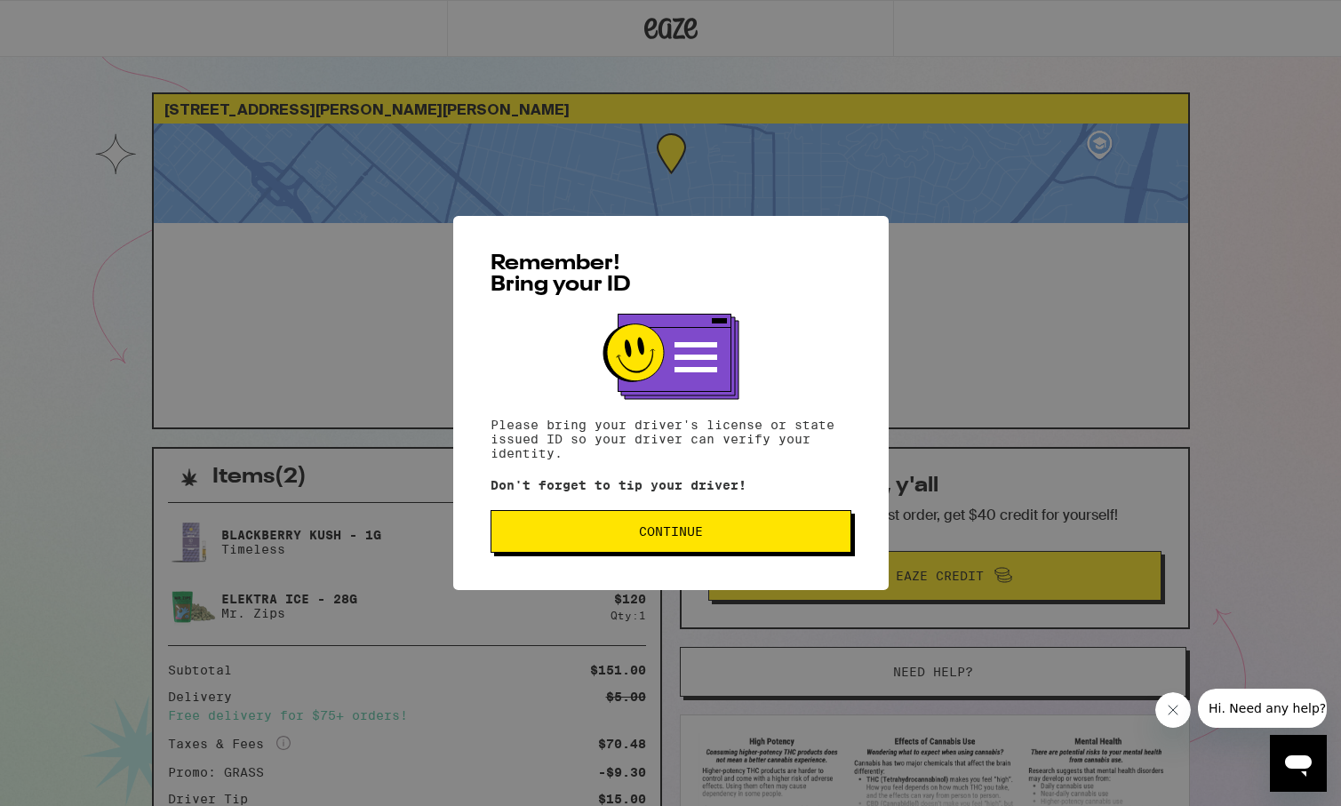
click at [775, 541] on button "Continue" at bounding box center [671, 531] width 361 height 43
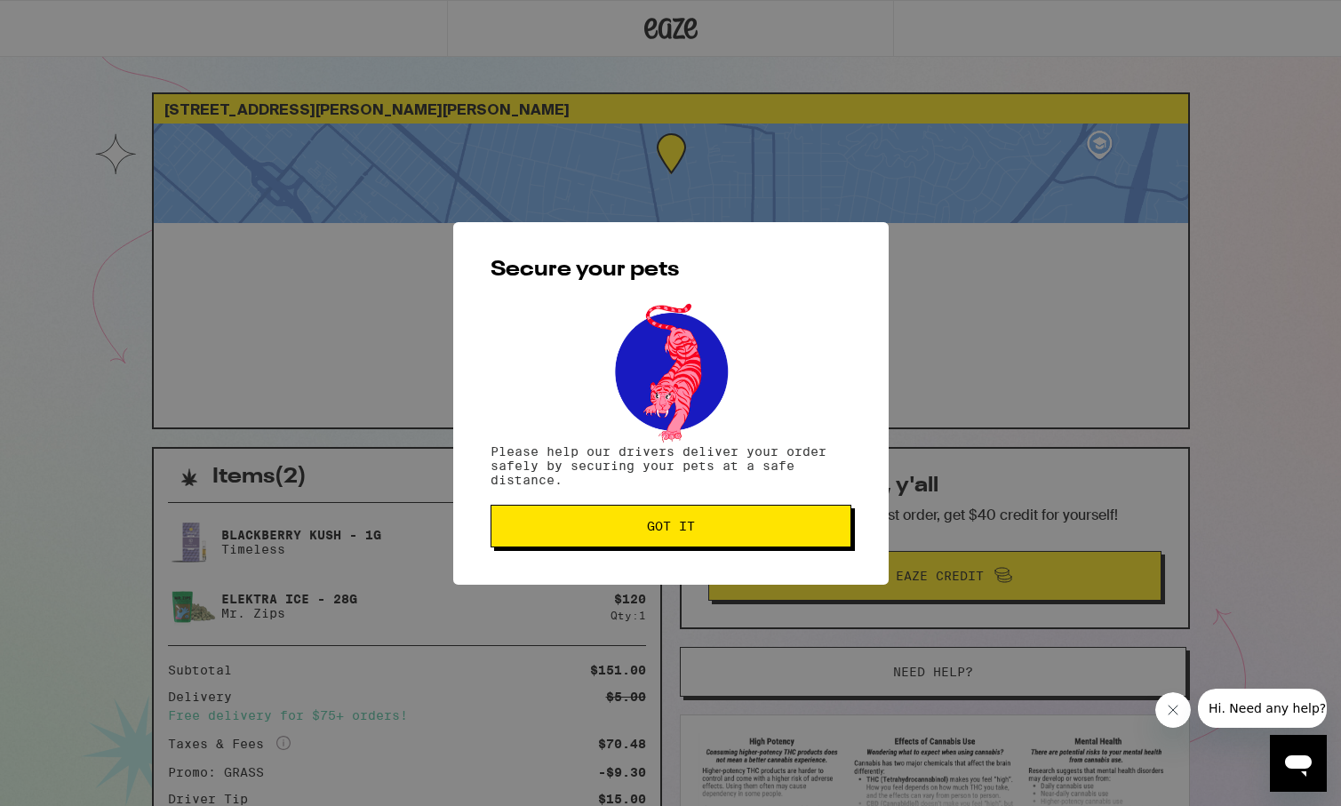
click at [775, 541] on button "Got it" at bounding box center [671, 526] width 361 height 43
